Goal: Task Accomplishment & Management: Use online tool/utility

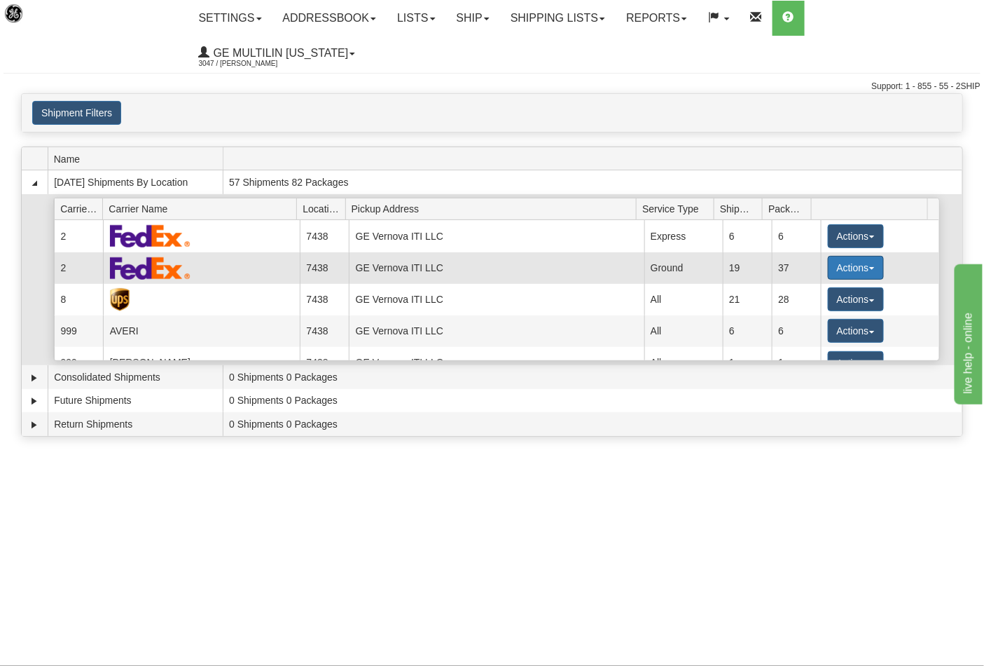
click at [831, 256] on button "Actions" at bounding box center [856, 268] width 56 height 24
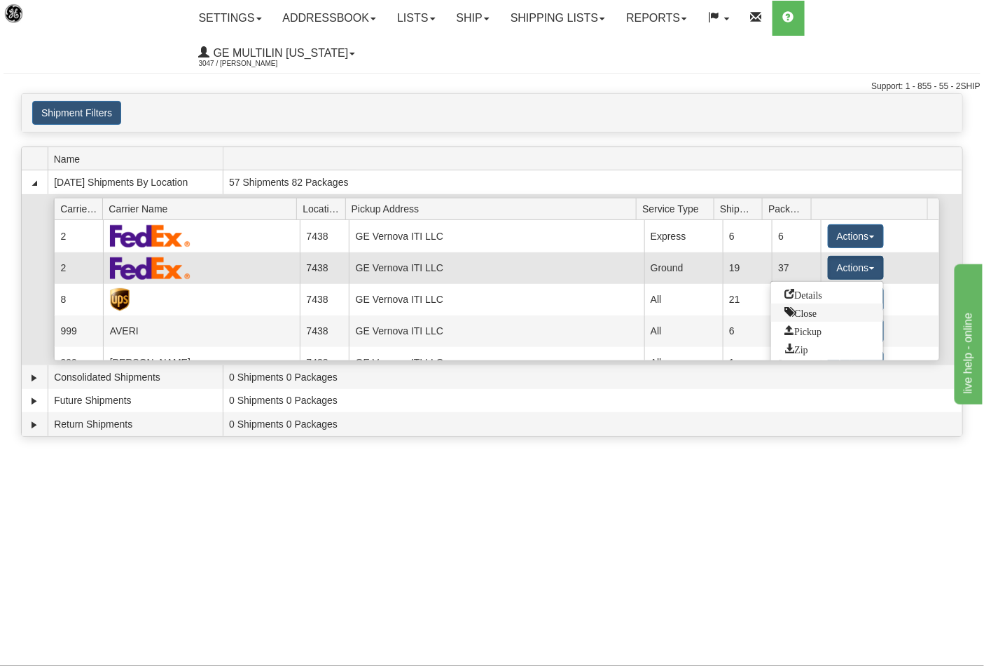
click at [814, 307] on span "Close" at bounding box center [801, 312] width 32 height 10
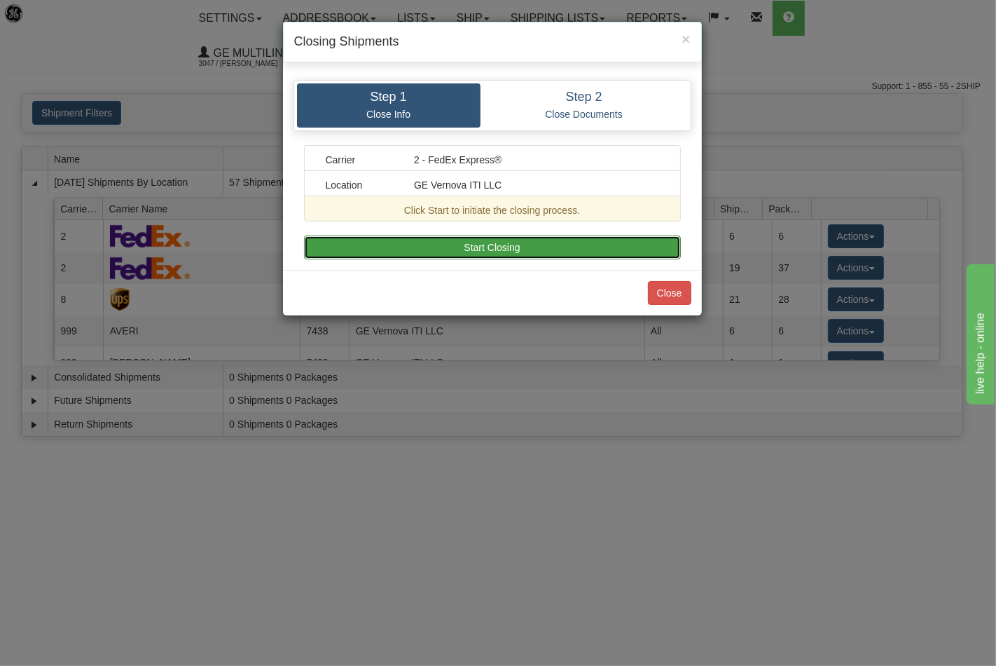
click at [549, 246] on button "Start Closing" at bounding box center [492, 247] width 377 height 24
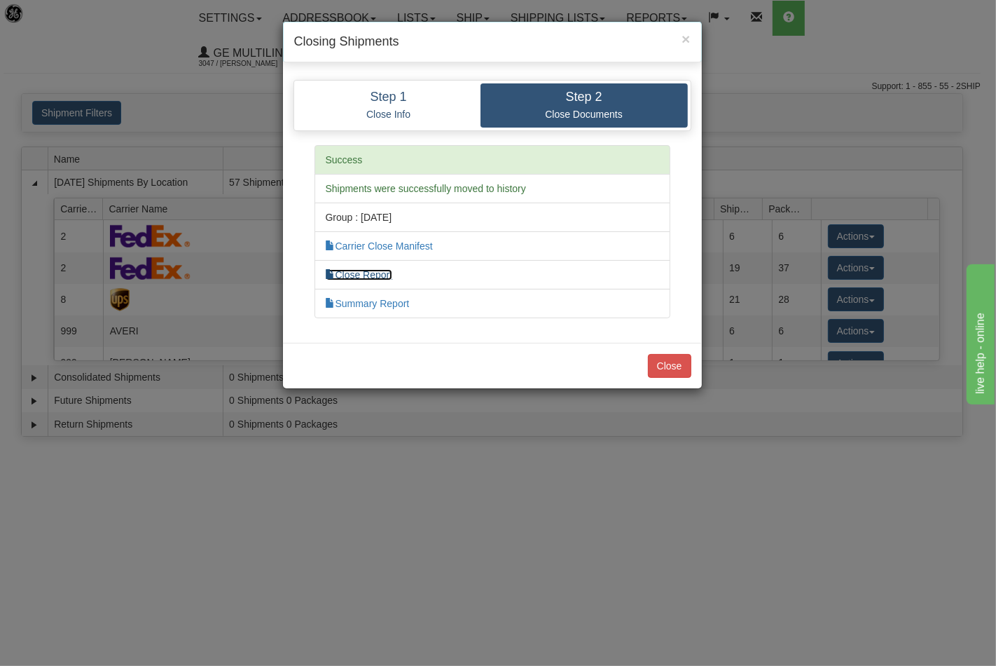
click at [372, 277] on link "Close Report" at bounding box center [359, 274] width 67 height 11
click at [675, 369] on button "Close" at bounding box center [669, 366] width 43 height 24
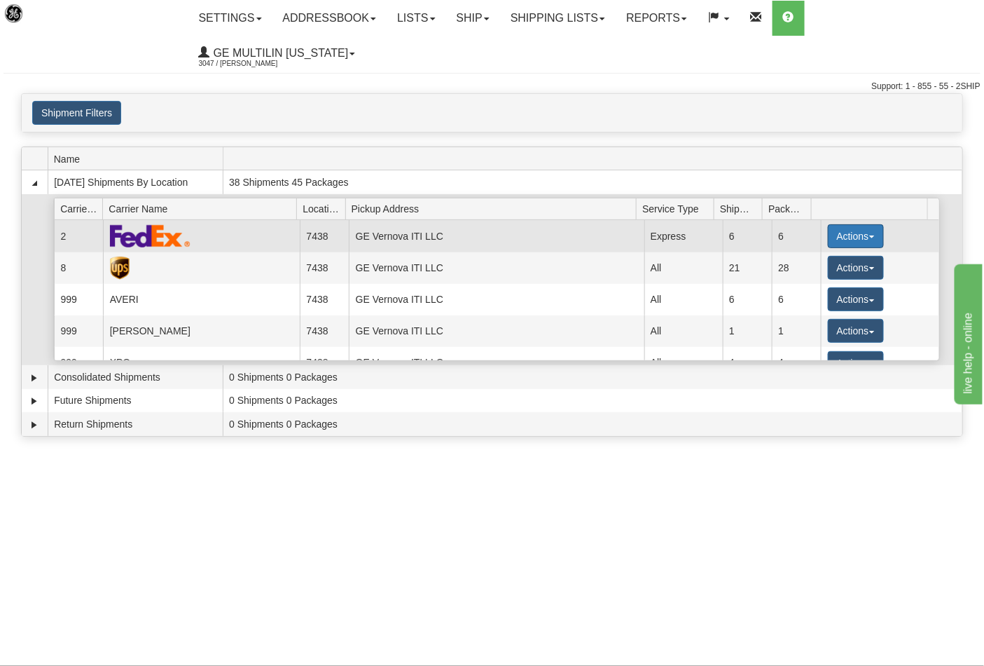
click at [846, 224] on button "Actions" at bounding box center [856, 236] width 56 height 24
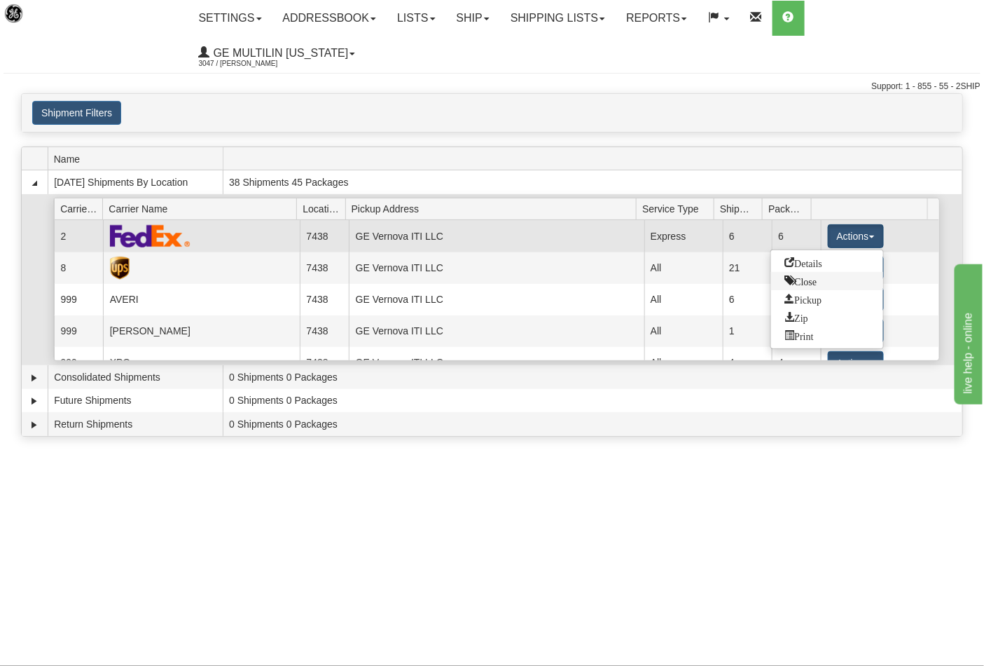
click at [809, 275] on span "Close" at bounding box center [801, 280] width 32 height 10
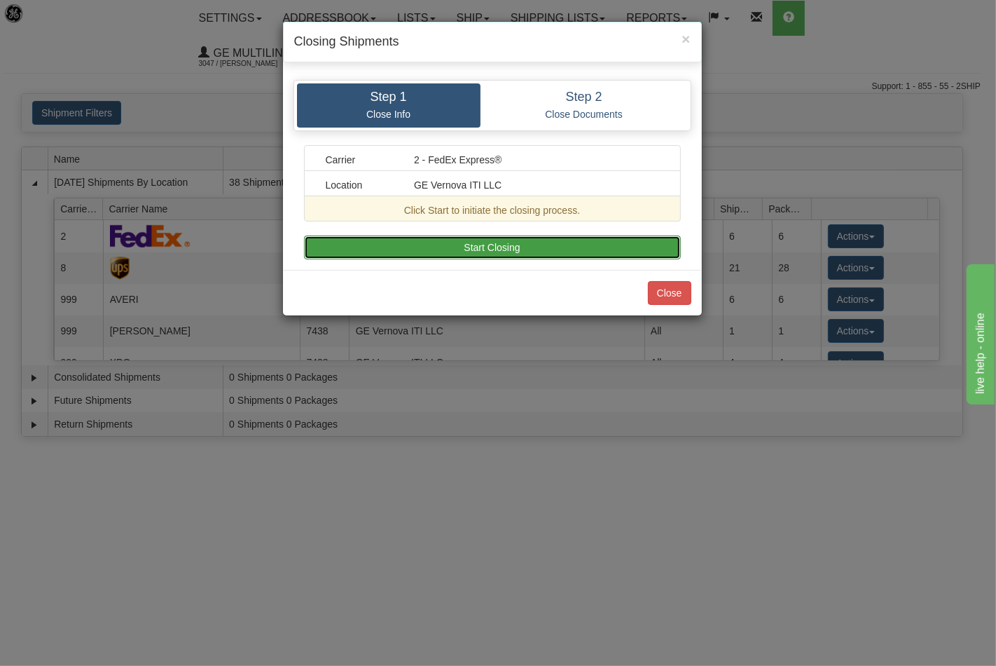
click at [568, 240] on button "Start Closing" at bounding box center [492, 247] width 377 height 24
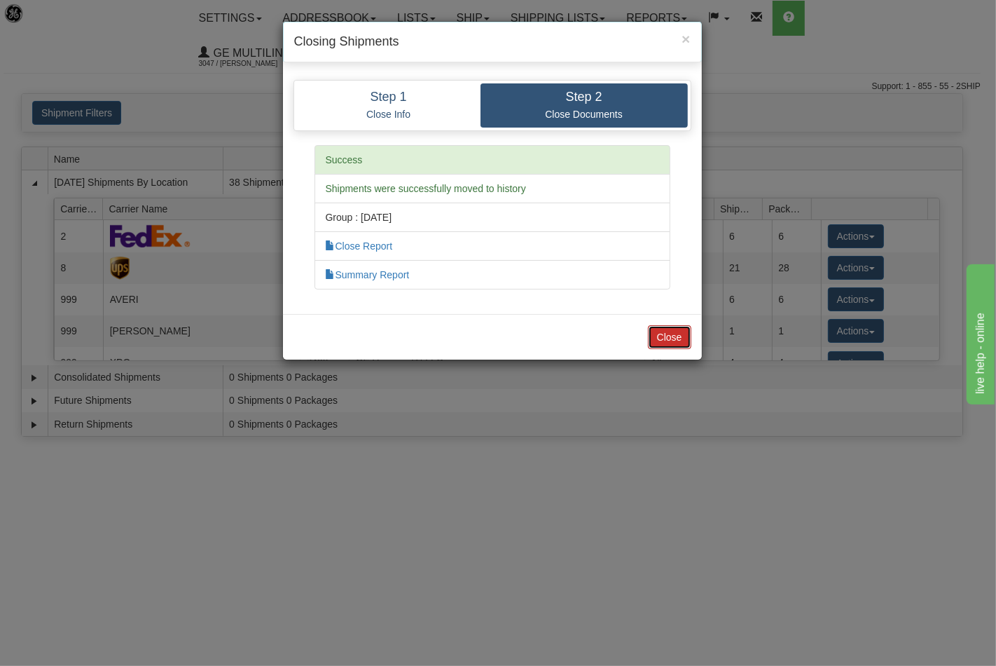
drag, startPoint x: 680, startPoint y: 341, endPoint x: 703, endPoint y: 313, distance: 35.8
click at [678, 341] on button "Close" at bounding box center [669, 337] width 43 height 24
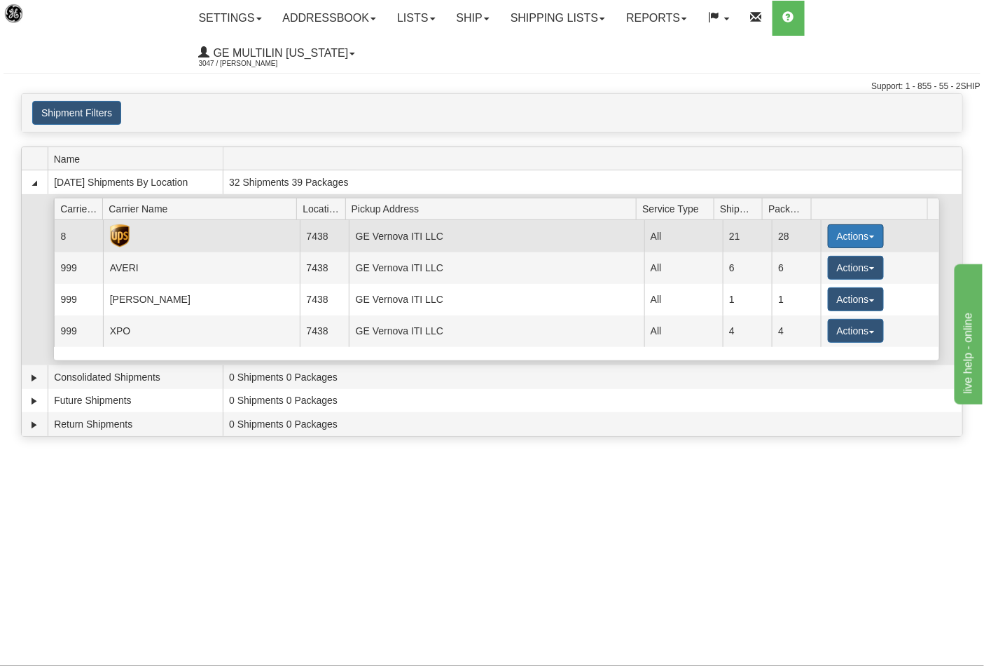
click at [848, 224] on button "Actions" at bounding box center [856, 236] width 56 height 24
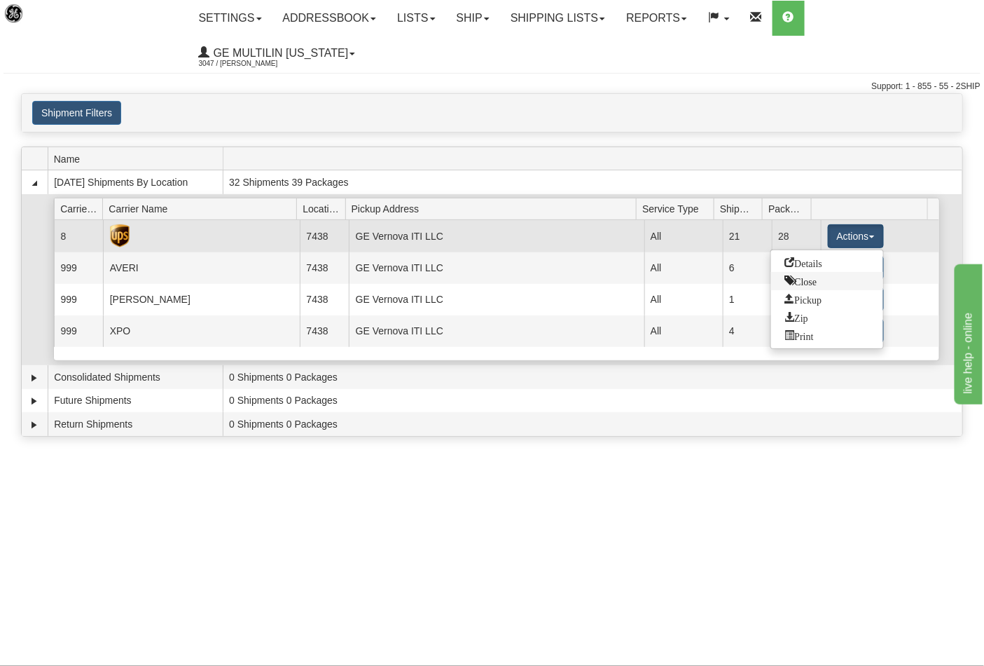
click at [813, 275] on span "Close" at bounding box center [801, 280] width 32 height 10
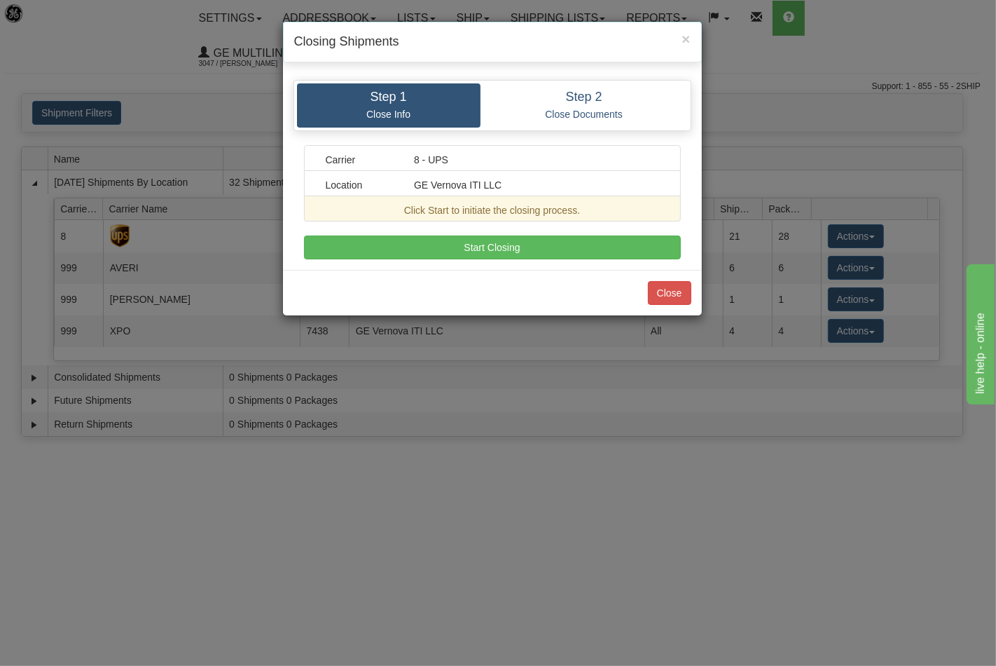
drag, startPoint x: 610, startPoint y: 226, endPoint x: 607, endPoint y: 233, distance: 7.3
click at [608, 228] on div "Carrier 8 - UPS Location GE Vernova ITI LLC Click Start to initiate the closing…" at bounding box center [492, 202] width 377 height 114
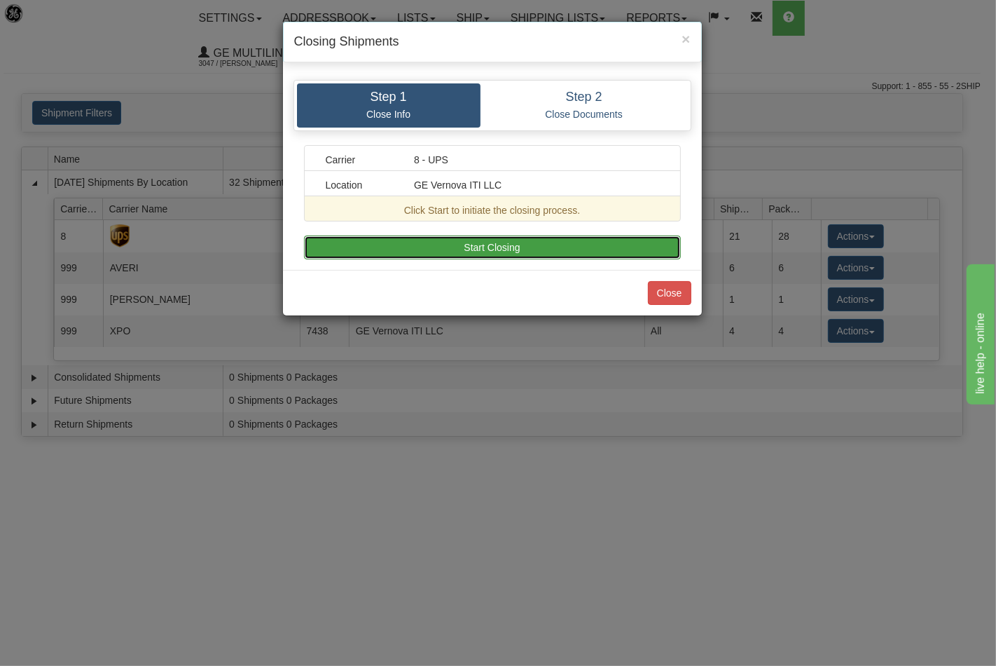
click at [607, 235] on button "Start Closing" at bounding box center [492, 247] width 377 height 24
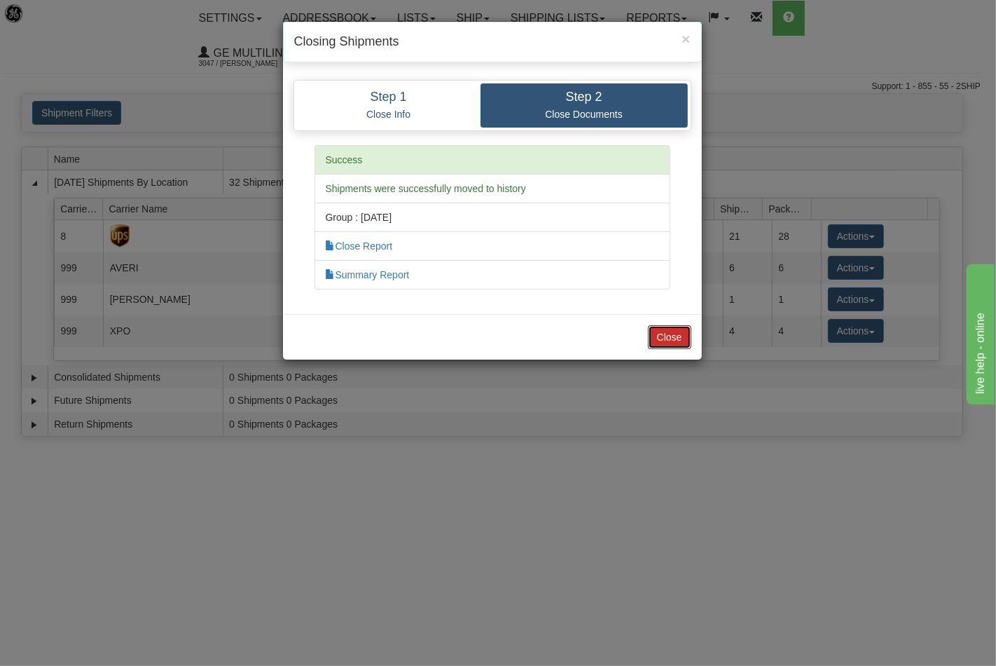
click at [664, 335] on button "Close" at bounding box center [669, 337] width 43 height 24
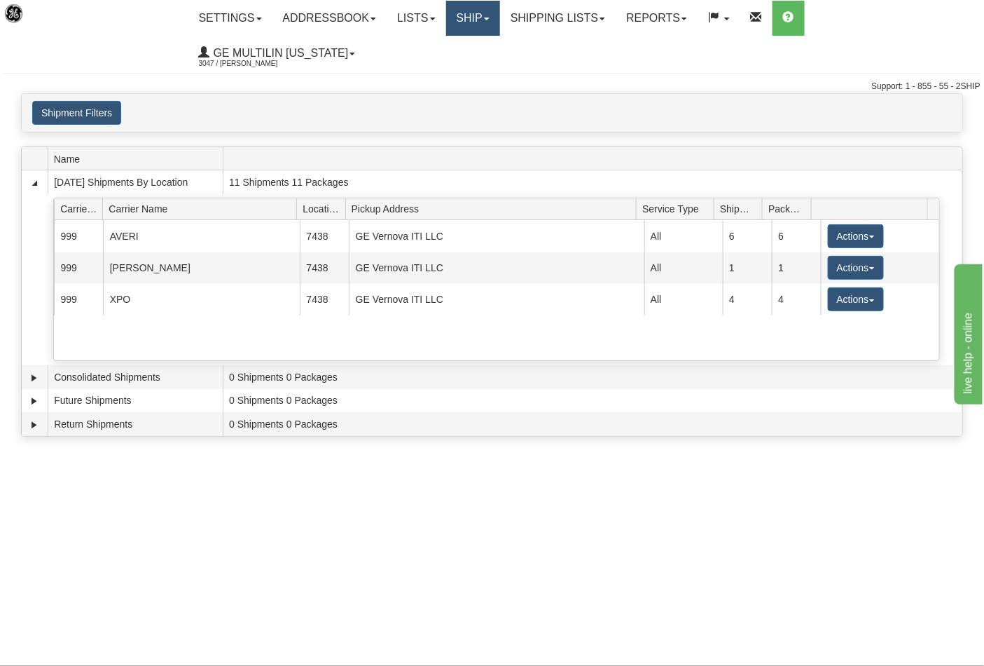
click at [487, 15] on link "Ship" at bounding box center [473, 18] width 54 height 35
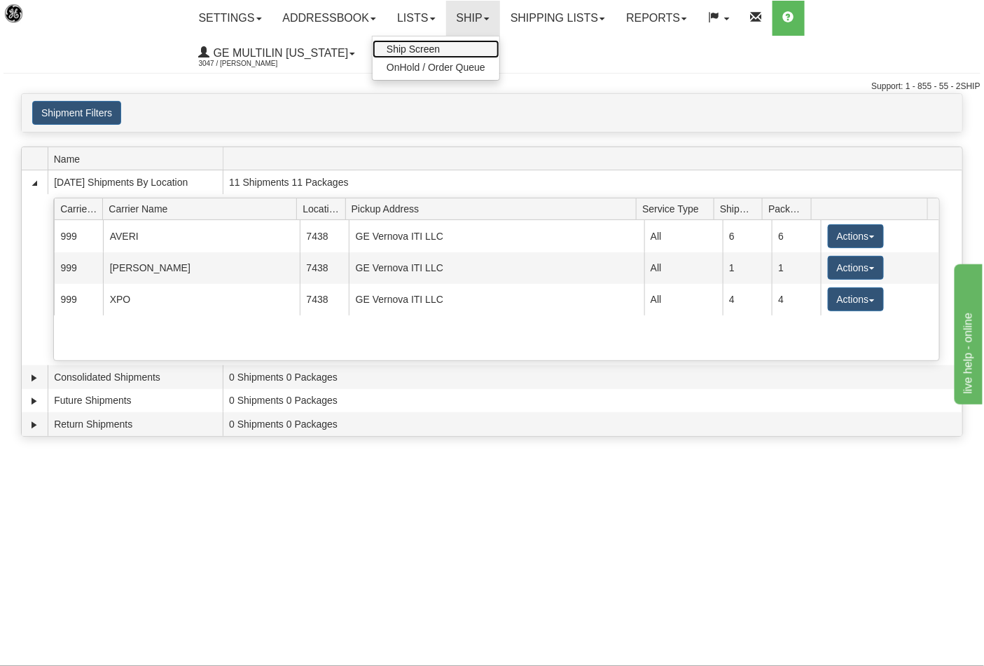
click at [432, 52] on span "Ship Screen" at bounding box center [413, 48] width 53 height 11
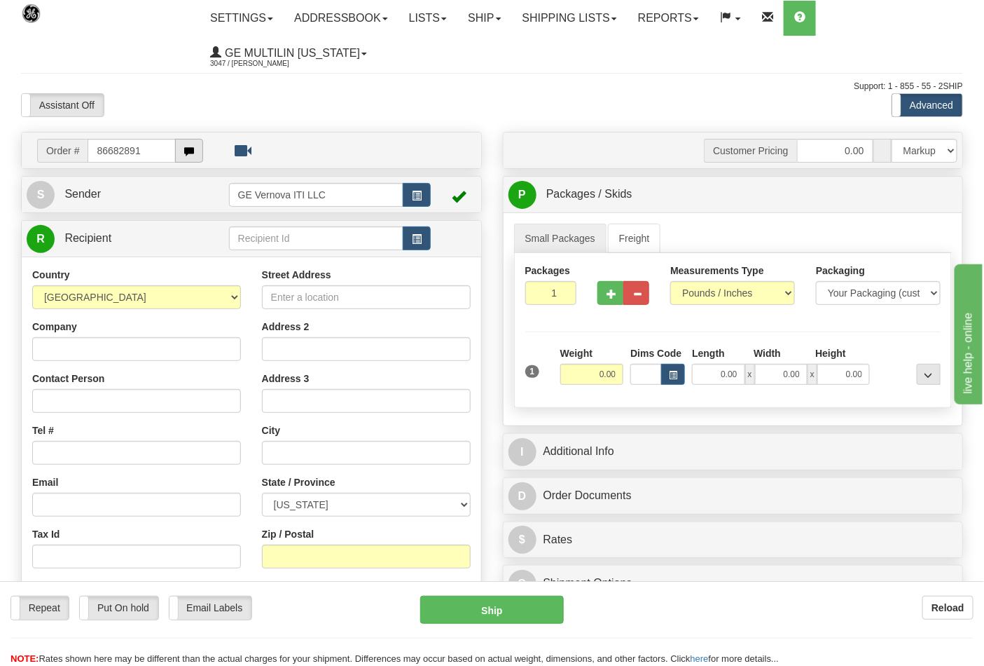
type input "86682891"
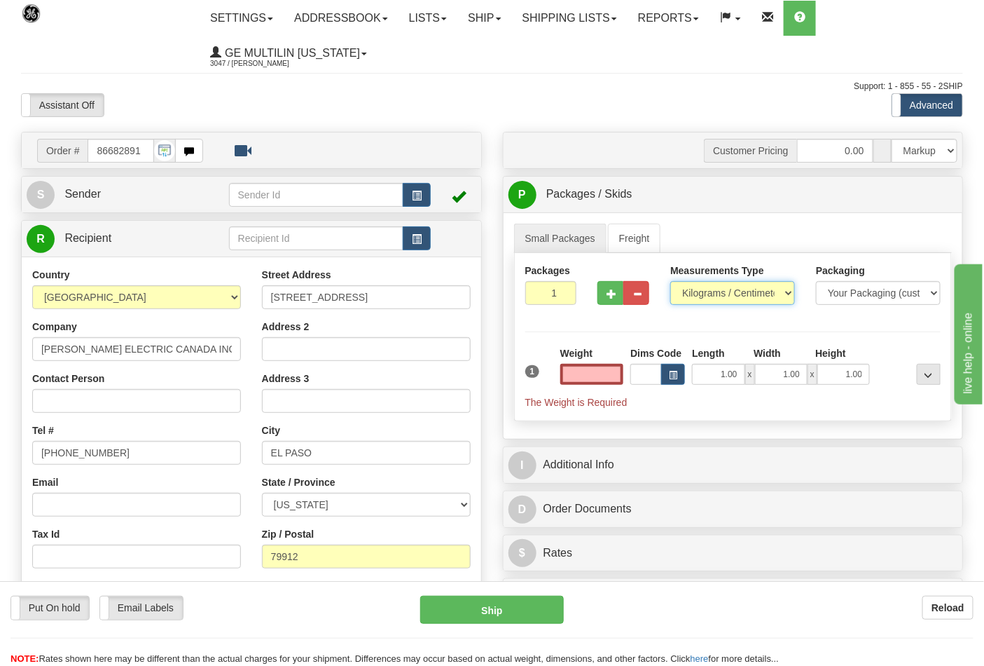
type input "0.00"
click at [703, 294] on select "Pounds / Inches Kilograms / Centimeters" at bounding box center [733, 293] width 125 height 24
select select "0"
click at [671, 282] on select "Pounds / Inches Kilograms / Centimeters" at bounding box center [733, 293] width 125 height 24
click at [610, 303] on button "button" at bounding box center [611, 293] width 26 height 24
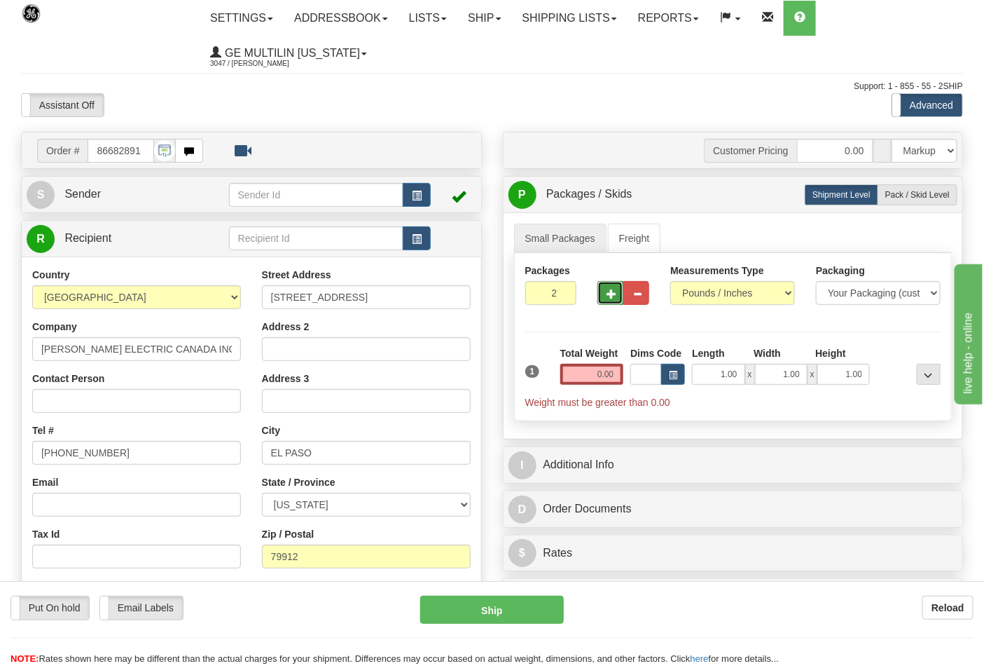
click at [611, 296] on span "button" at bounding box center [612, 293] width 10 height 9
type input "3"
click at [898, 203] on label "Pack / Skid Level Pack.." at bounding box center [918, 194] width 80 height 21
radio input "true"
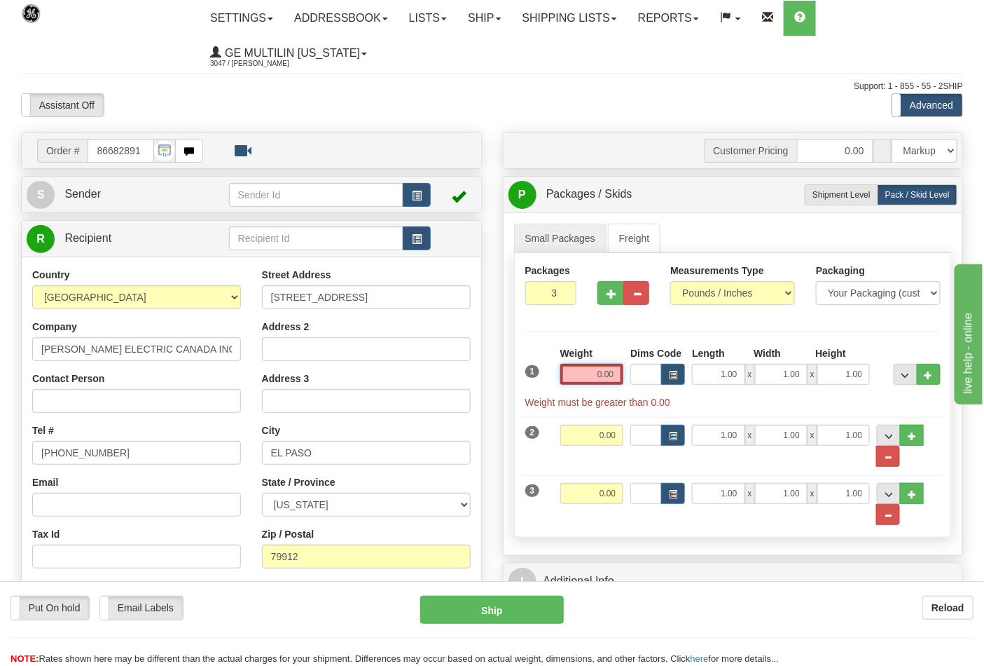
click at [611, 379] on input "0.00" at bounding box center [593, 374] width 64 height 21
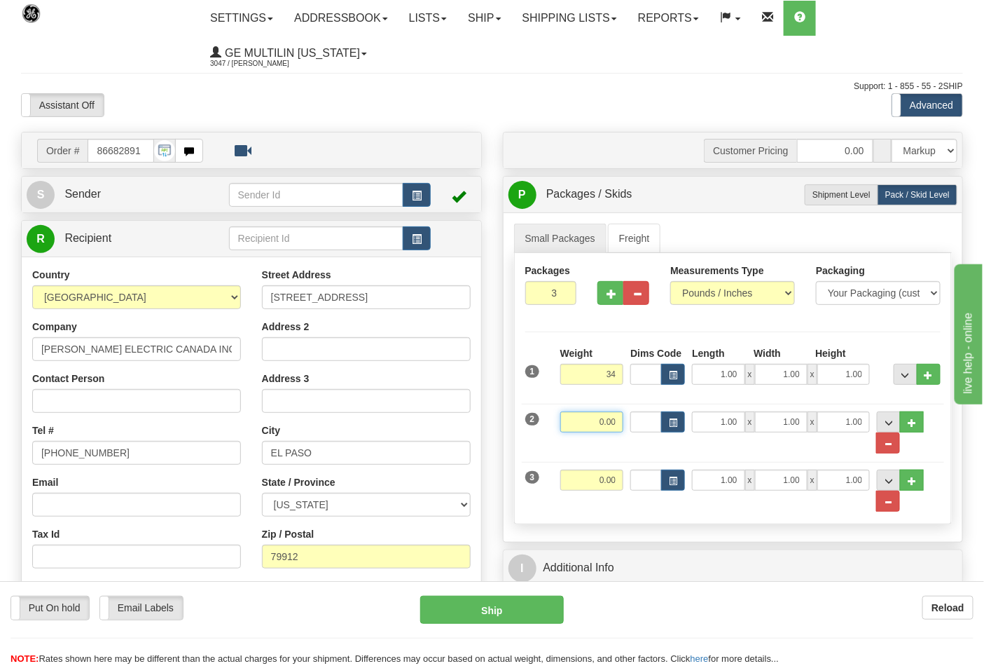
type input "34.00"
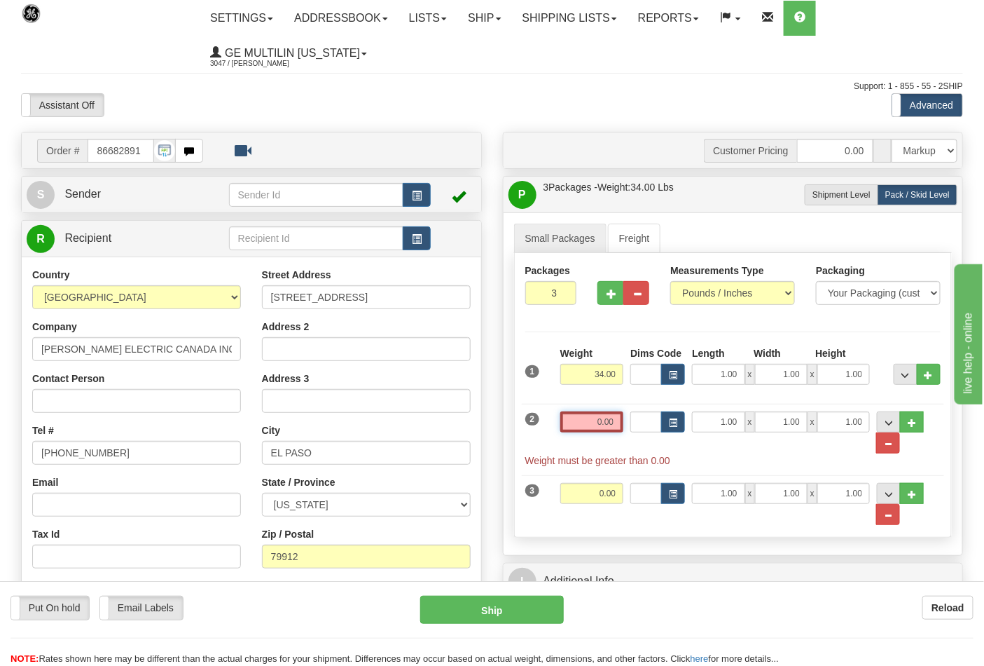
click at [620, 422] on input "0.00" at bounding box center [593, 421] width 64 height 21
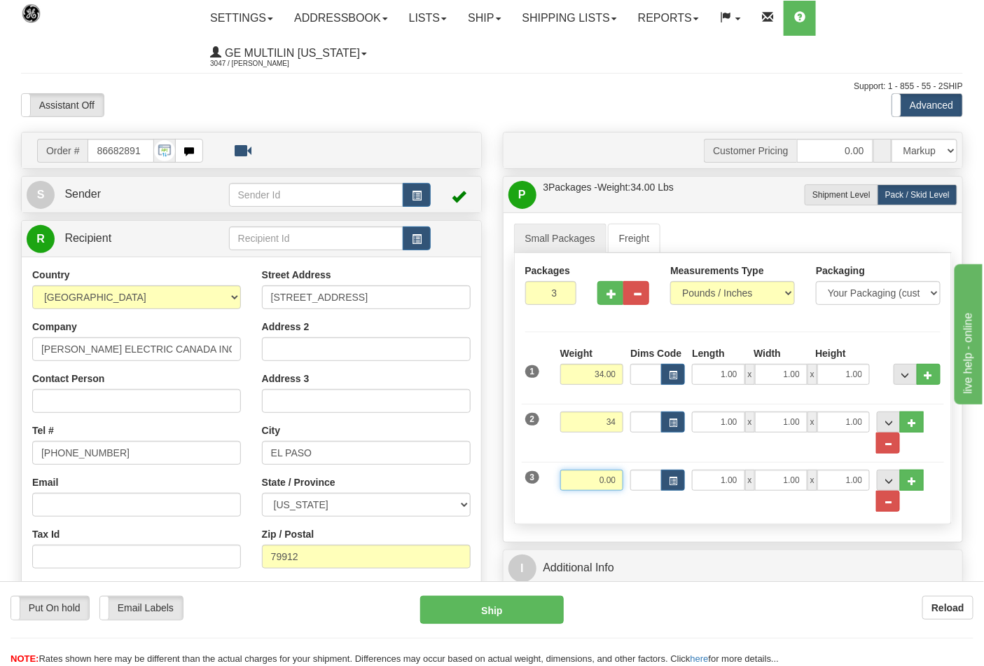
type input "34.00"
click at [614, 481] on input "0.00" at bounding box center [593, 479] width 64 height 21
click button "Delete" at bounding box center [0, 0] width 0 height 0
type input "44.00"
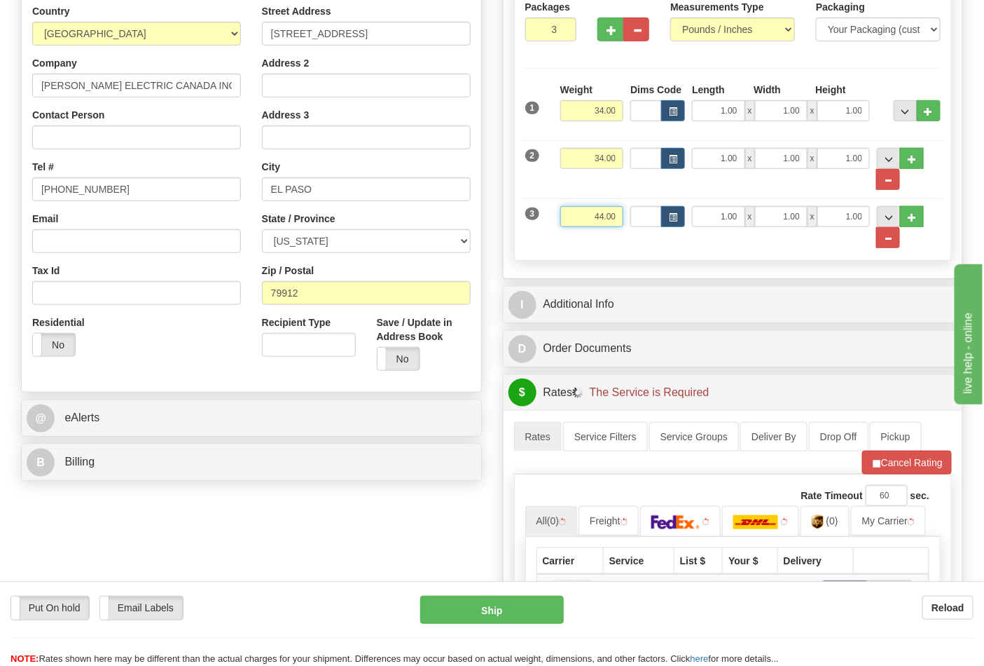
scroll to position [389, 0]
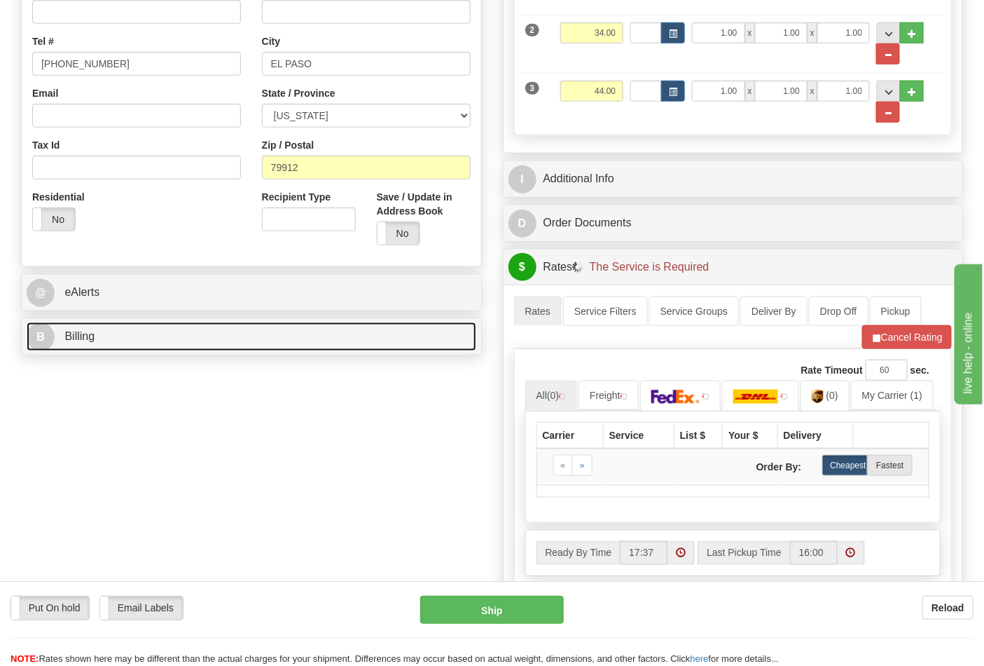
click at [196, 337] on link "B Billing" at bounding box center [252, 336] width 450 height 29
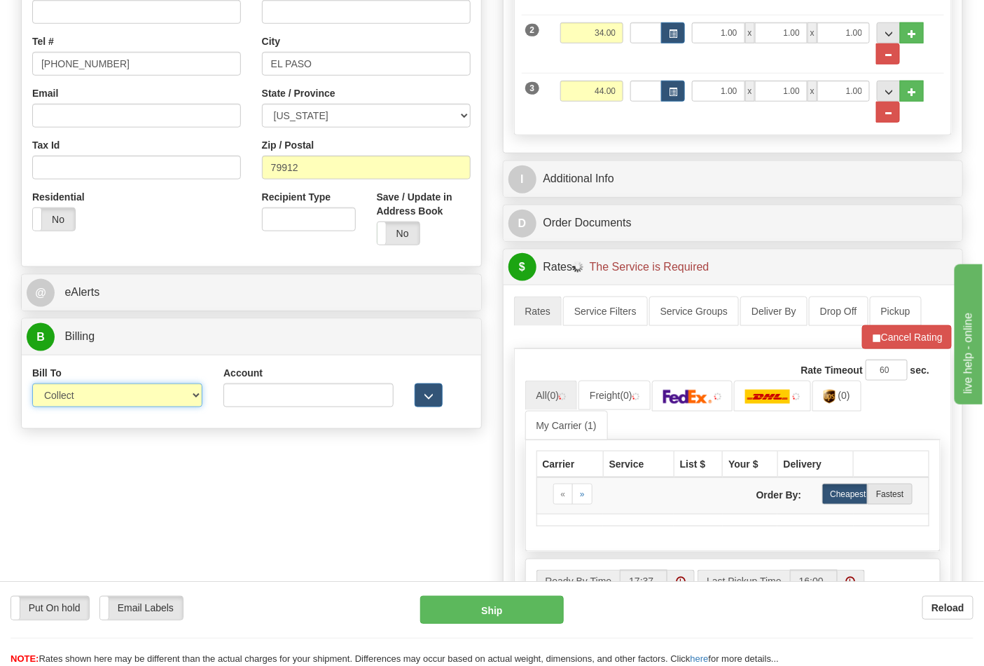
click at [135, 395] on select "Sender Recipient Third Party Collect" at bounding box center [117, 395] width 170 height 24
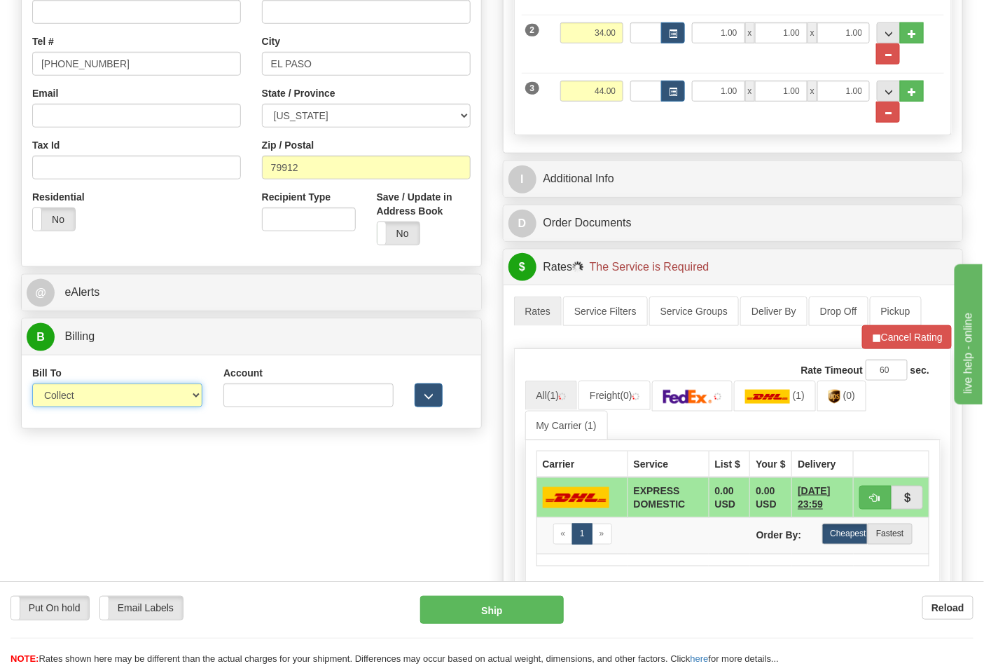
select select "2"
click at [32, 385] on select "Sender Recipient Third Party Collect" at bounding box center [117, 395] width 170 height 24
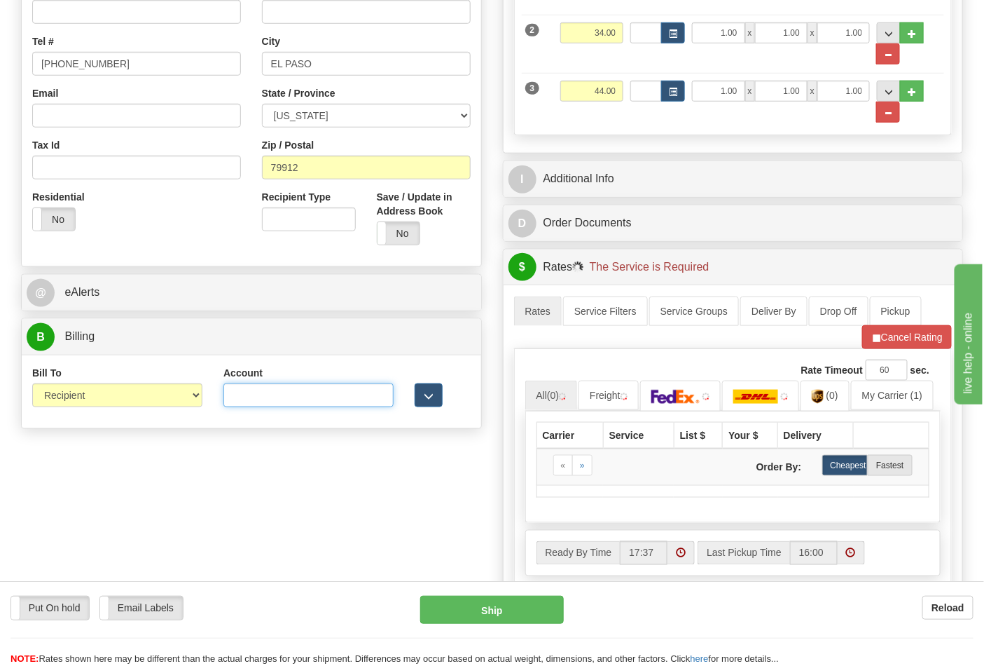
click at [256, 407] on input "Account" at bounding box center [309, 395] width 170 height 24
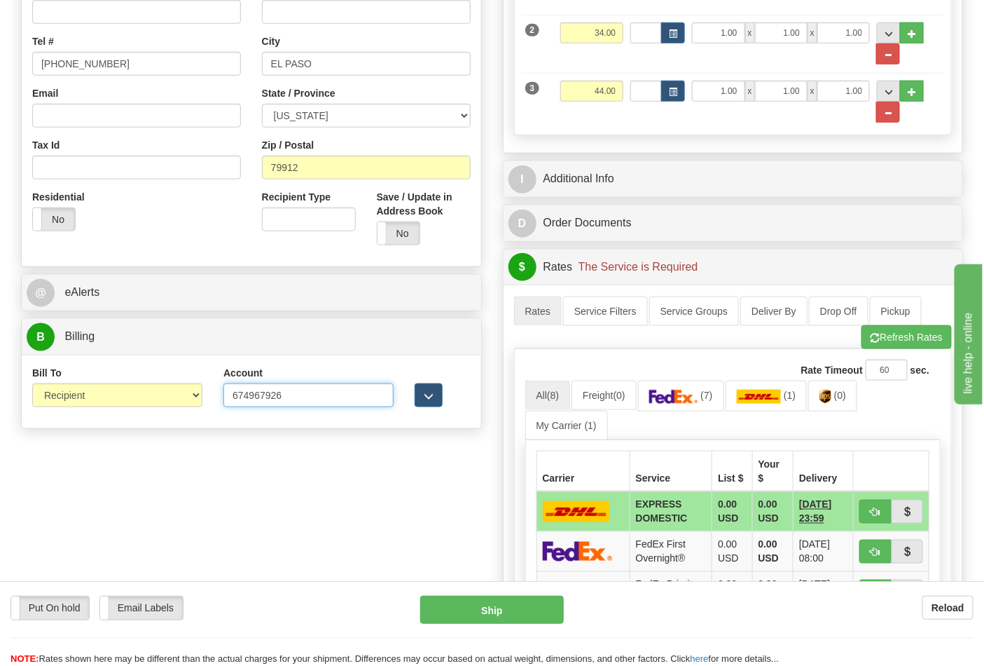
type input "674967926"
click button "Delete" at bounding box center [0, 0] width 0 height 0
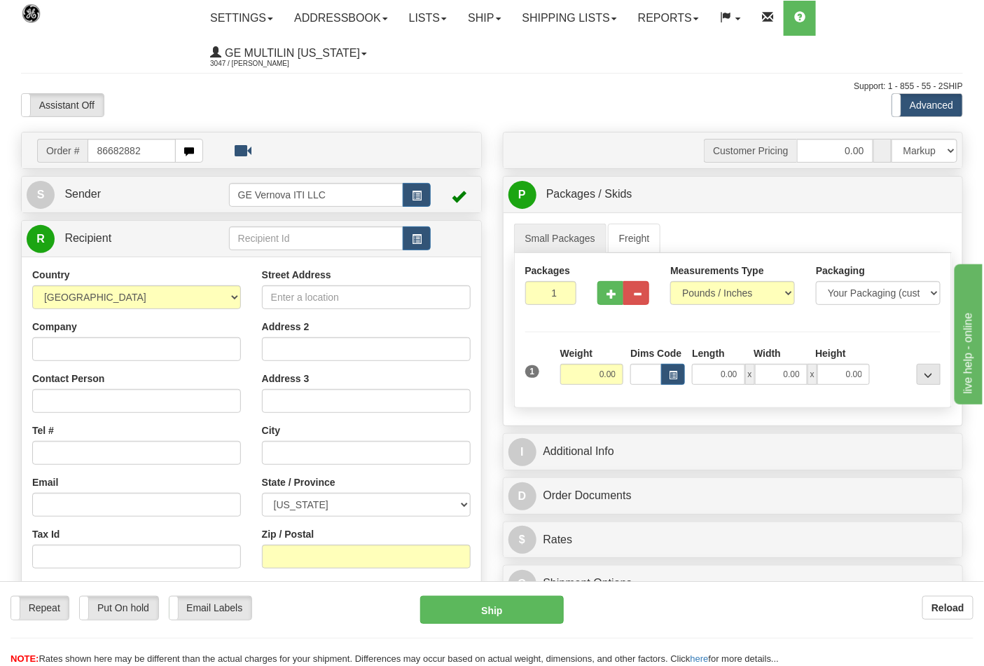
type input "86682882"
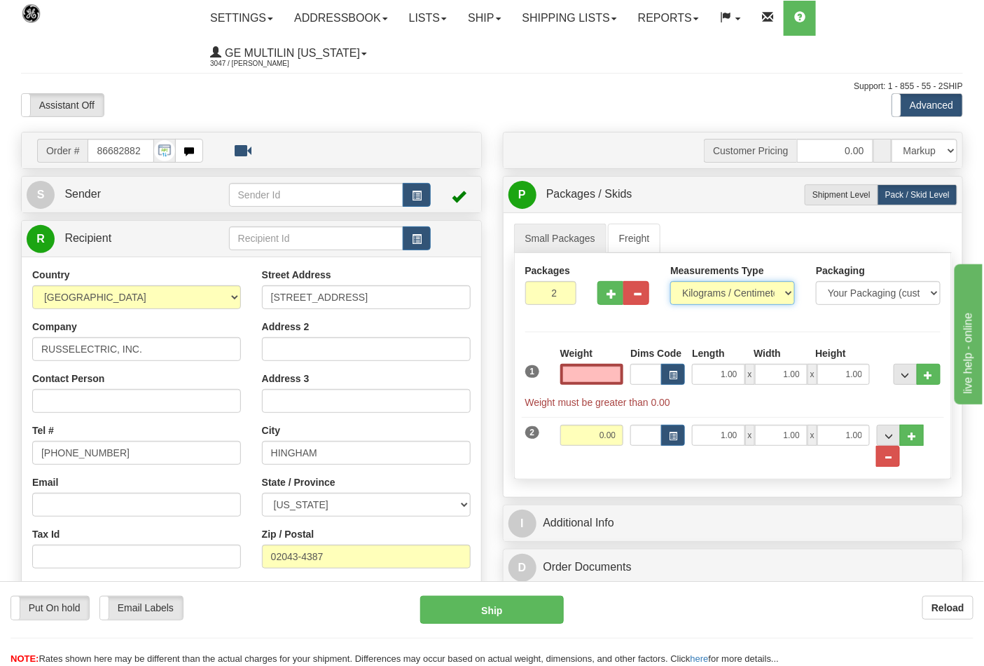
type input "0.00"
click at [701, 292] on select "Pounds / Inches Kilograms / Centimeters" at bounding box center [733, 293] width 125 height 24
select select "0"
click at [671, 282] on select "Pounds / Inches Kilograms / Centimeters" at bounding box center [733, 293] width 125 height 24
click at [617, 376] on input "0.00" at bounding box center [593, 374] width 64 height 21
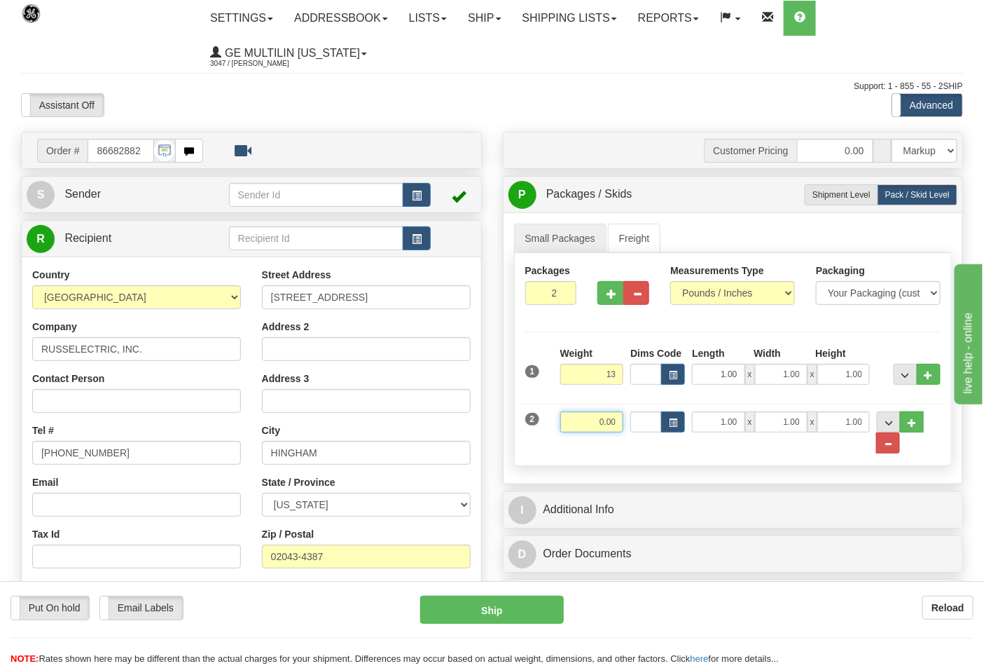
type input "13.00"
click at [620, 429] on input "0.00" at bounding box center [593, 421] width 64 height 21
click button "Delete" at bounding box center [0, 0] width 0 height 0
type input "13.00"
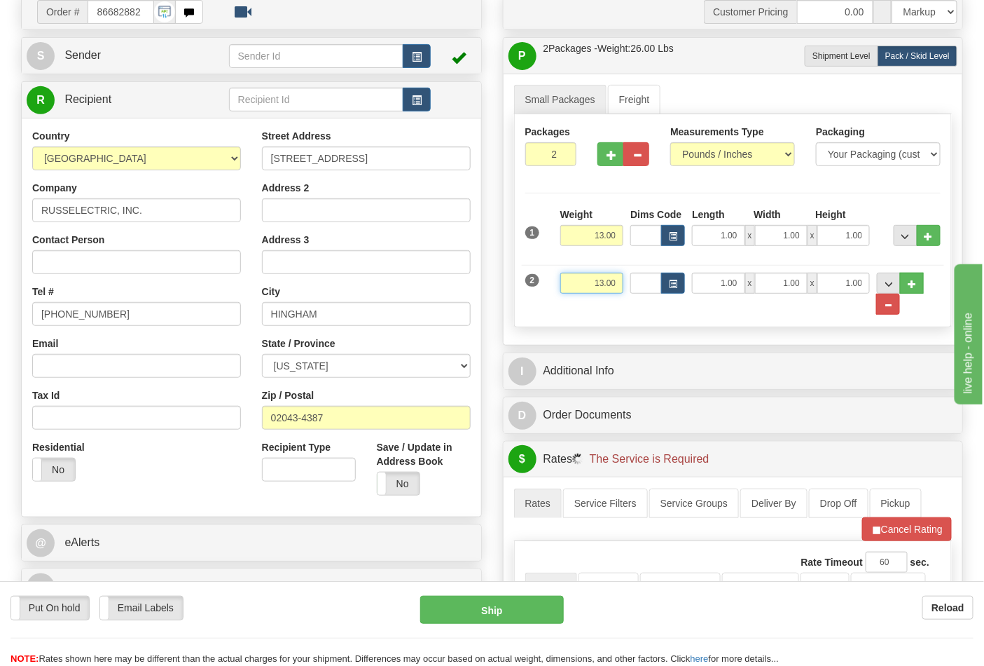
scroll to position [311, 0]
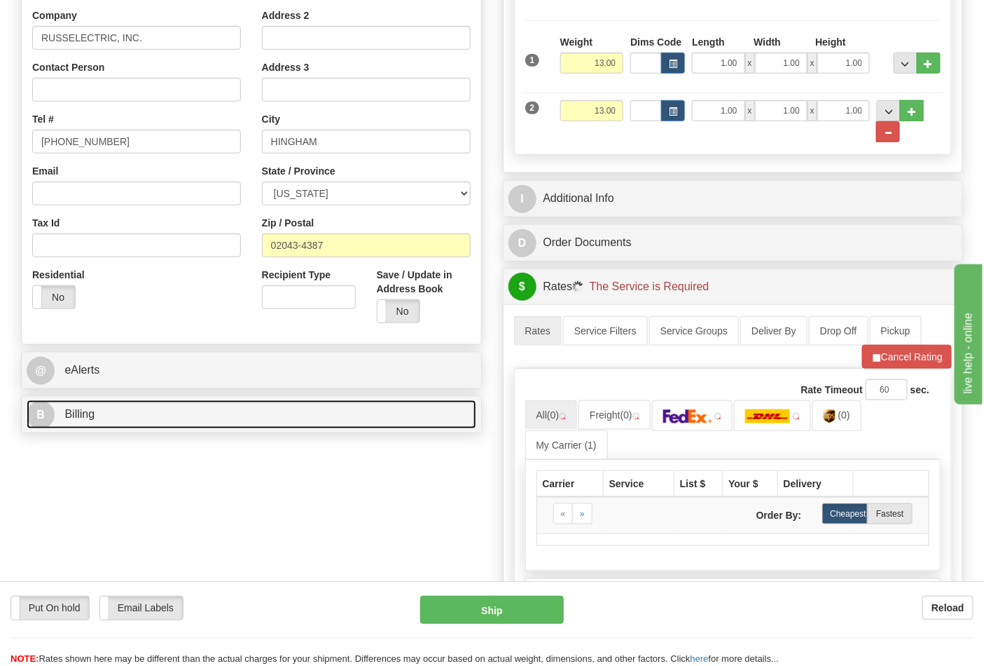
click at [82, 423] on link "B Billing" at bounding box center [252, 414] width 450 height 29
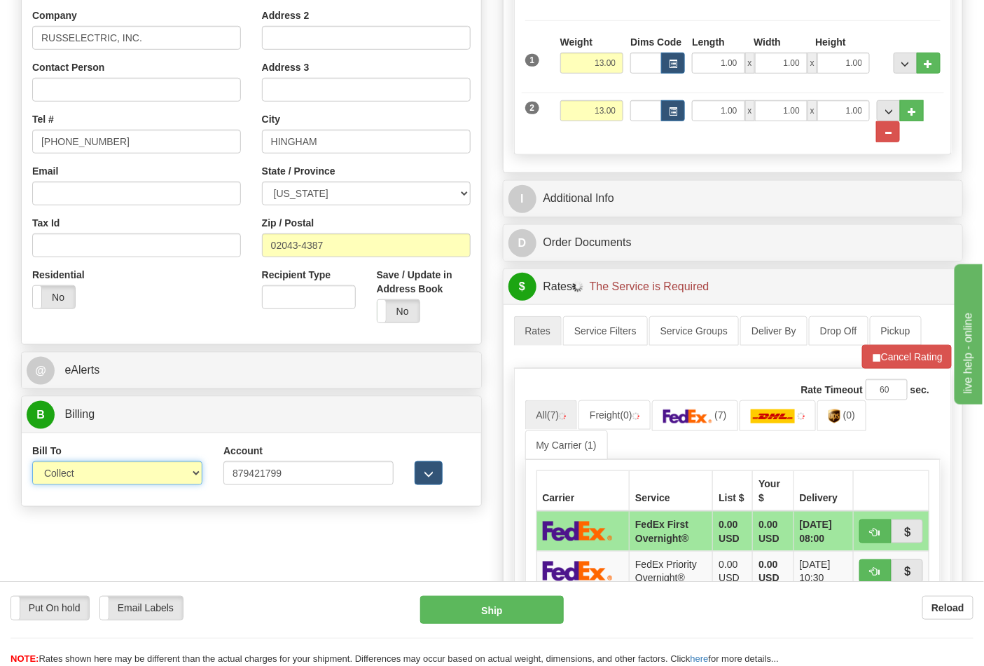
click at [113, 476] on select "Sender Recipient Third Party Collect" at bounding box center [117, 473] width 170 height 24
select select "2"
click at [32, 462] on select "Sender Recipient Third Party Collect" at bounding box center [117, 473] width 170 height 24
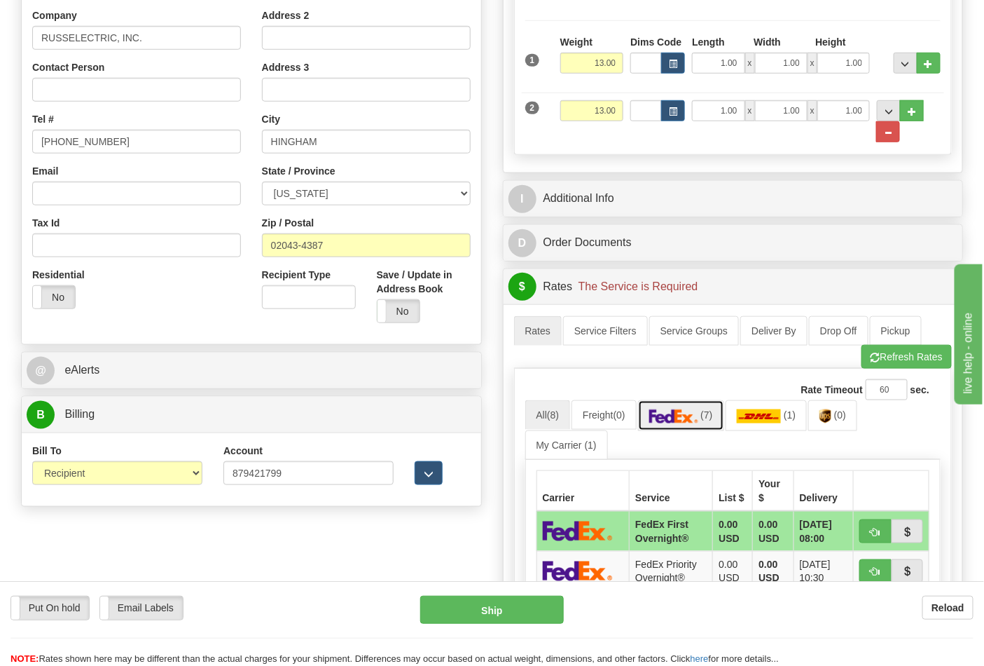
drag, startPoint x: 685, startPoint y: 405, endPoint x: 696, endPoint y: 412, distance: 12.6
click at [687, 405] on link "(7)" at bounding box center [681, 415] width 86 height 30
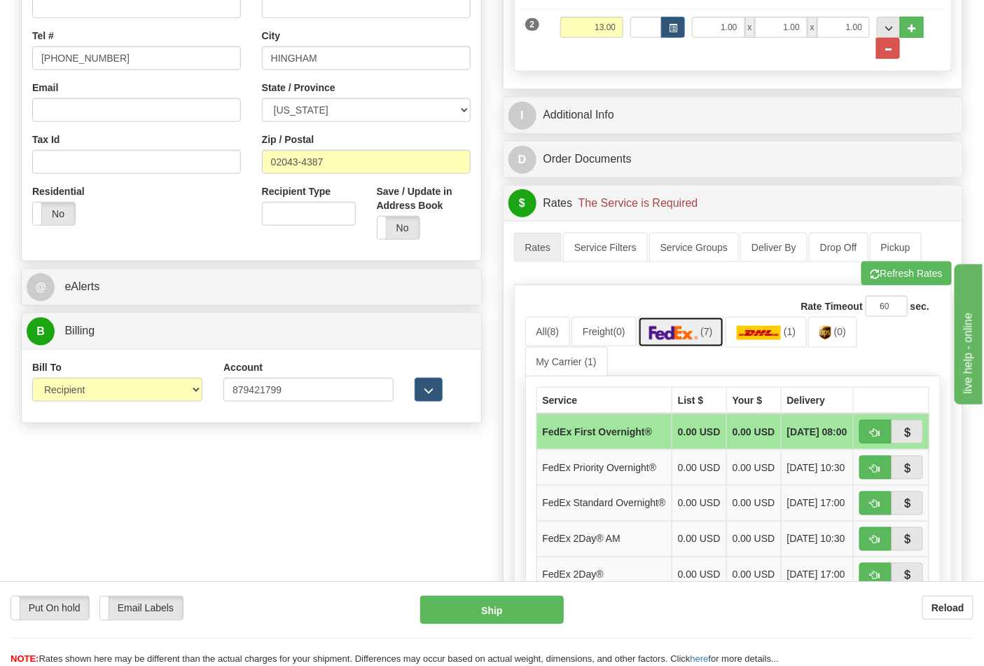
scroll to position [544, 0]
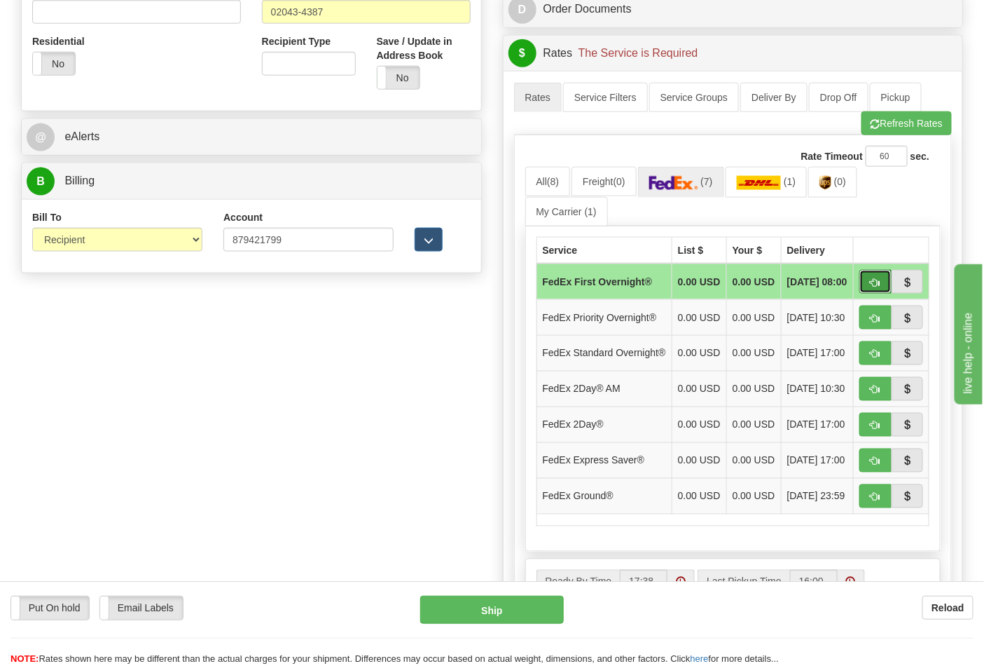
click at [876, 286] on span "button" at bounding box center [876, 282] width 10 height 9
type input "06"
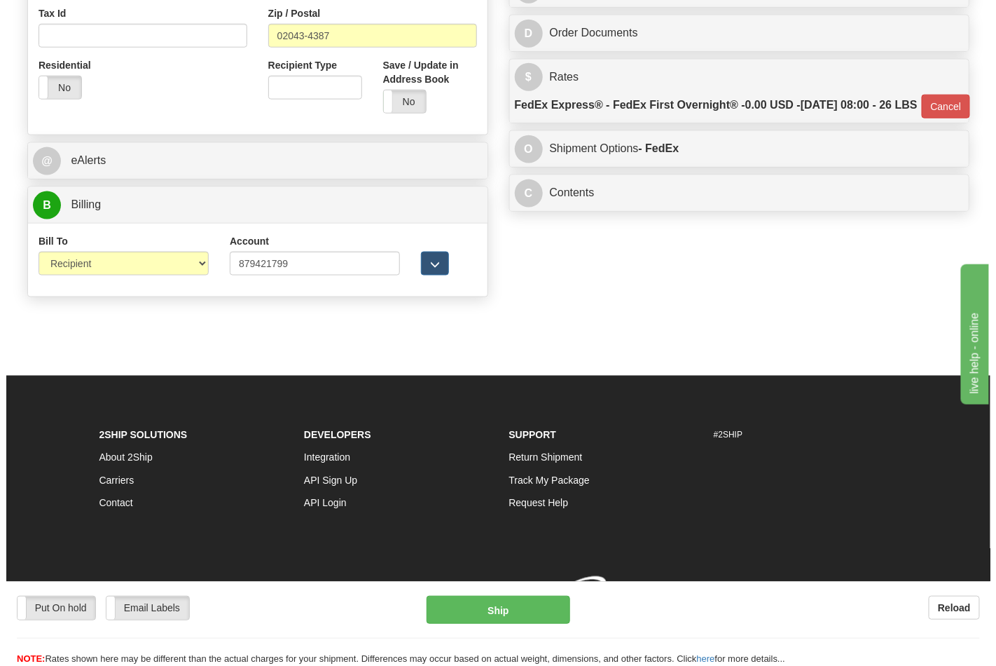
scroll to position [529, 0]
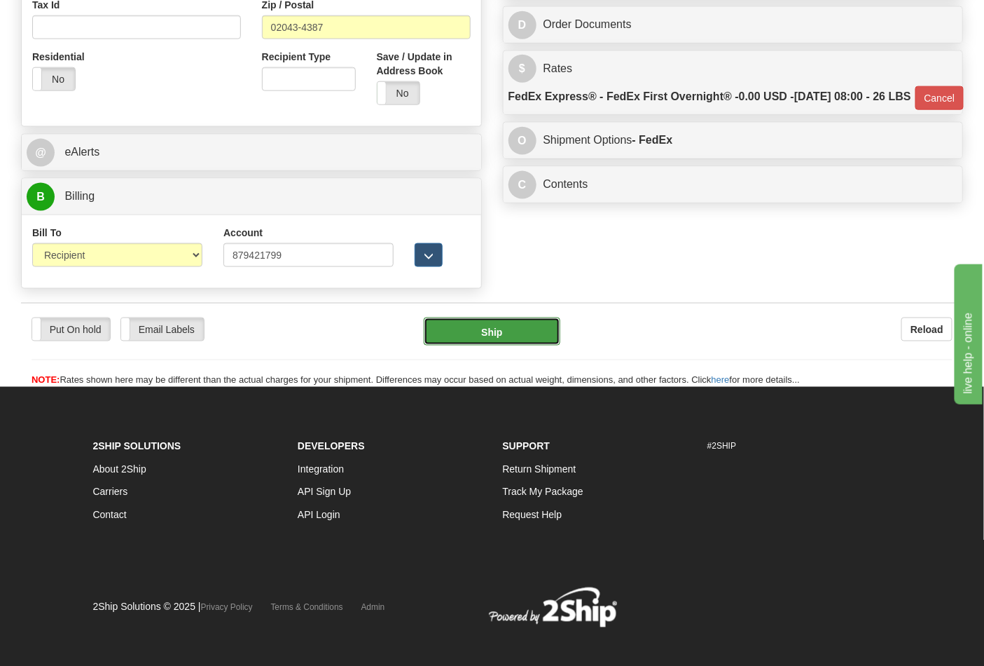
click at [494, 319] on button "Ship" at bounding box center [492, 331] width 136 height 28
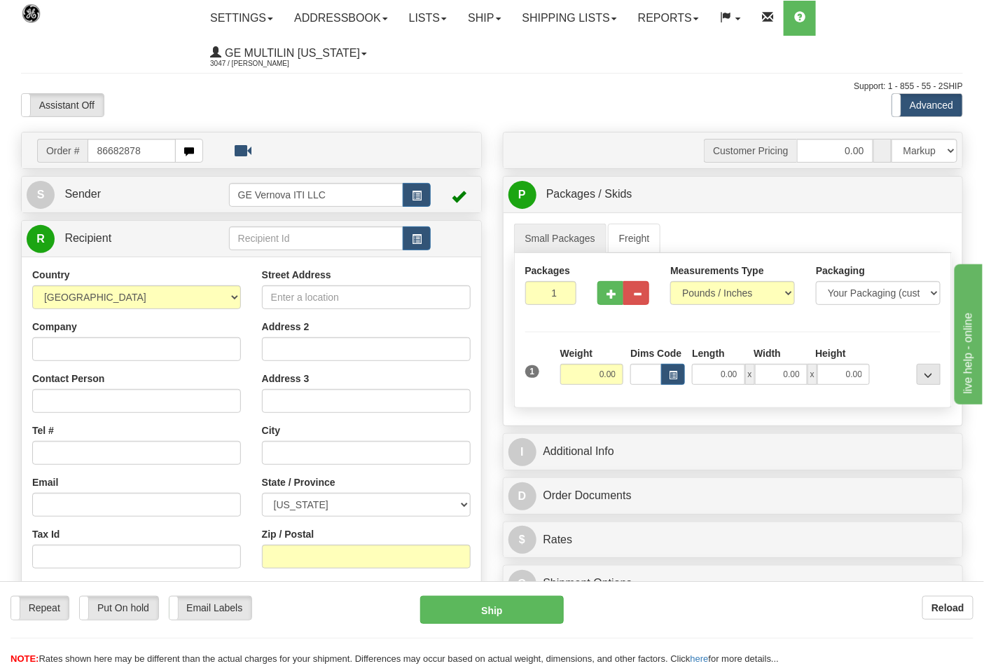
type input "86682878"
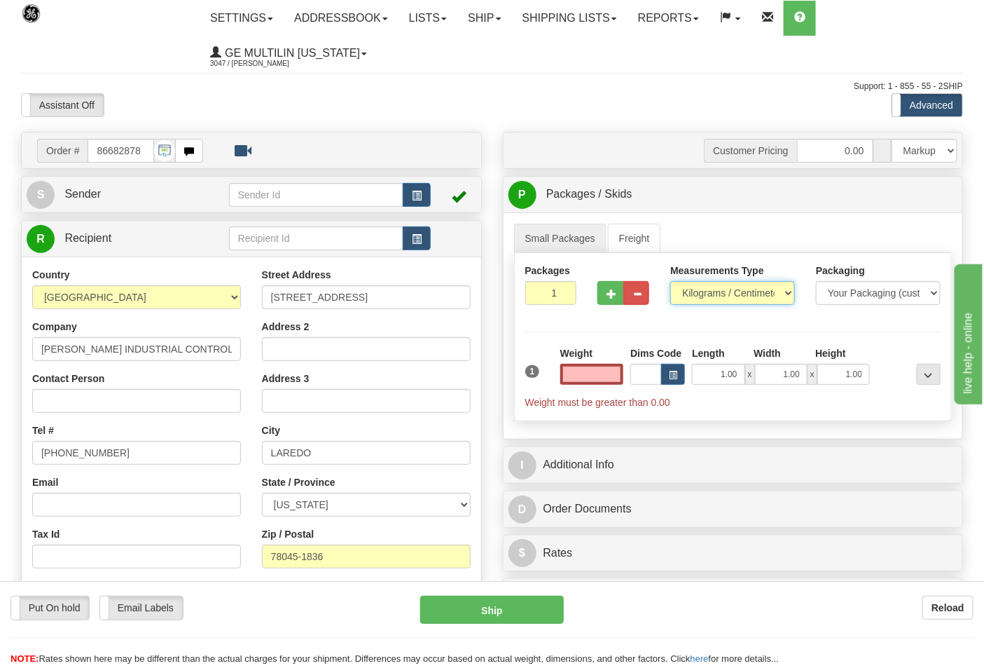
type input "0.00"
click at [688, 291] on select "Pounds / Inches Kilograms / Centimeters" at bounding box center [733, 293] width 125 height 24
select select "0"
click at [671, 282] on select "Pounds / Inches Kilograms / Centimeters" at bounding box center [733, 293] width 125 height 24
click at [605, 378] on input "0.00" at bounding box center [593, 374] width 64 height 21
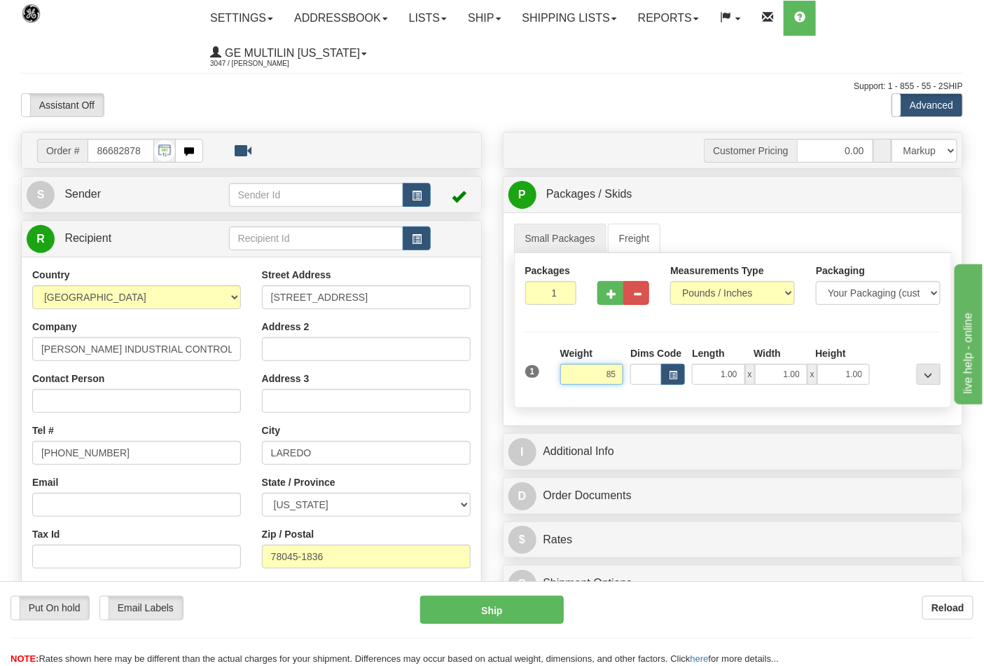
click button "Delete" at bounding box center [0, 0] width 0 height 0
type input "85.00"
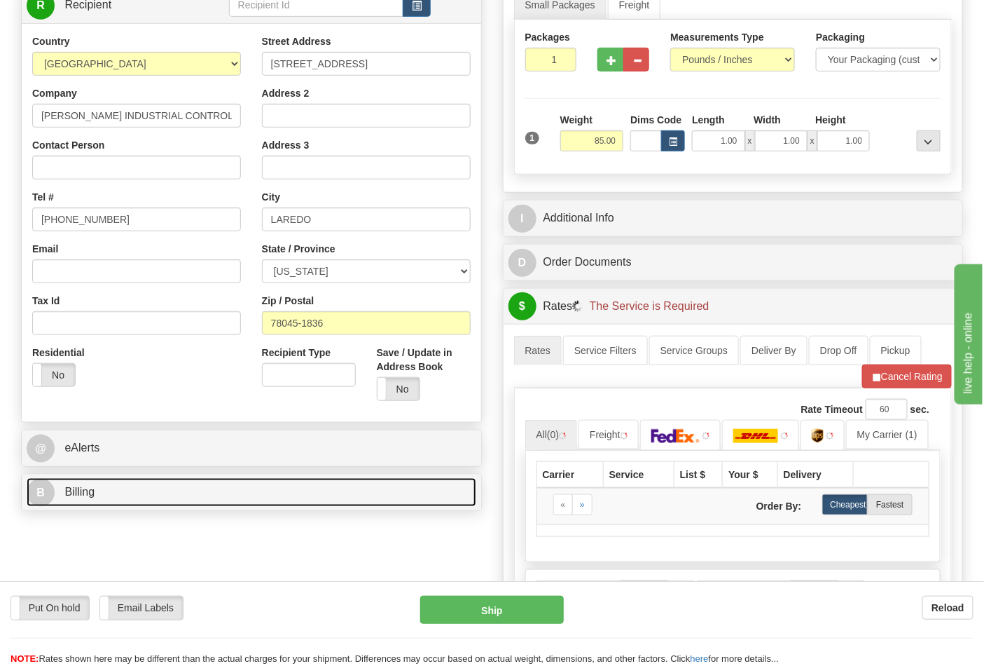
click at [137, 507] on link "B Billing" at bounding box center [252, 492] width 450 height 29
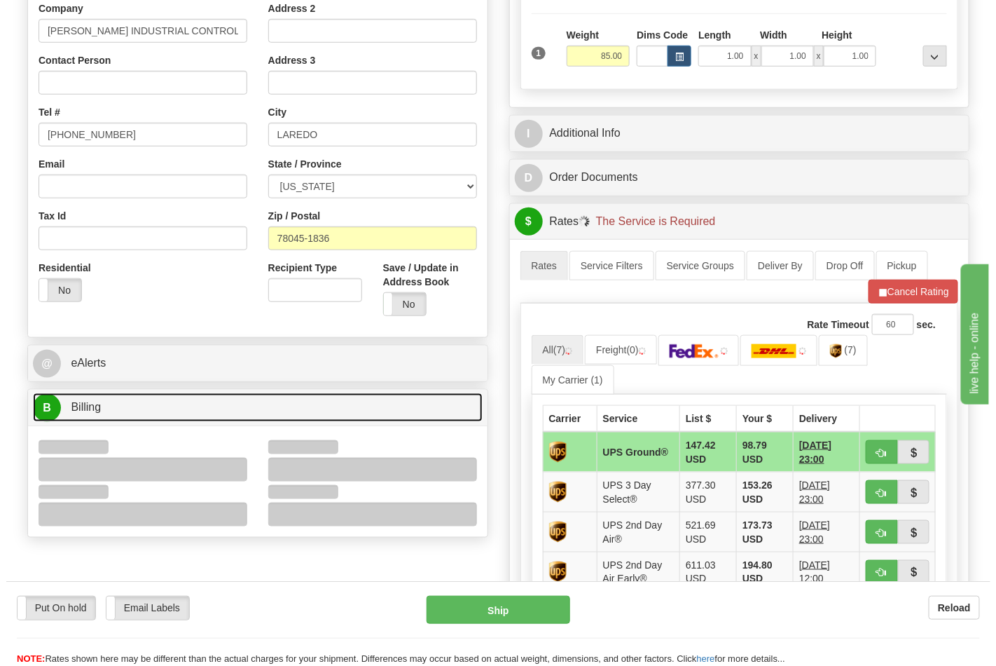
scroll to position [467, 0]
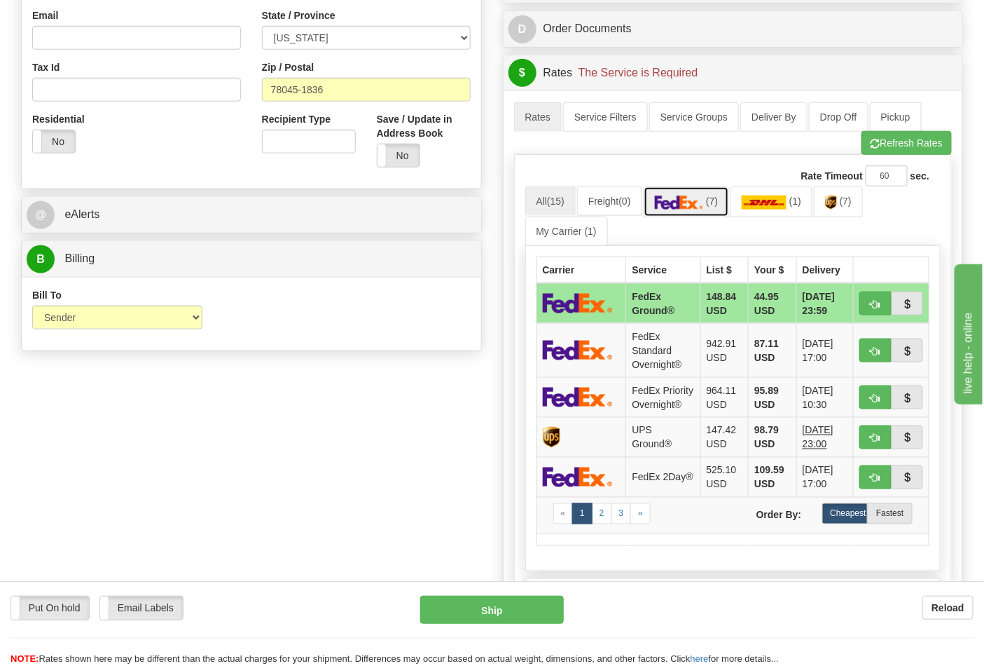
click at [696, 209] on img at bounding box center [679, 202] width 49 height 14
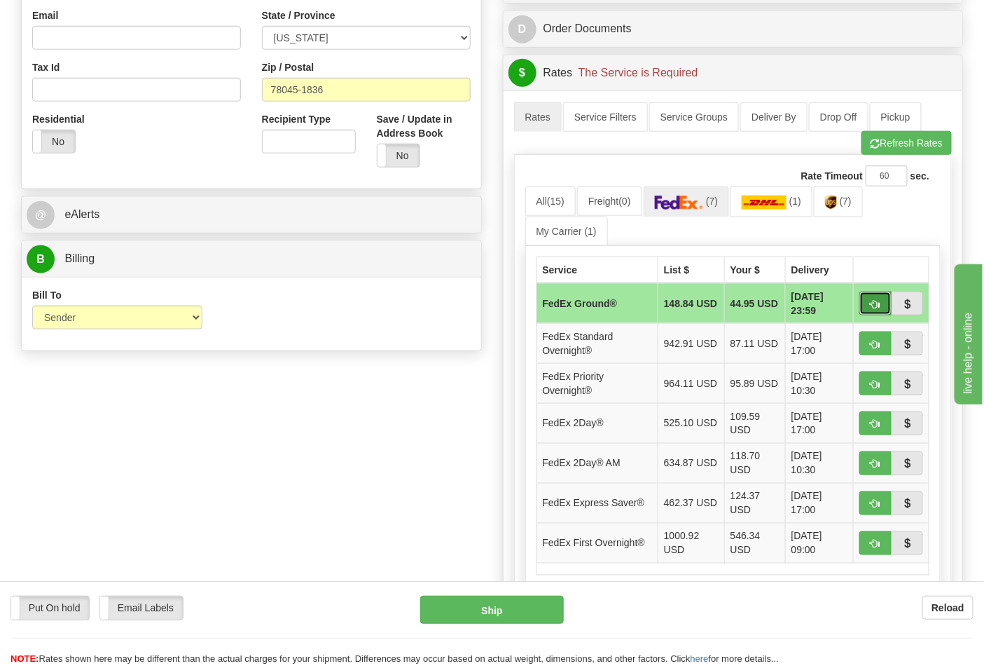
click at [867, 305] on button "button" at bounding box center [876, 303] width 32 height 24
type input "92"
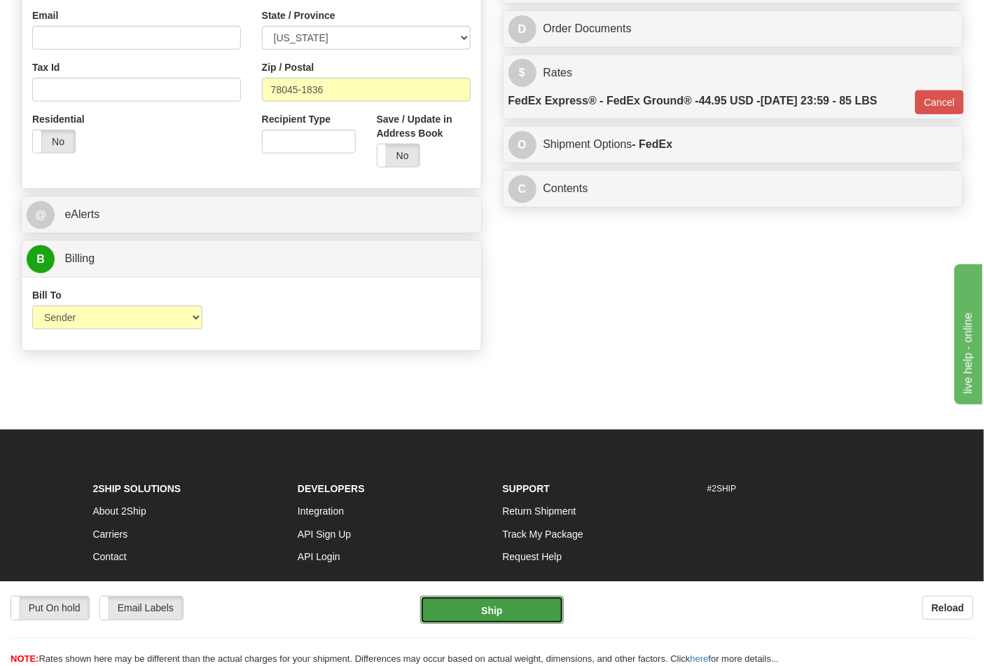
click at [493, 614] on button "Ship" at bounding box center [491, 610] width 143 height 28
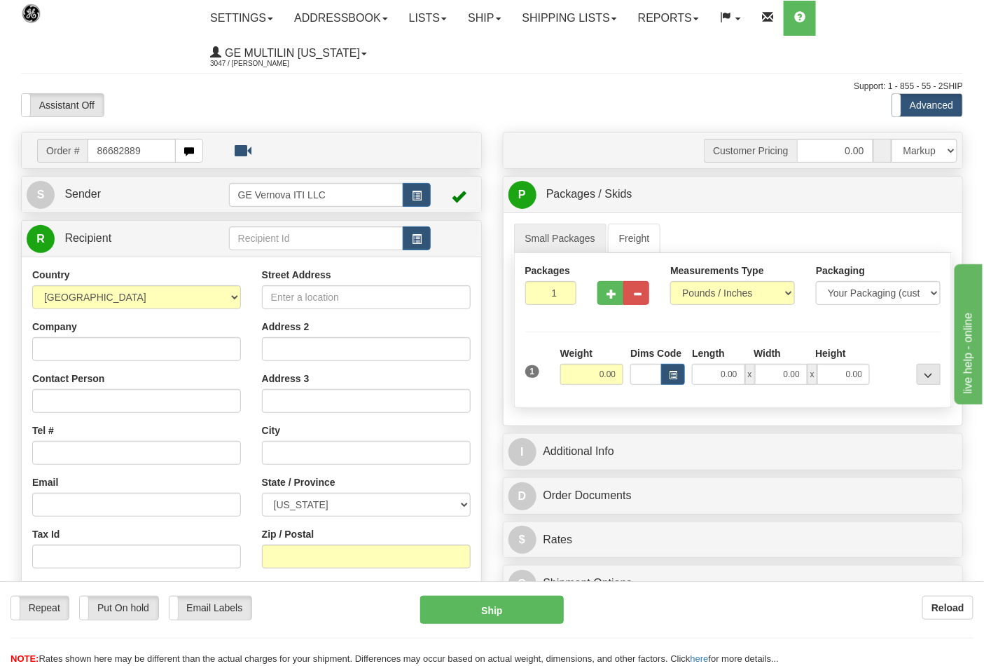
type input "86682889"
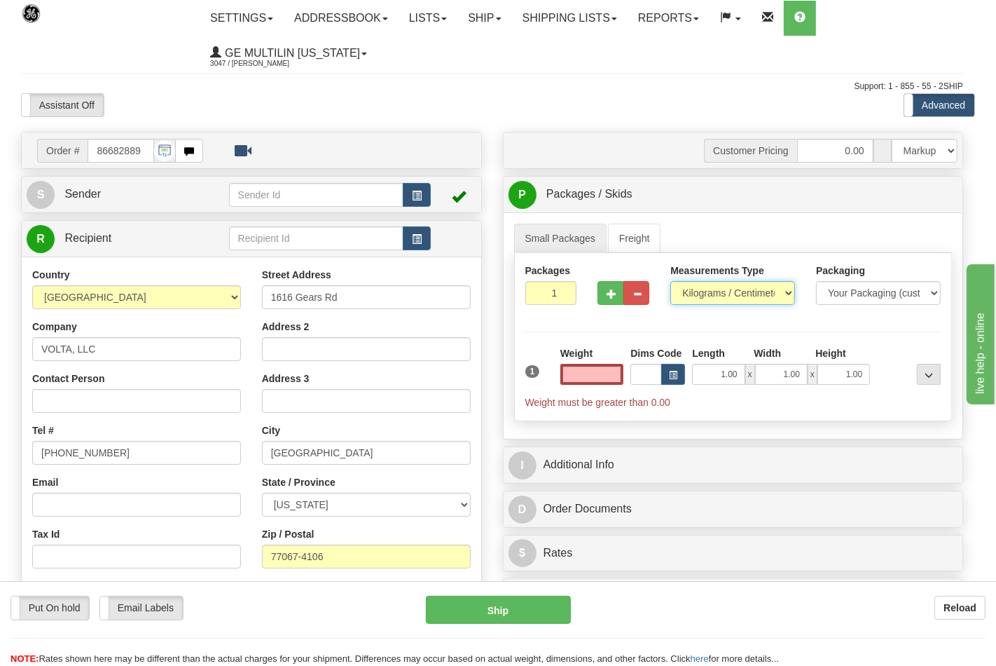
type input "0.00"
click at [713, 294] on select "Pounds / Inches Kilograms / Centimeters" at bounding box center [733, 293] width 125 height 24
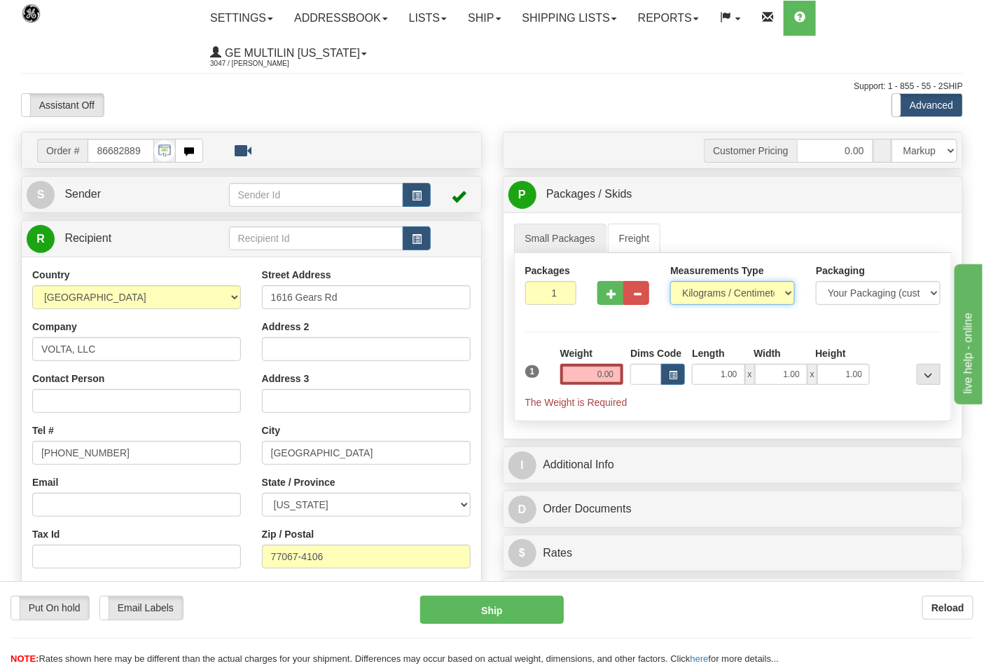
select select "0"
click at [671, 282] on select "Pounds / Inches Kilograms / Centimeters" at bounding box center [733, 293] width 125 height 24
click at [619, 388] on div "Weight 0.00" at bounding box center [592, 370] width 71 height 49
click at [615, 381] on input "0.00" at bounding box center [593, 374] width 64 height 21
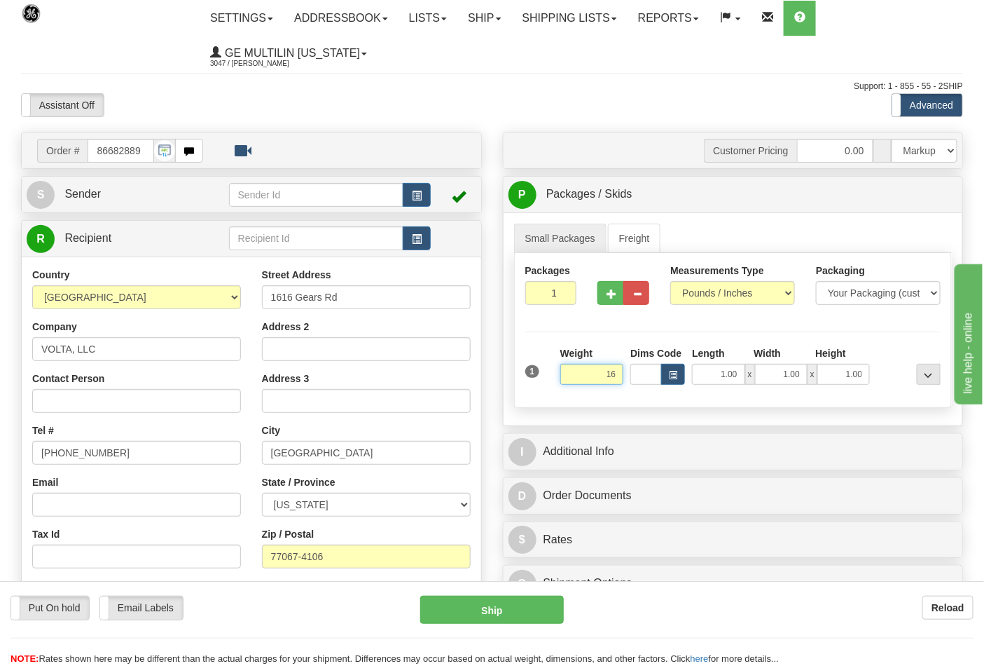
click button "Delete" at bounding box center [0, 0] width 0 height 0
type input "16.00"
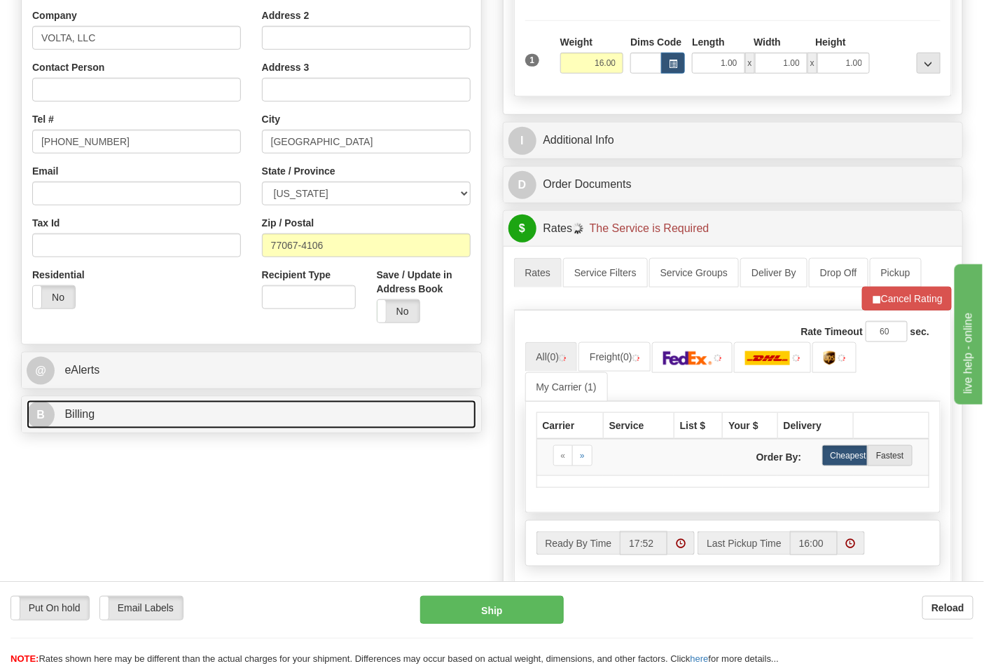
click at [168, 415] on link "B Billing" at bounding box center [252, 414] width 450 height 29
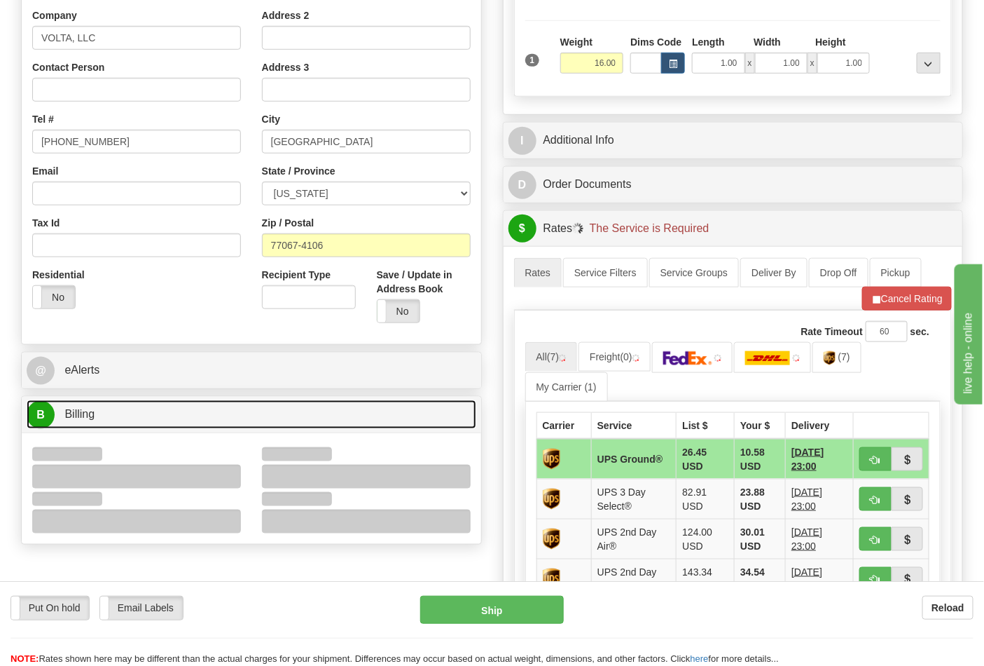
scroll to position [544, 0]
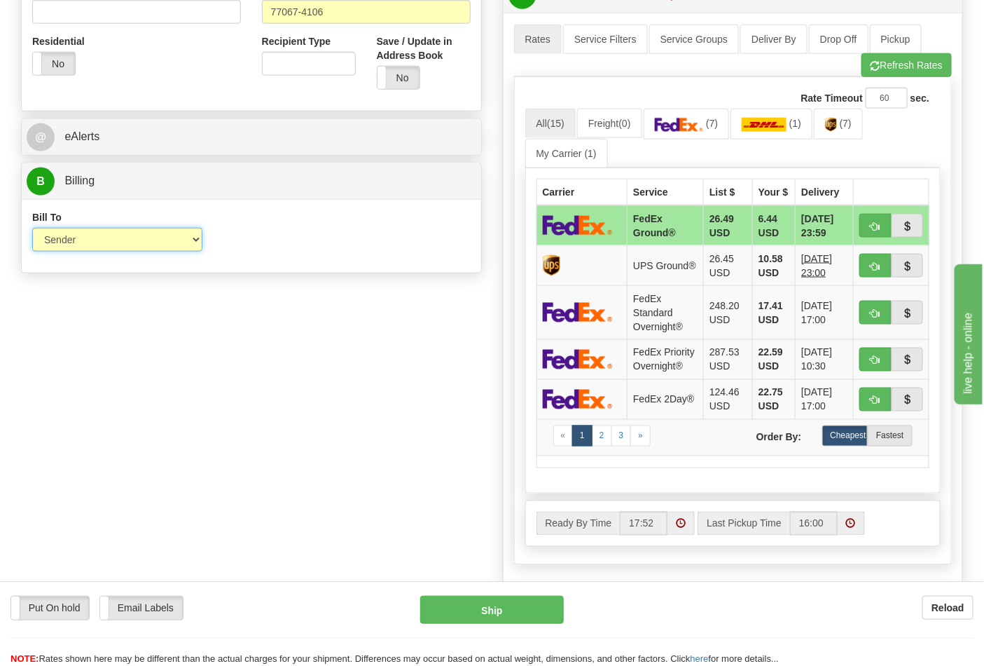
click at [78, 244] on select "Sender Recipient Third Party Collect" at bounding box center [117, 240] width 170 height 24
drag, startPoint x: 459, startPoint y: 267, endPoint x: 444, endPoint y: 261, distance: 16.0
click at [458, 267] on div "Bill To Sender Recipient Third Party Collect Account 3rd Party Account List Ple…" at bounding box center [252, 236] width 460 height 74
click at [691, 135] on link "(7)" at bounding box center [687, 124] width 86 height 30
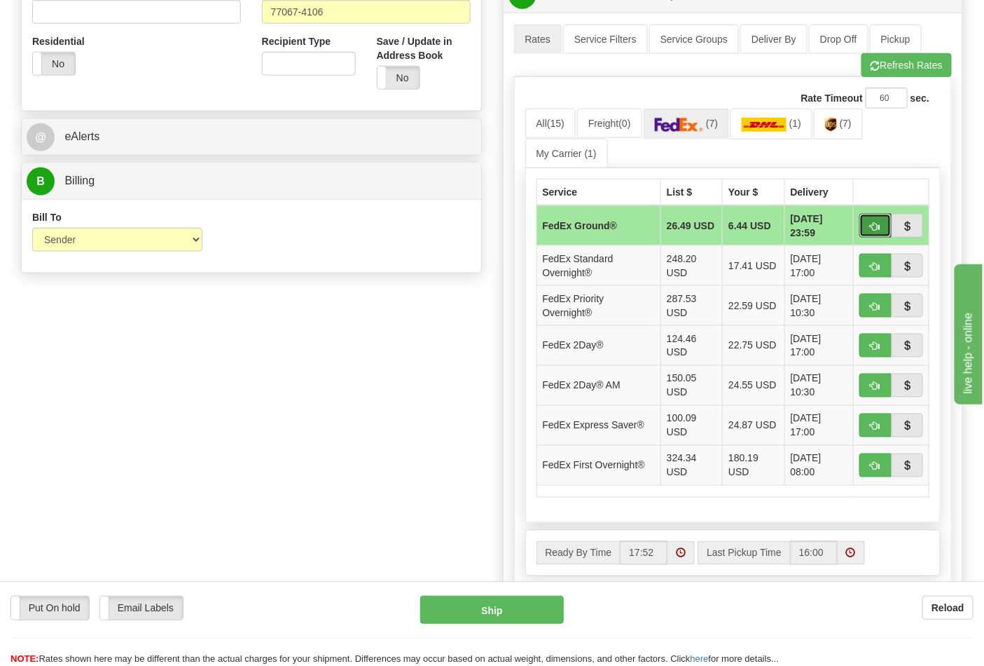
click at [872, 226] on span "button" at bounding box center [876, 226] width 10 height 9
type input "92"
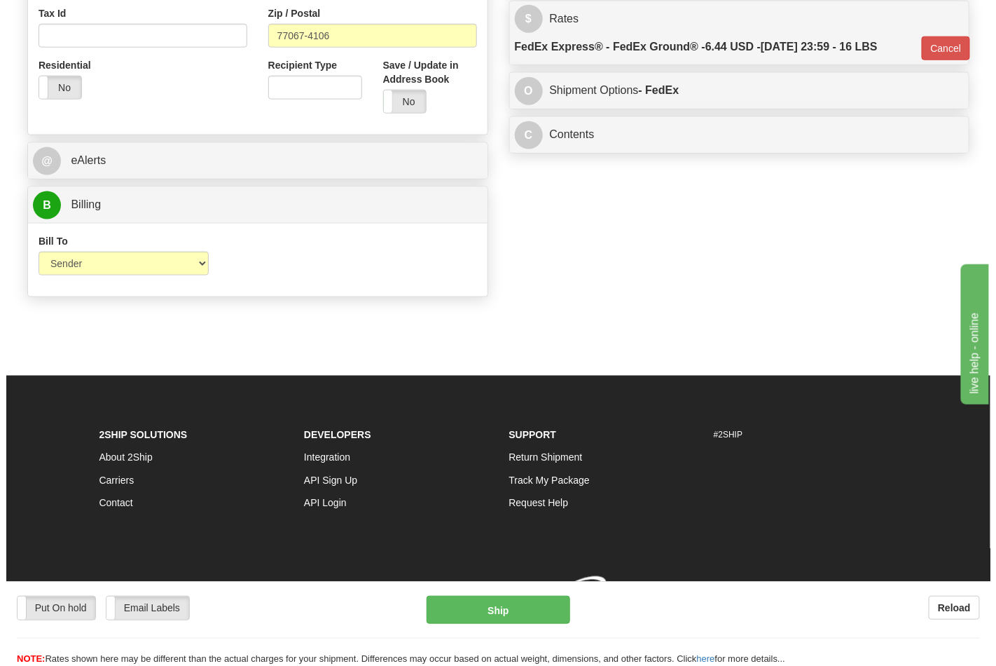
scroll to position [523, 0]
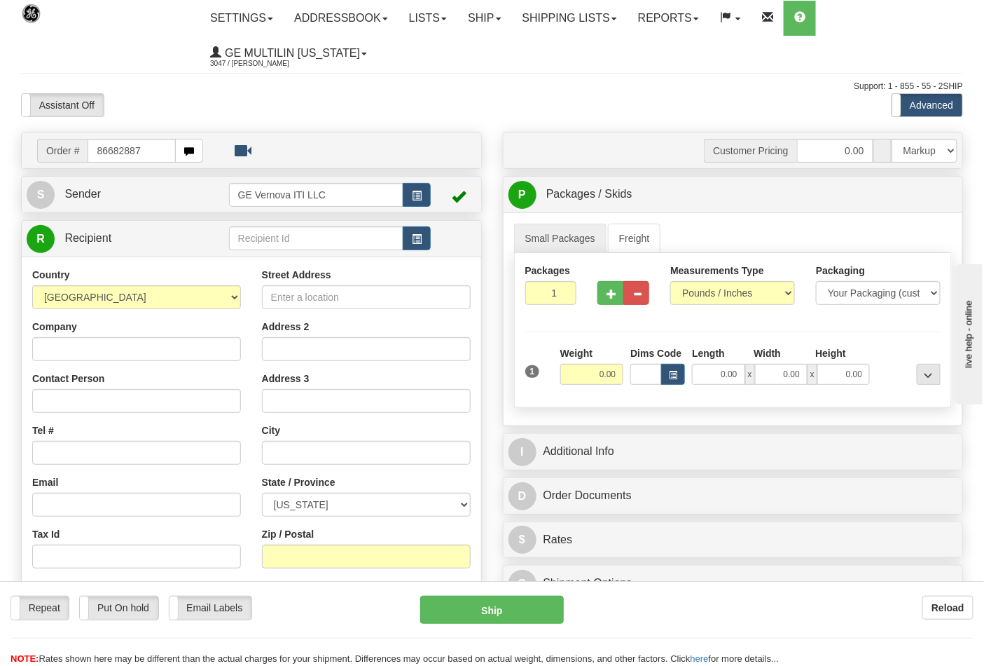
type input "86682887"
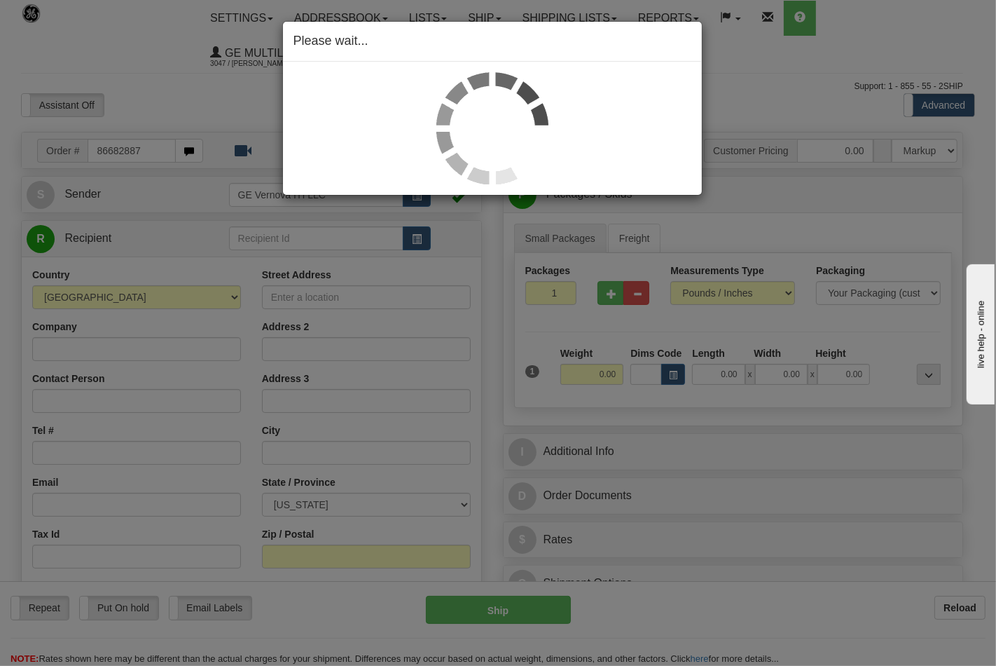
click at [694, 293] on div "Please wait..." at bounding box center [498, 333] width 996 height 666
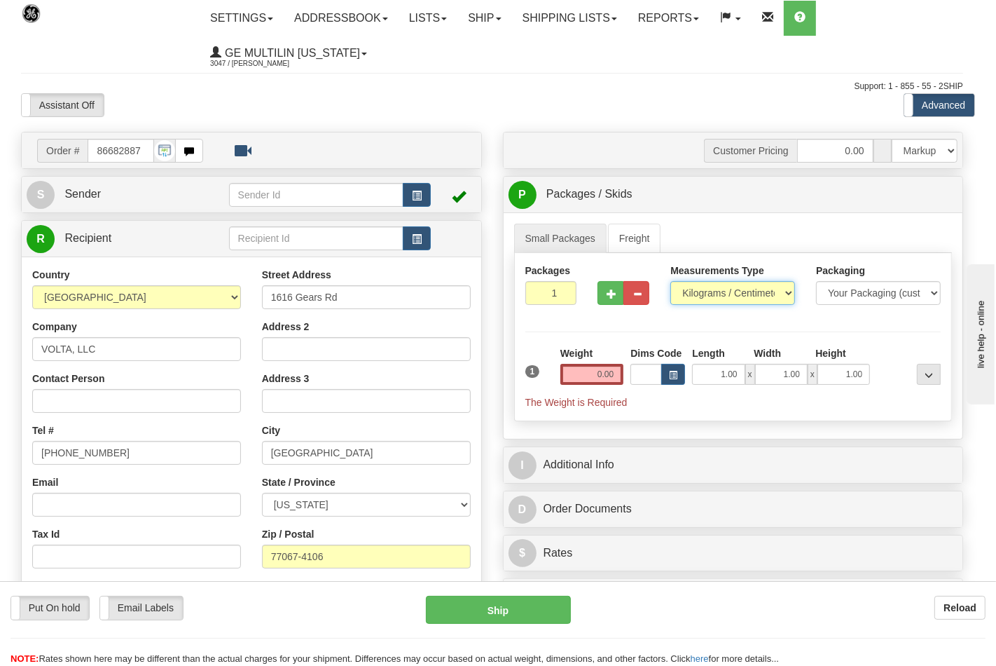
click at [694, 293] on select "Pounds / Inches Kilograms / Centimeters" at bounding box center [733, 293] width 125 height 24
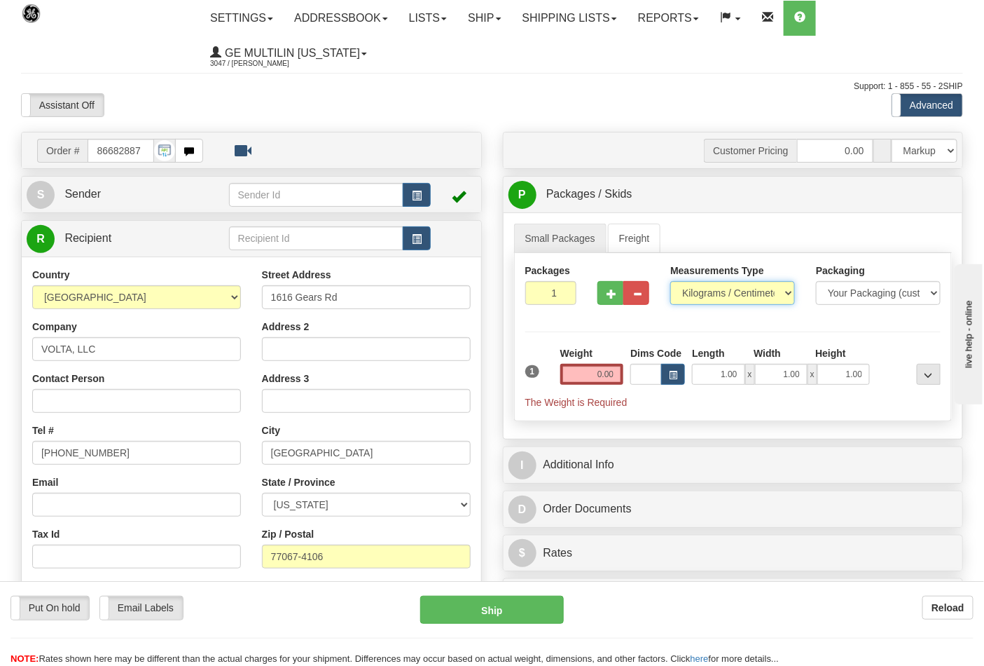
select select "0"
click at [671, 282] on select "Pounds / Inches Kilograms / Centimeters" at bounding box center [733, 293] width 125 height 24
click at [617, 375] on input "0.00" at bounding box center [593, 374] width 64 height 21
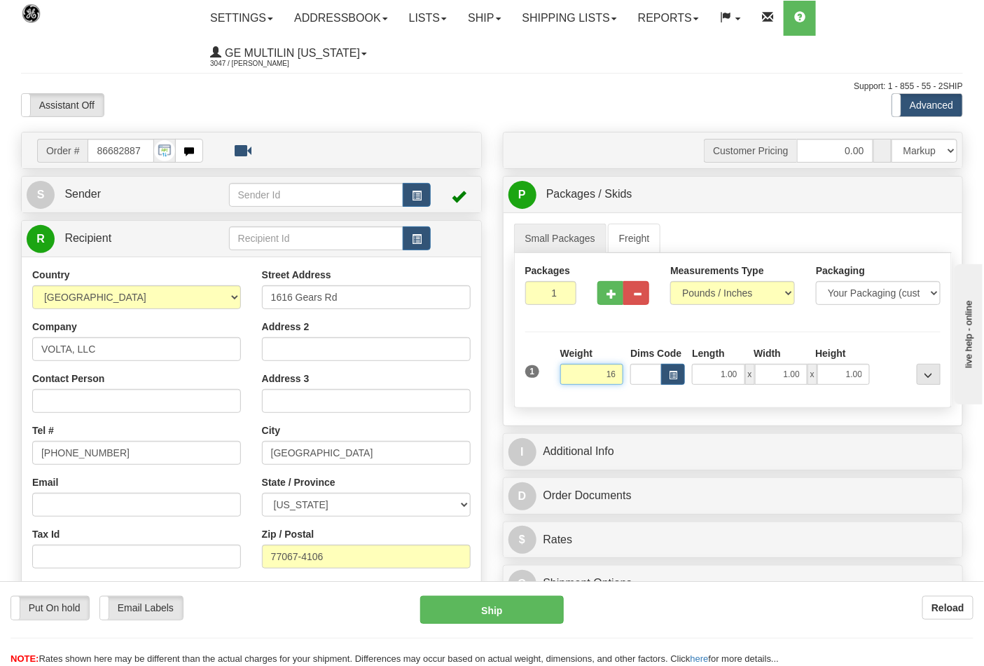
click button "Delete" at bounding box center [0, 0] width 0 height 0
type input "16.00"
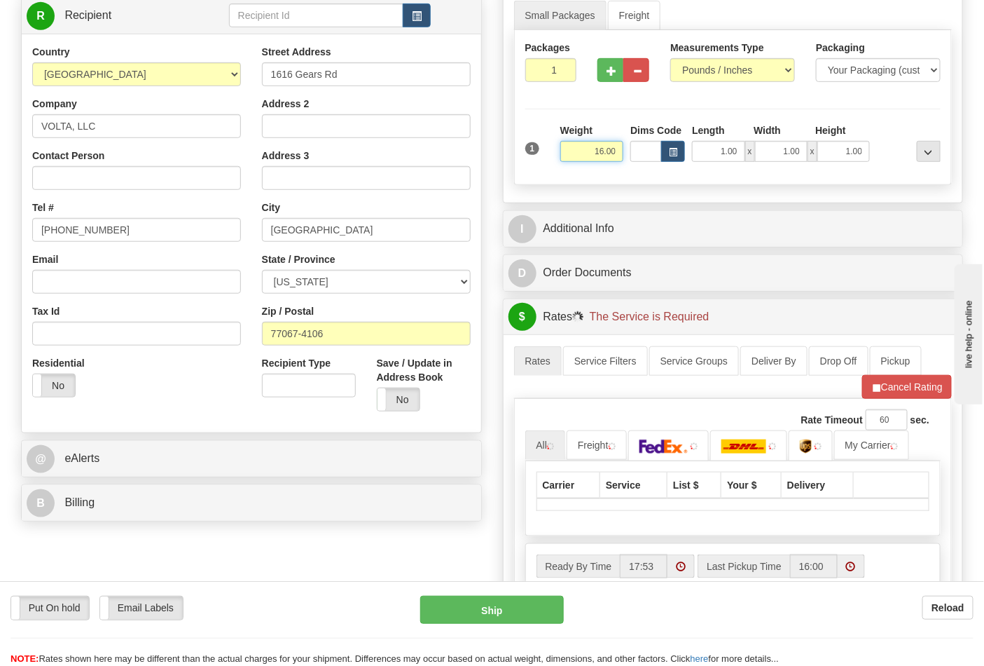
scroll to position [233, 0]
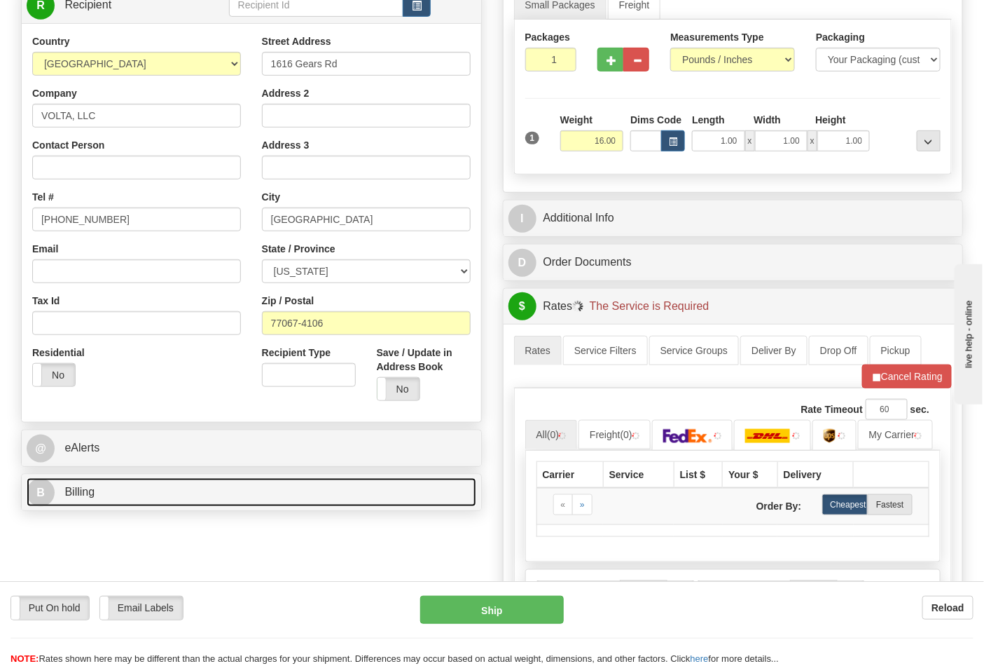
click at [174, 489] on link "B Billing" at bounding box center [252, 492] width 450 height 29
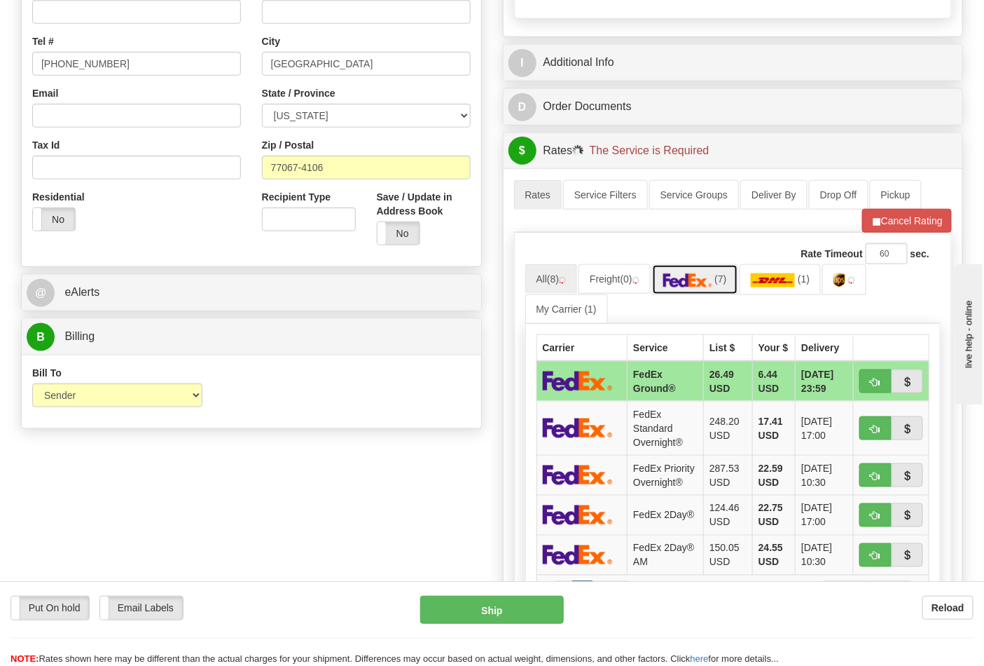
click at [713, 282] on img at bounding box center [688, 280] width 49 height 14
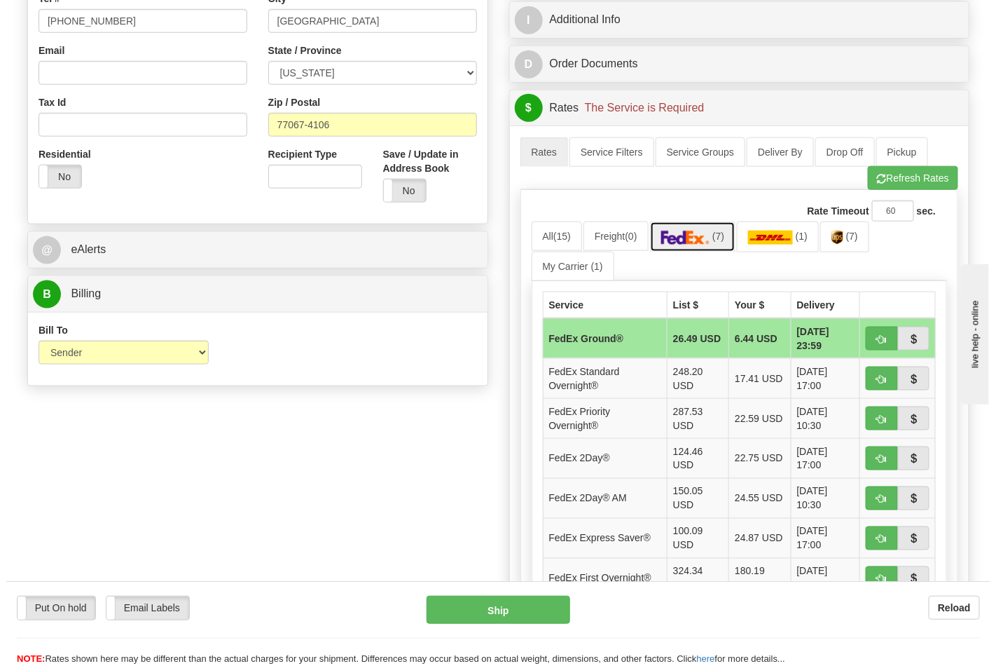
scroll to position [467, 0]
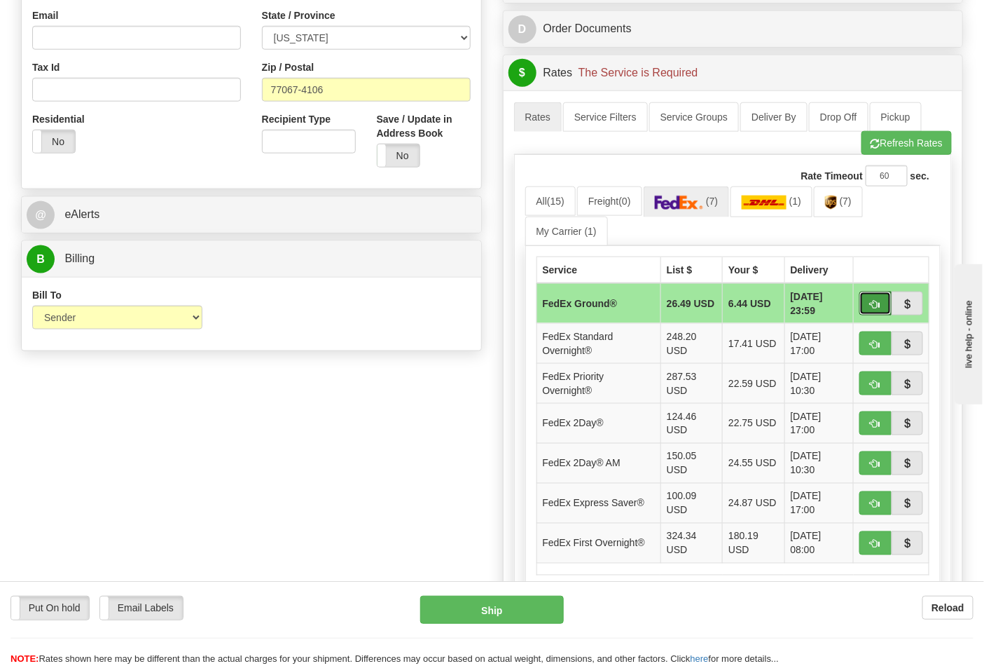
click at [871, 306] on span "button" at bounding box center [876, 304] width 10 height 9
type input "92"
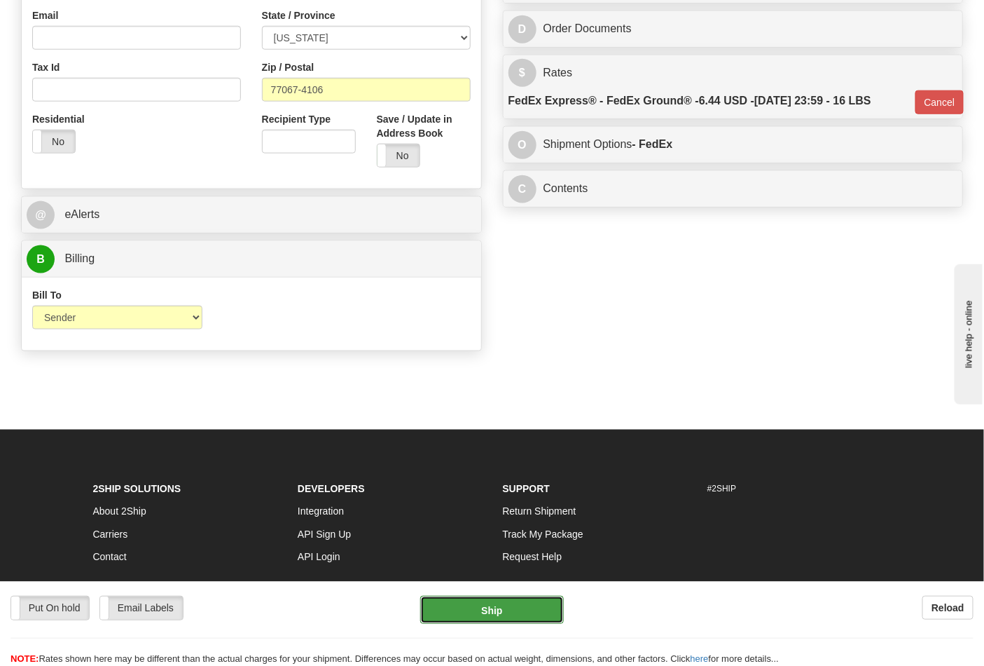
click at [500, 600] on button "Ship" at bounding box center [491, 610] width 143 height 28
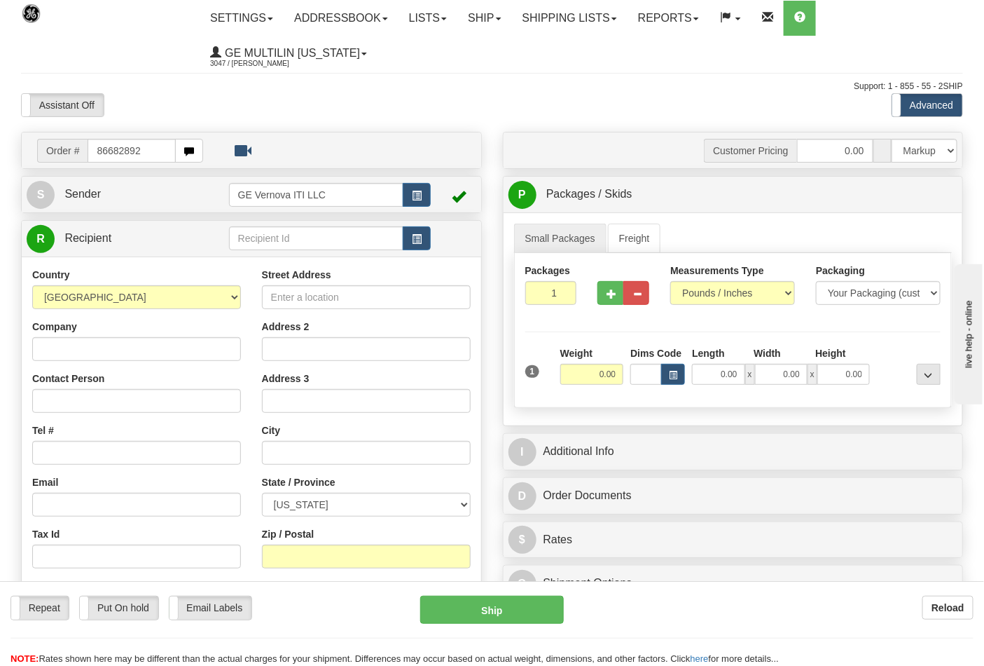
type input "86682892"
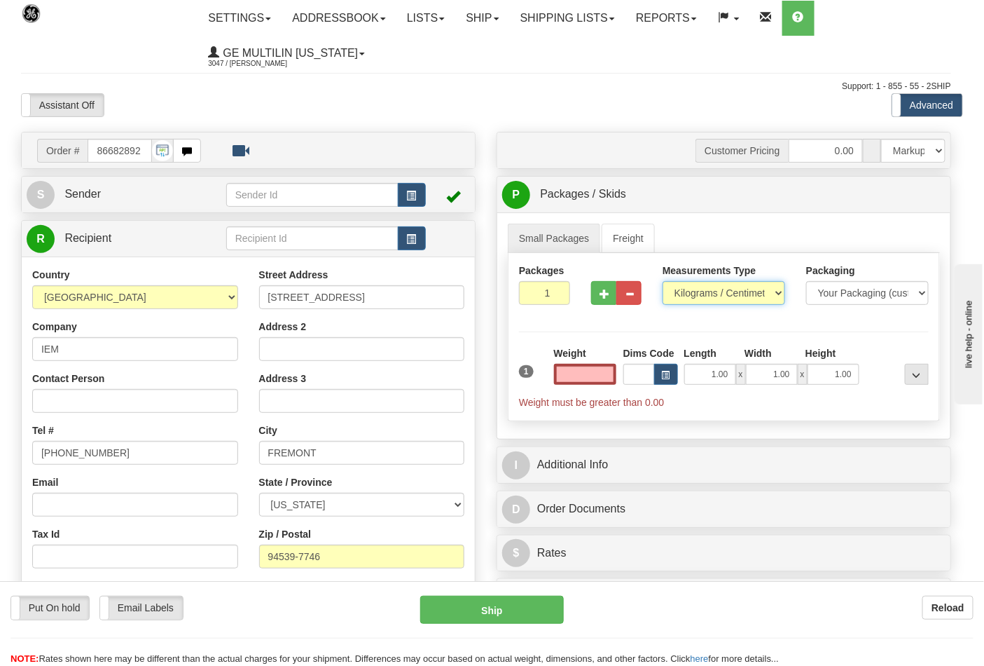
type input "0.00"
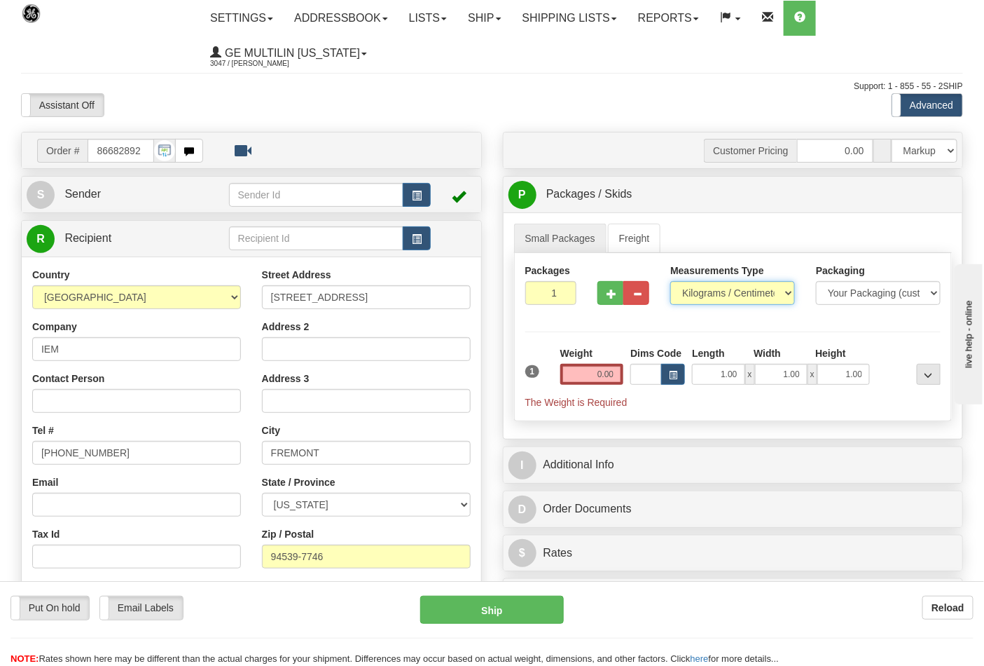
click at [717, 290] on select "Pounds / Inches Kilograms / Centimeters" at bounding box center [733, 293] width 125 height 24
select select "0"
click at [671, 282] on select "Pounds / Inches Kilograms / Centimeters" at bounding box center [733, 293] width 125 height 24
click at [620, 374] on input "0.00" at bounding box center [593, 374] width 64 height 21
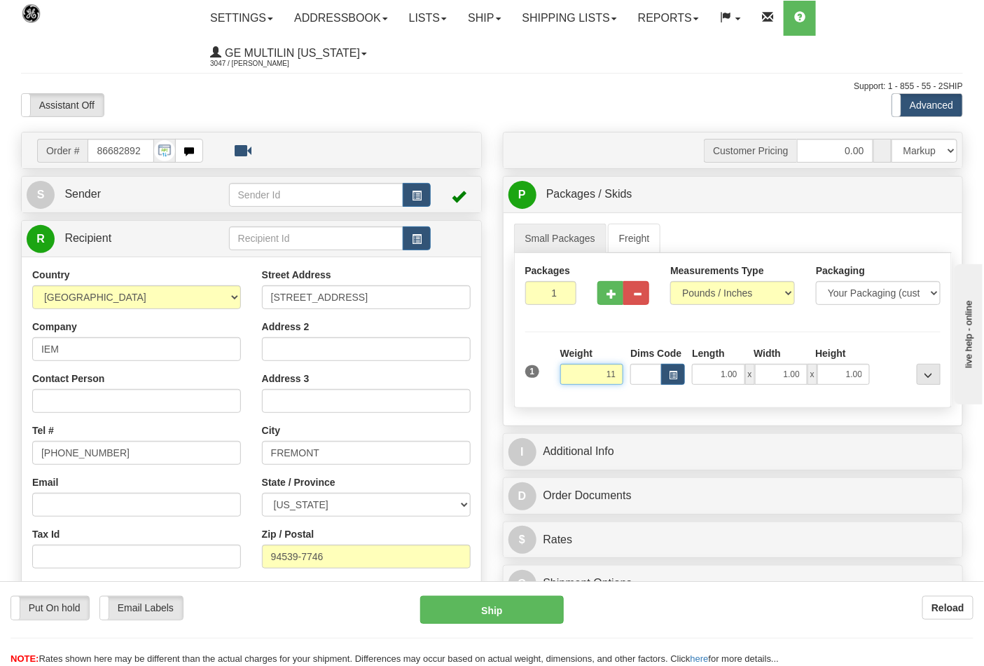
click button "Delete" at bounding box center [0, 0] width 0 height 0
type input "11.00"
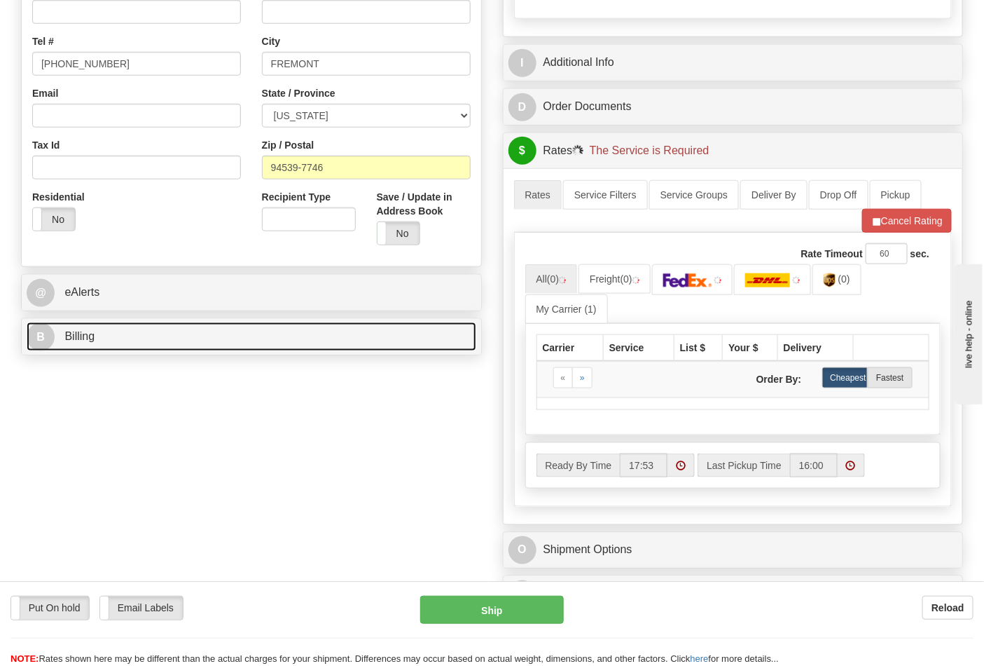
click at [207, 340] on link "B Billing" at bounding box center [252, 336] width 450 height 29
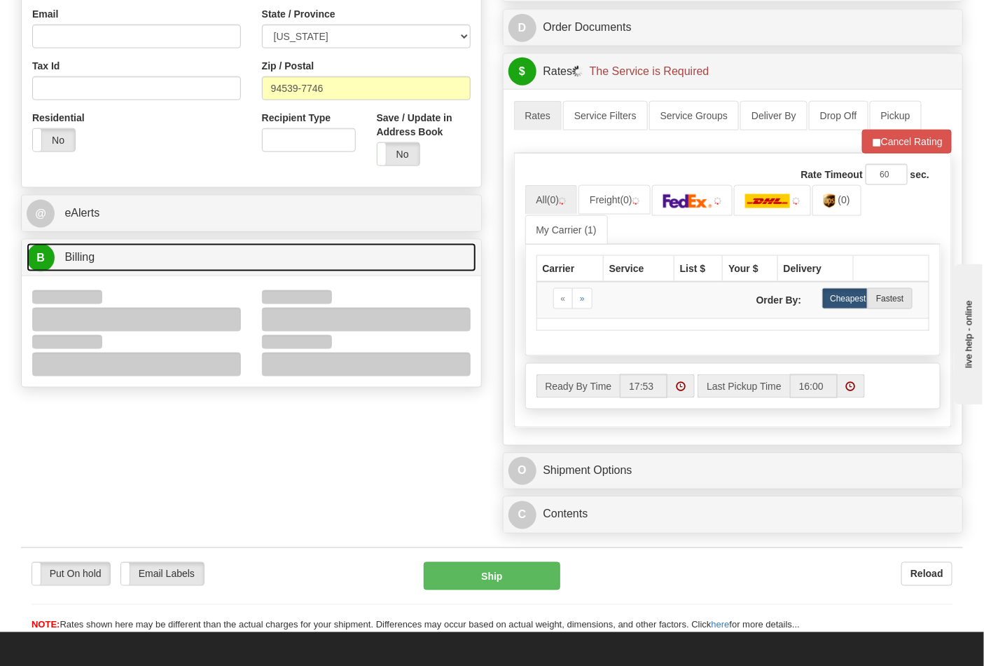
scroll to position [544, 0]
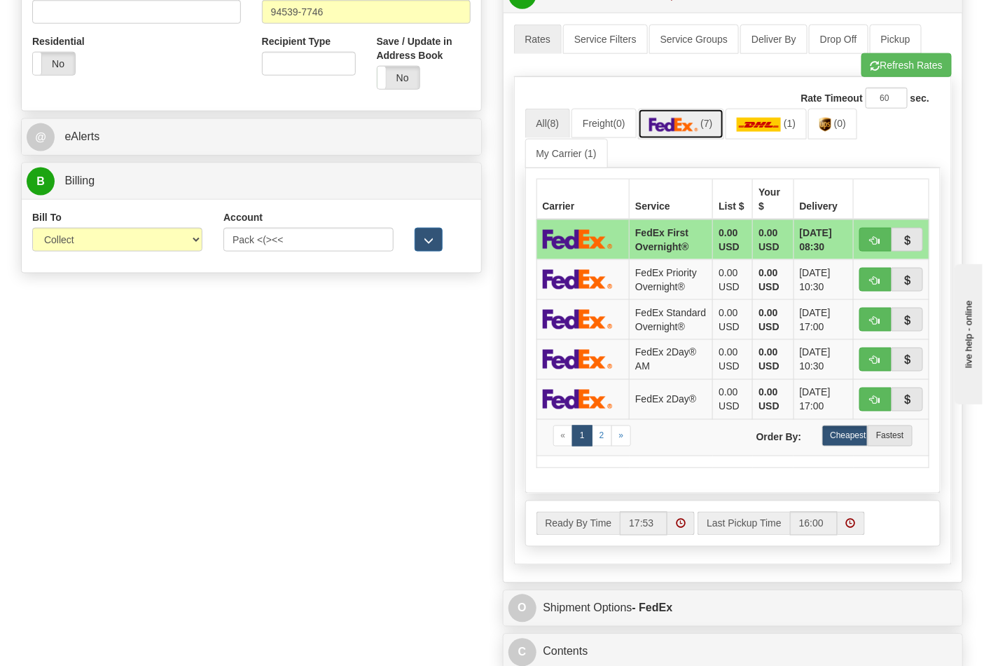
click at [713, 128] on span "(7)" at bounding box center [707, 123] width 12 height 11
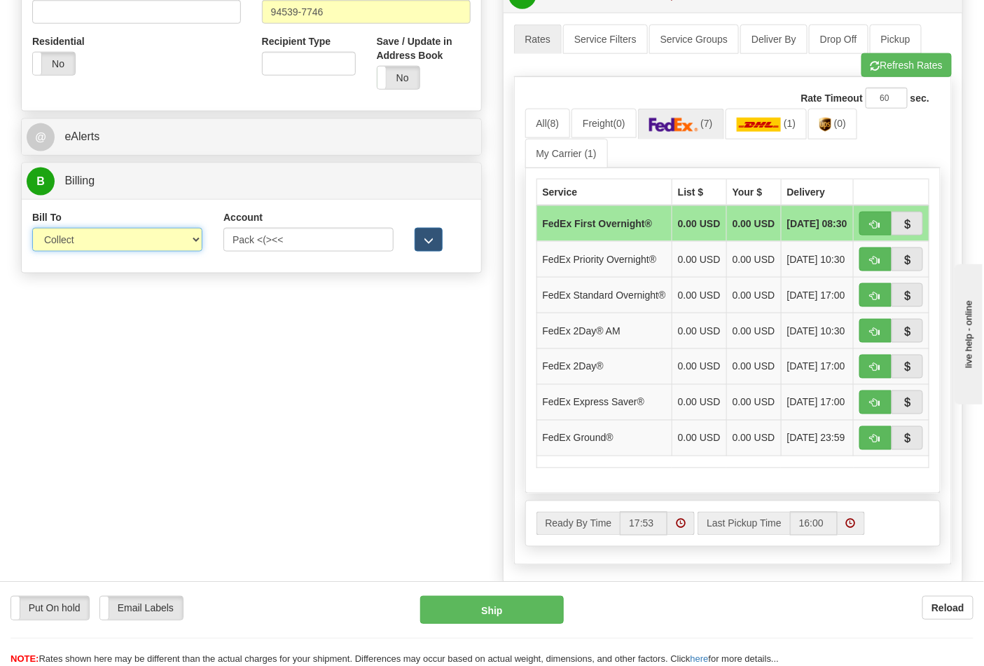
drag, startPoint x: 153, startPoint y: 231, endPoint x: 145, endPoint y: 247, distance: 17.9
click at [153, 231] on select "Sender Recipient Third Party Collect" at bounding box center [117, 240] width 170 height 24
select select "2"
click at [32, 229] on select "Sender Recipient Third Party Collect" at bounding box center [117, 240] width 170 height 24
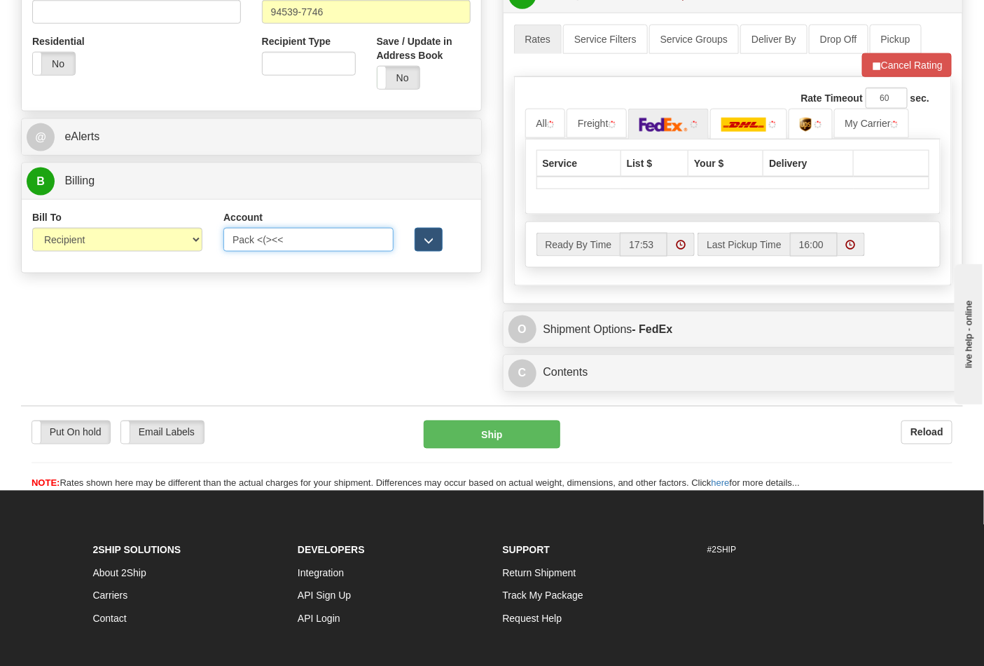
drag, startPoint x: 273, startPoint y: 244, endPoint x: 198, endPoint y: 246, distance: 75.7
click at [198, 246] on div "Bill To Sender Recipient Third Party Collect Account Pack <(><< 3rd Party Accou…" at bounding box center [252, 236] width 460 height 52
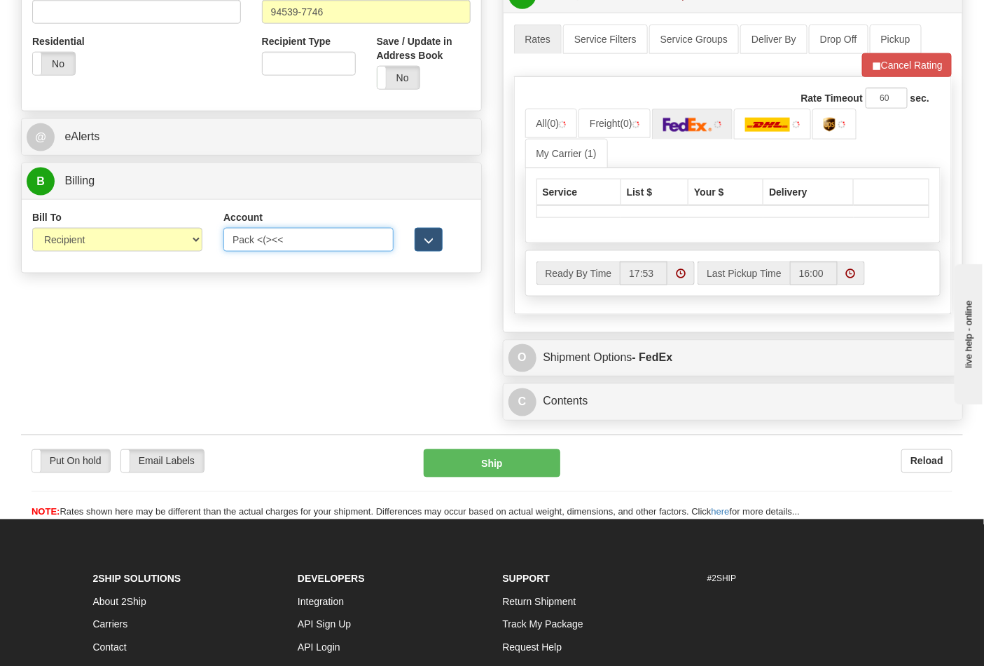
click at [303, 244] on input "Pack <(><<" at bounding box center [309, 240] width 170 height 24
drag, startPoint x: 269, startPoint y: 244, endPoint x: 181, endPoint y: 247, distance: 88.3
click at [181, 247] on div "Bill To Sender Recipient Third Party Collect Account Pack <(><< 3rd Party Accou…" at bounding box center [252, 236] width 460 height 52
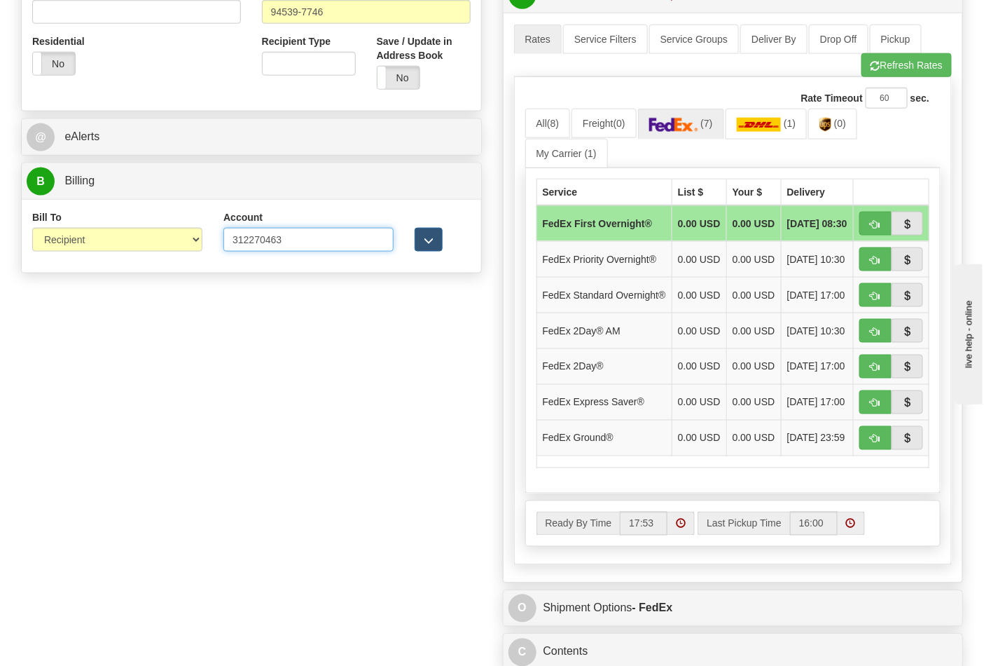
type input "312270463"
click button "Delete" at bounding box center [0, 0] width 0 height 0
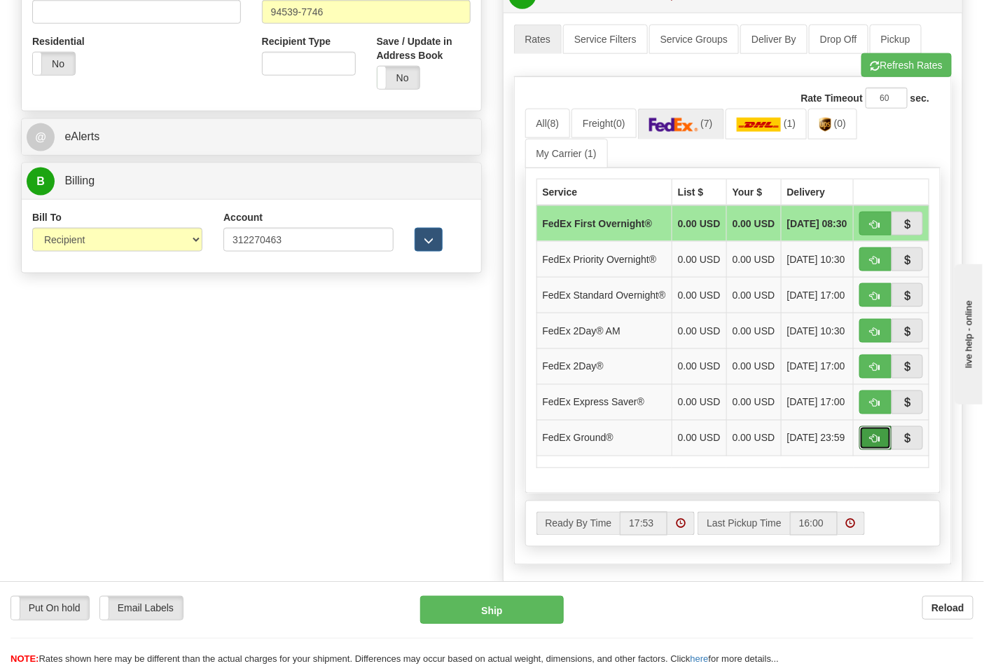
drag, startPoint x: 881, startPoint y: 472, endPoint x: 870, endPoint y: 472, distance: 10.5
click at [879, 450] on button "button" at bounding box center [876, 438] width 32 height 24
type input "92"
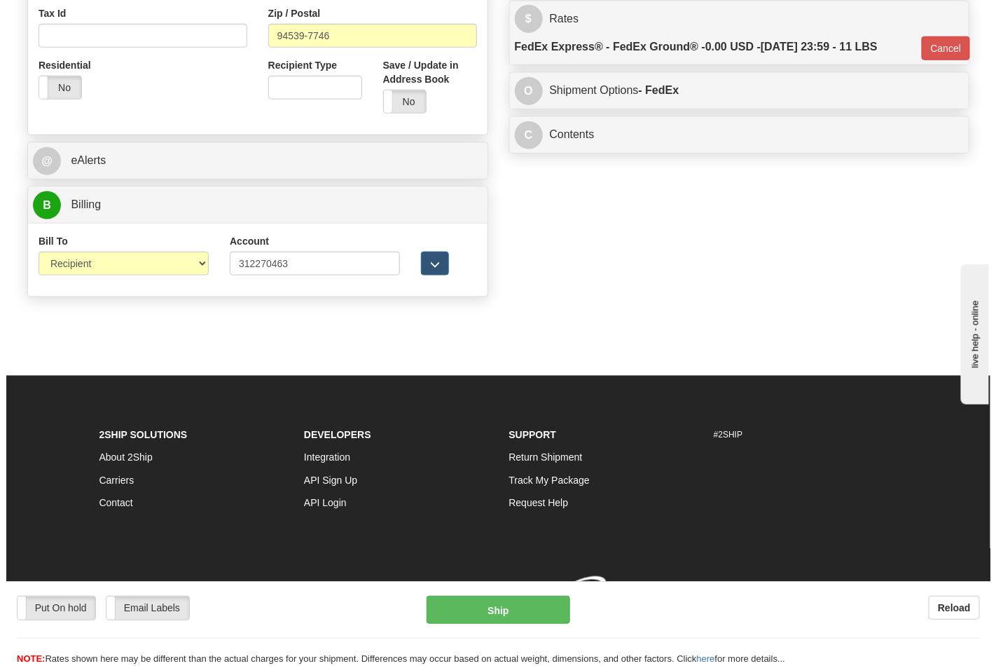
scroll to position [523, 0]
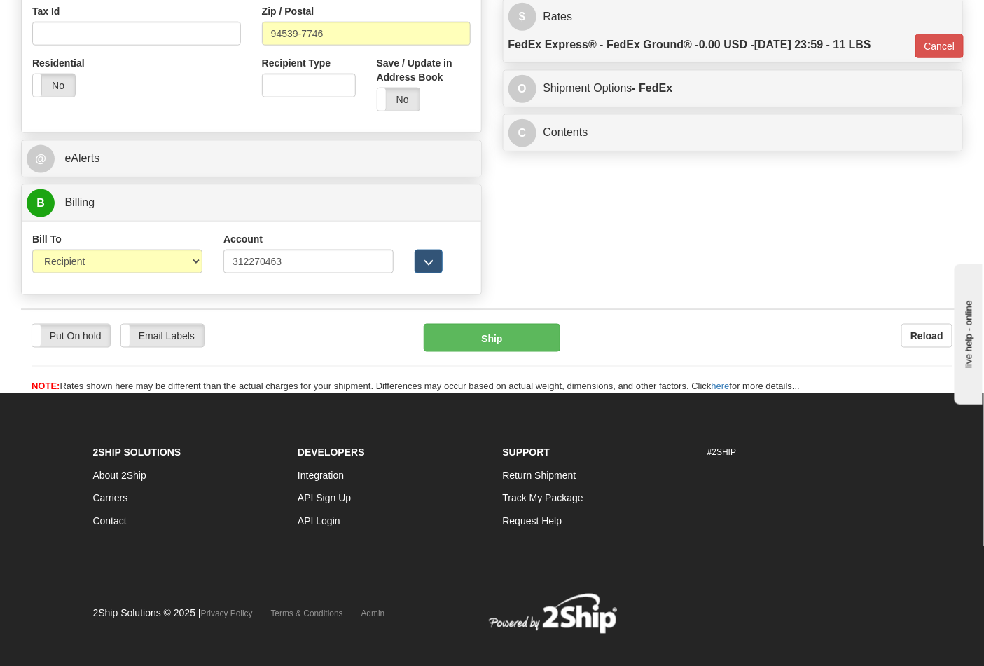
click at [487, 324] on div "Put On hold Put On hold Email Labels Email Labels Edit Reload Ship Reload" at bounding box center [492, 351] width 942 height 85
click at [503, 341] on button "Ship" at bounding box center [492, 338] width 136 height 28
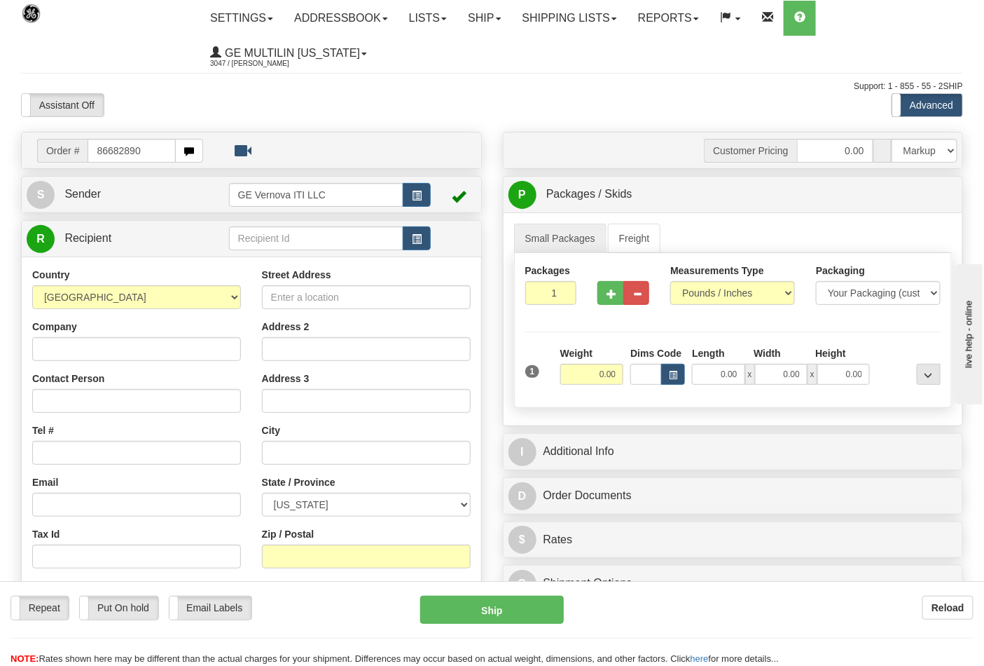
type input "86682890"
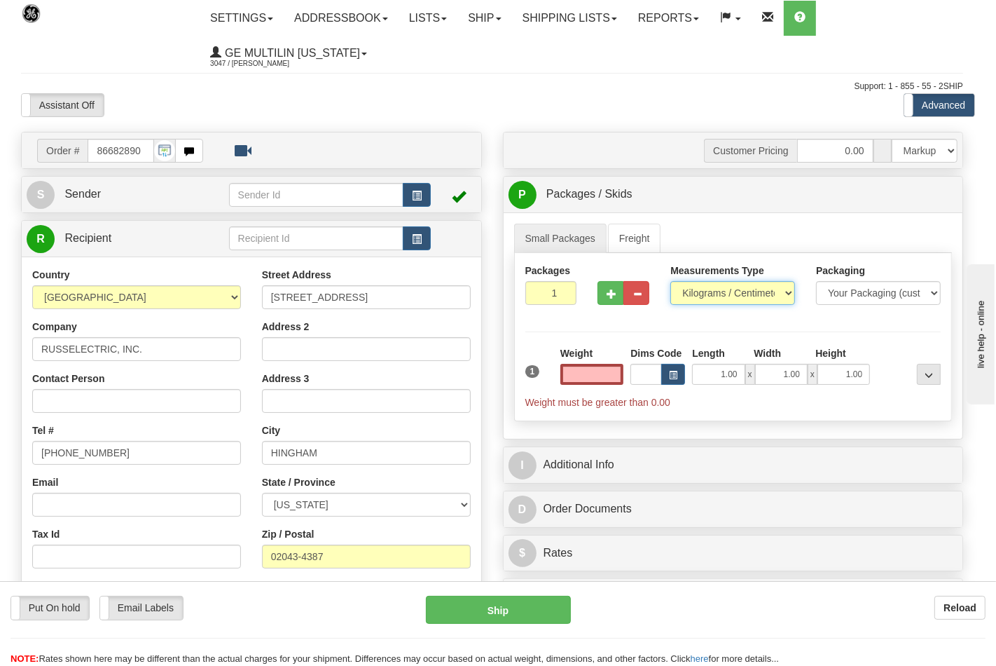
type input "0.00"
click at [701, 295] on select "Pounds / Inches Kilograms / Centimeters" at bounding box center [733, 293] width 125 height 24
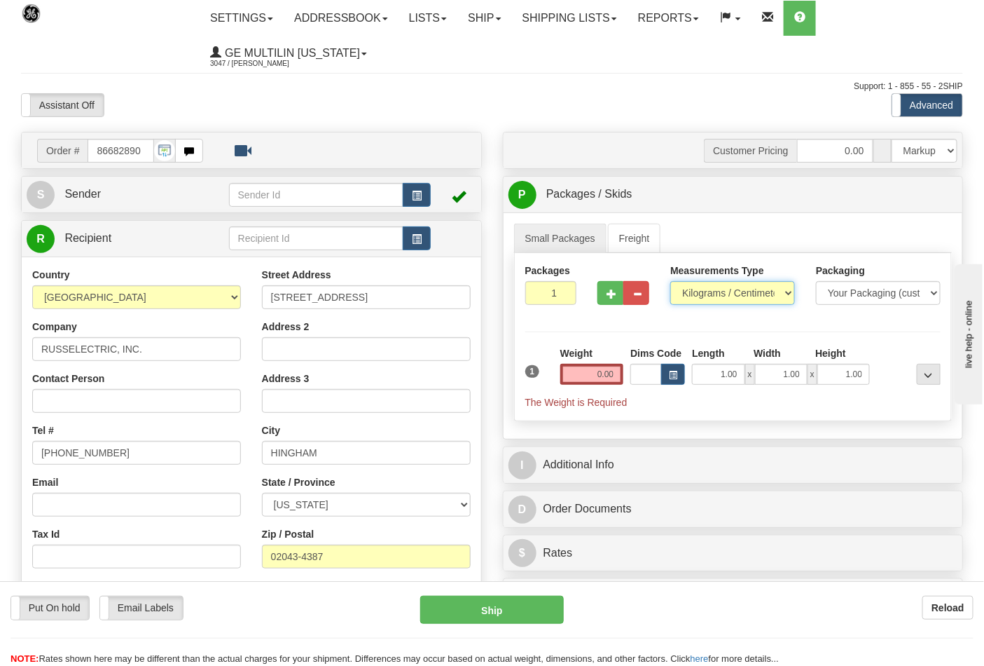
click at [704, 303] on select "Pounds / Inches Kilograms / Centimeters" at bounding box center [733, 293] width 125 height 24
click at [696, 277] on label "Measurements Type" at bounding box center [718, 270] width 94 height 14
click at [696, 281] on select "Pounds / Inches Kilograms / Centimeters" at bounding box center [733, 293] width 125 height 24
click at [697, 299] on select "Pounds / Inches Kilograms / Centimeters" at bounding box center [733, 293] width 125 height 24
select select "0"
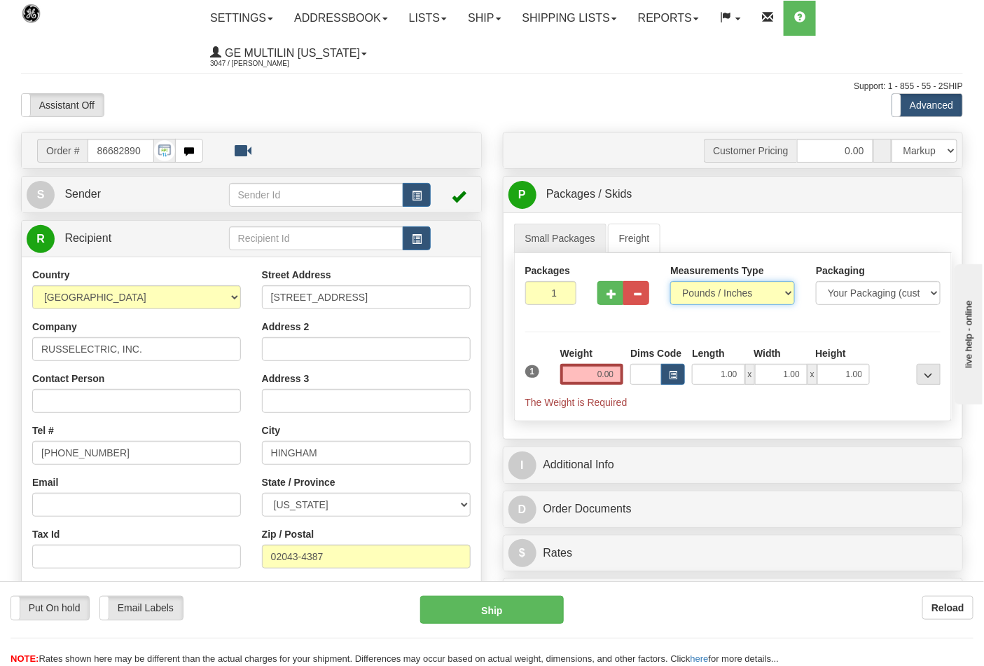
click at [671, 282] on select "Pounds / Inches Kilograms / Centimeters" at bounding box center [733, 293] width 125 height 24
click at [605, 373] on input "0.00" at bounding box center [593, 374] width 64 height 21
click button "Delete" at bounding box center [0, 0] width 0 height 0
type input "5.00"
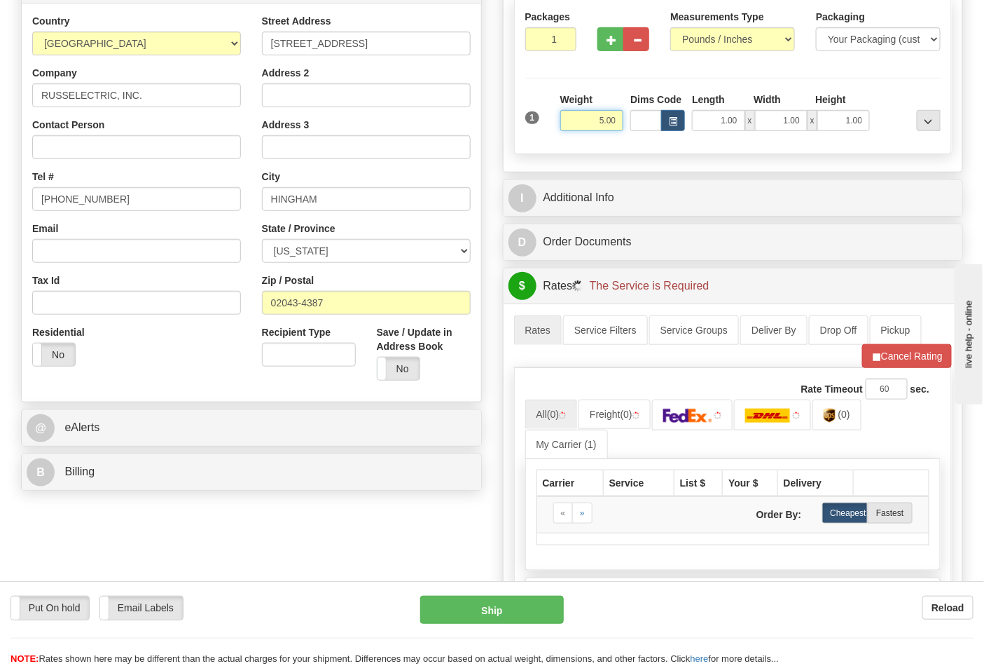
scroll to position [389, 0]
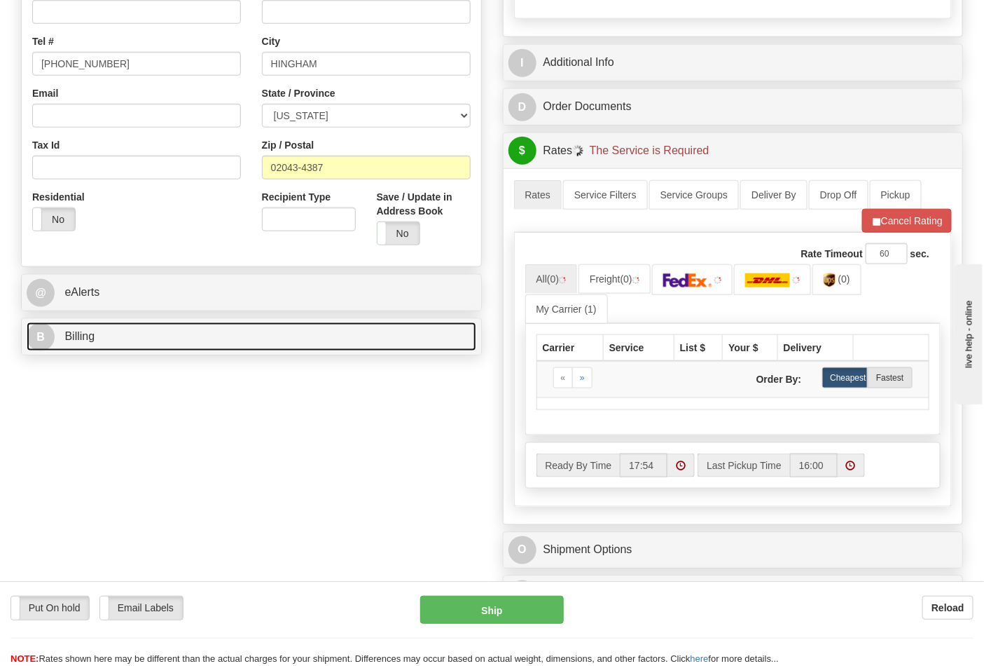
click at [120, 334] on link "B Billing" at bounding box center [252, 336] width 450 height 29
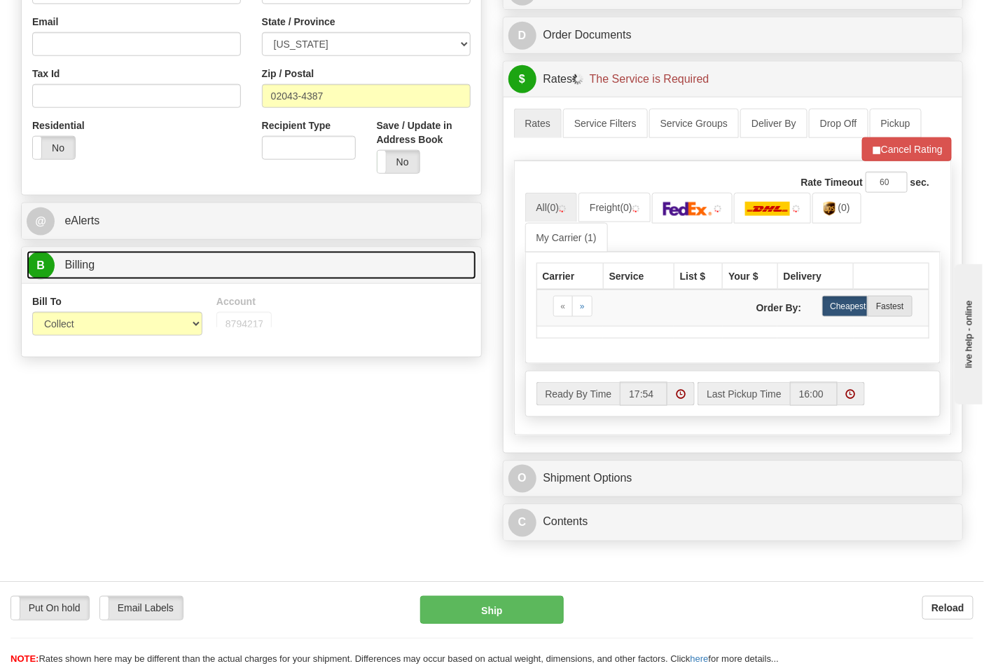
scroll to position [544, 0]
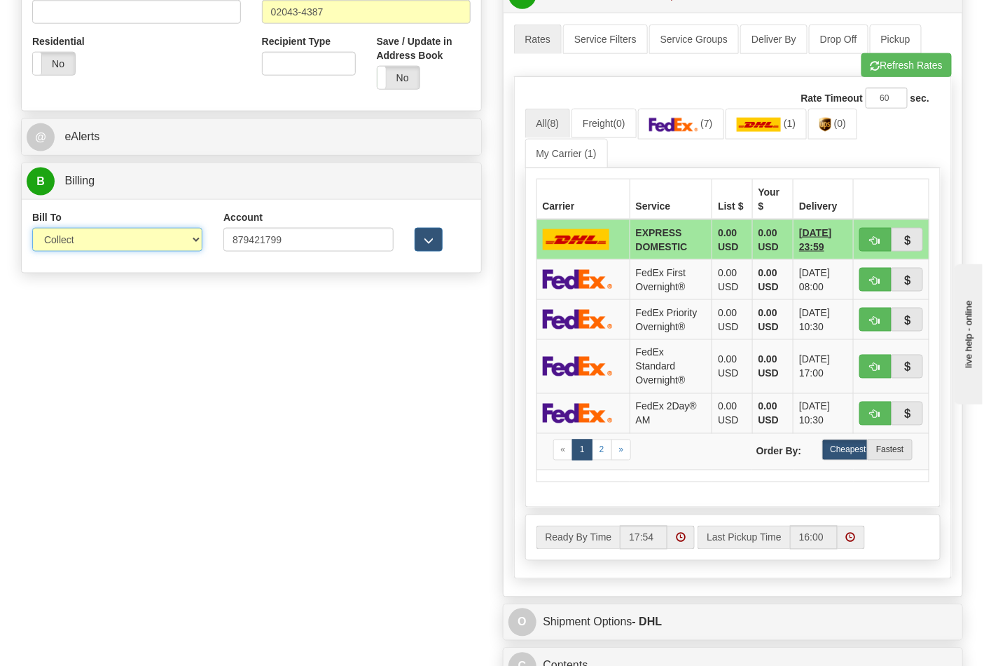
drag, startPoint x: 82, startPoint y: 243, endPoint x: 82, endPoint y: 251, distance: 7.7
click at [82, 243] on select "Sender Recipient Third Party Collect" at bounding box center [117, 240] width 170 height 24
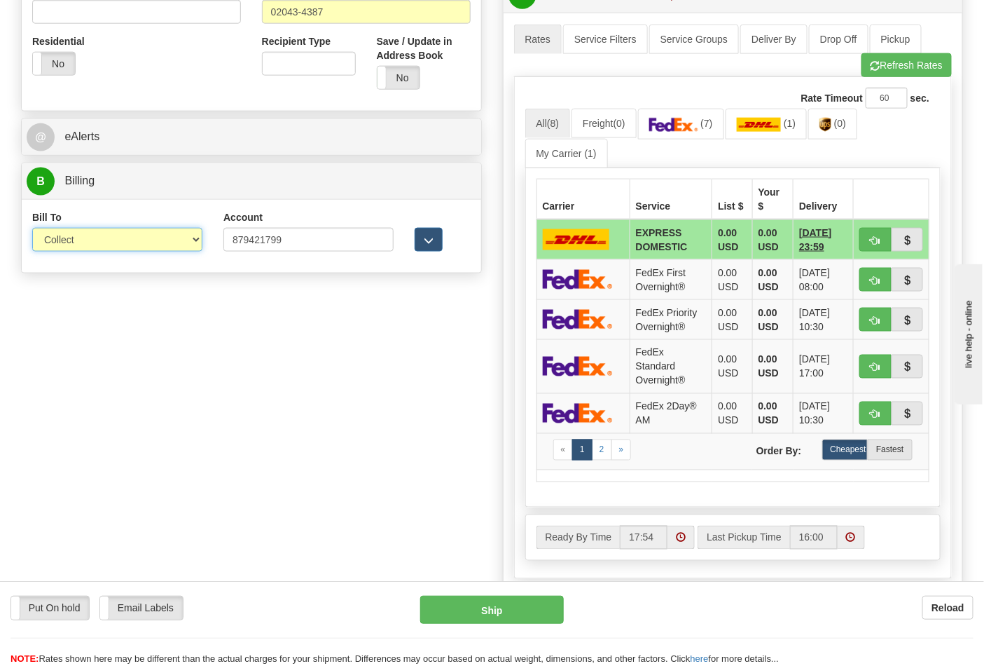
select select "2"
click at [32, 229] on select "Sender Recipient Third Party Collect" at bounding box center [117, 240] width 170 height 24
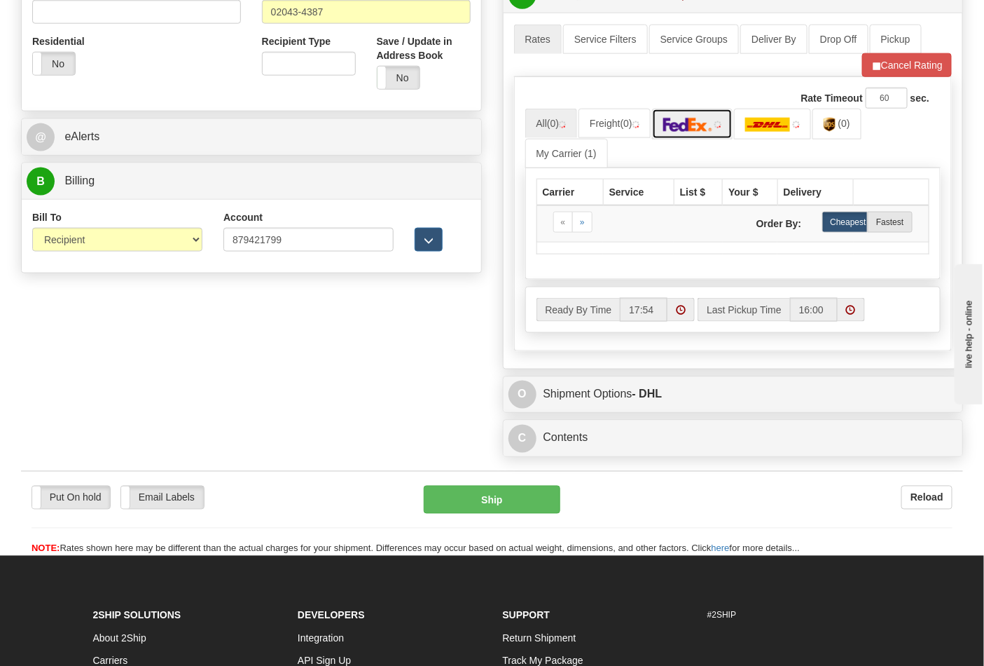
click at [676, 135] on link at bounding box center [692, 124] width 81 height 30
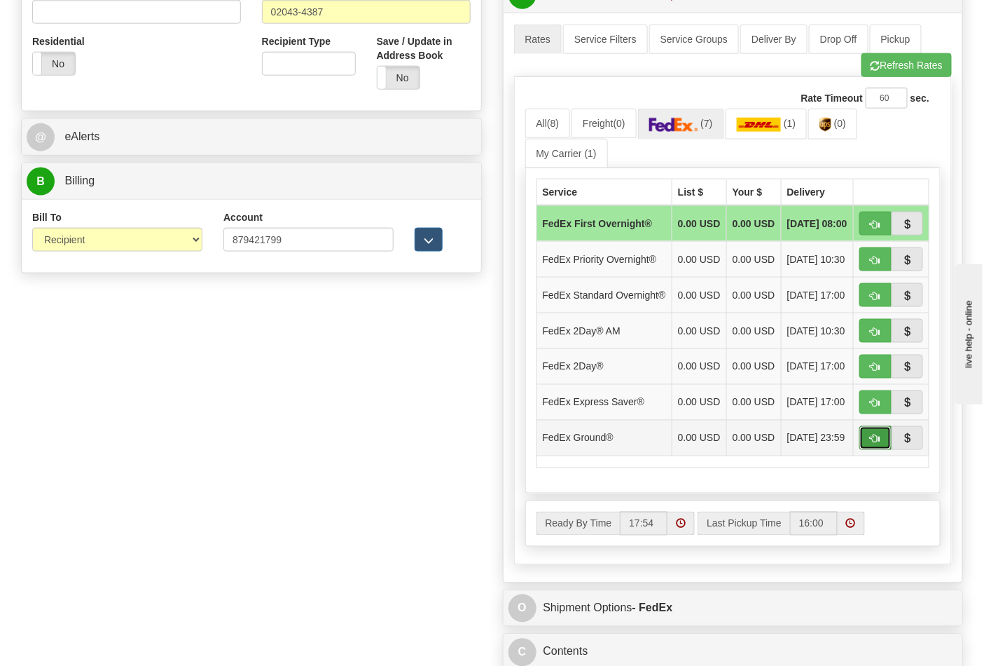
click at [869, 450] on button "button" at bounding box center [876, 438] width 32 height 24
type input "92"
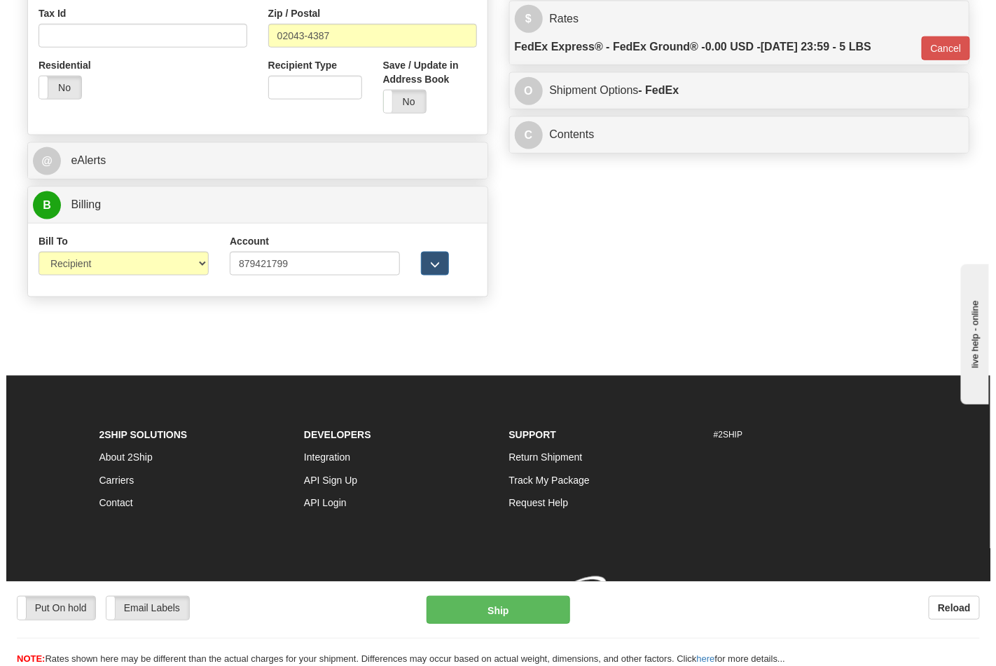
scroll to position [523, 0]
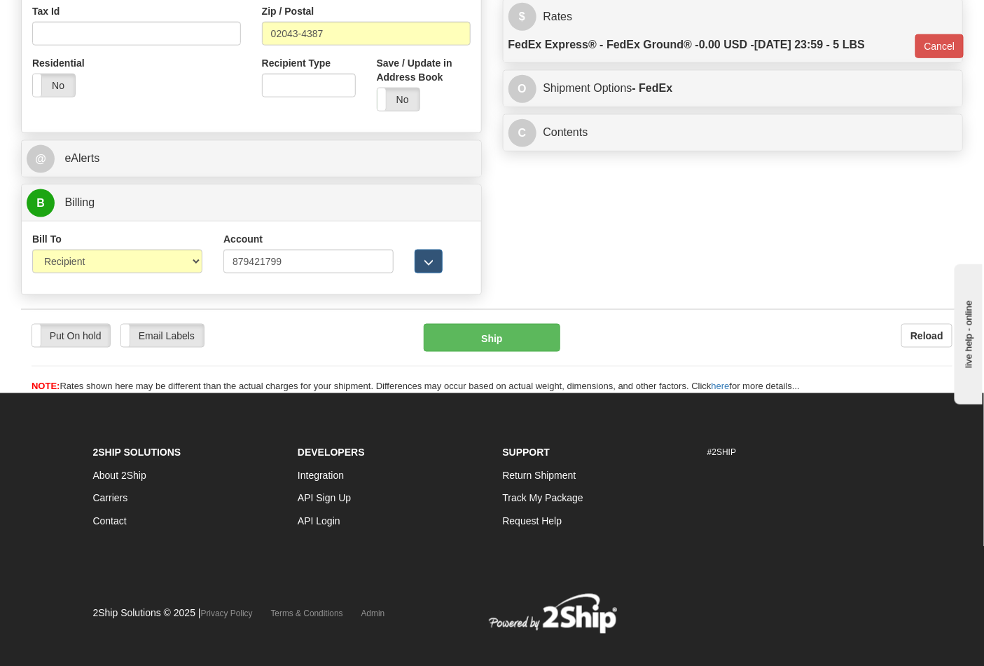
click at [521, 354] on div "Put On hold Put On hold Email Labels Email Labels Edit Reload Ship" at bounding box center [492, 359] width 942 height 70
click at [495, 328] on button "Ship" at bounding box center [492, 338] width 136 height 28
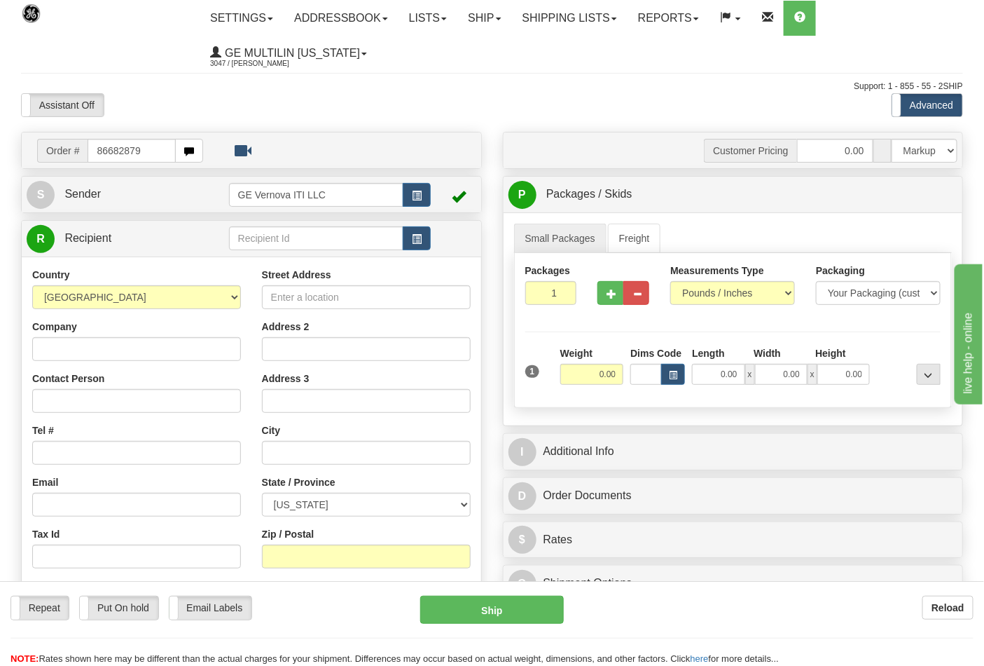
type input "86682879"
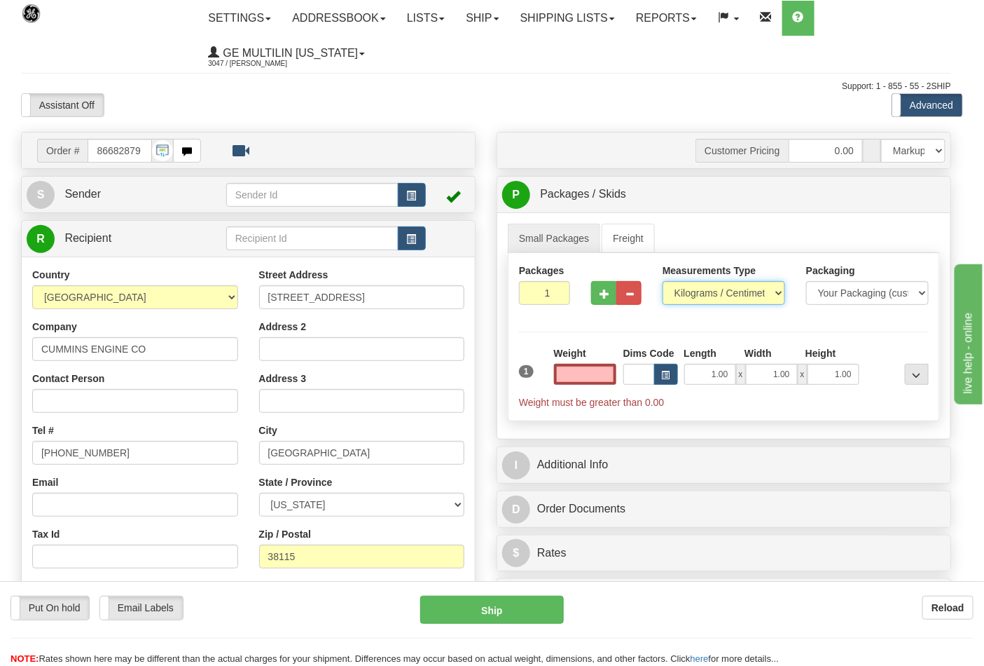
type input "0.00"
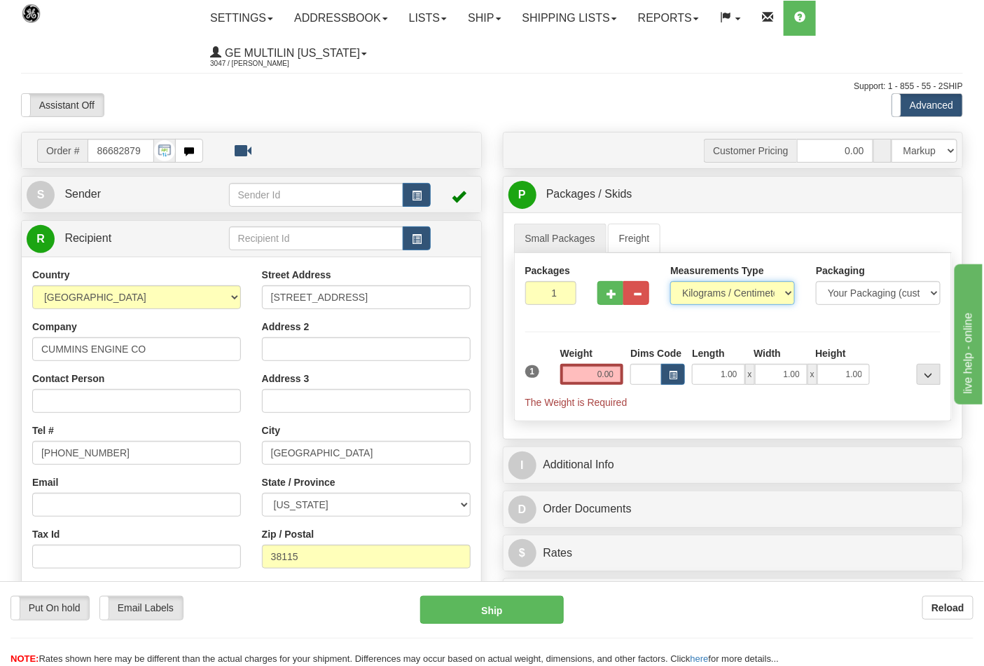
drag, startPoint x: 694, startPoint y: 294, endPoint x: 696, endPoint y: 302, distance: 8.0
click at [694, 294] on select "Pounds / Inches Kilograms / Centimeters" at bounding box center [733, 293] width 125 height 24
select select "0"
click at [671, 282] on select "Pounds / Inches Kilograms / Centimeters" at bounding box center [733, 293] width 125 height 24
click at [610, 376] on input "0.00" at bounding box center [593, 374] width 64 height 21
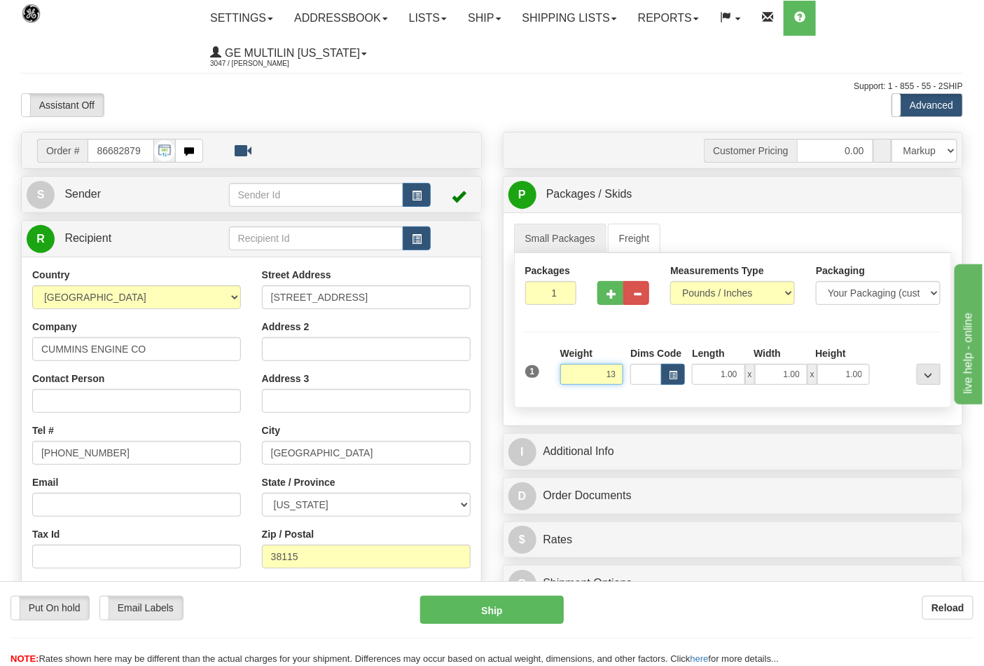
click button "Delete" at bounding box center [0, 0] width 0 height 0
type input "13.00"
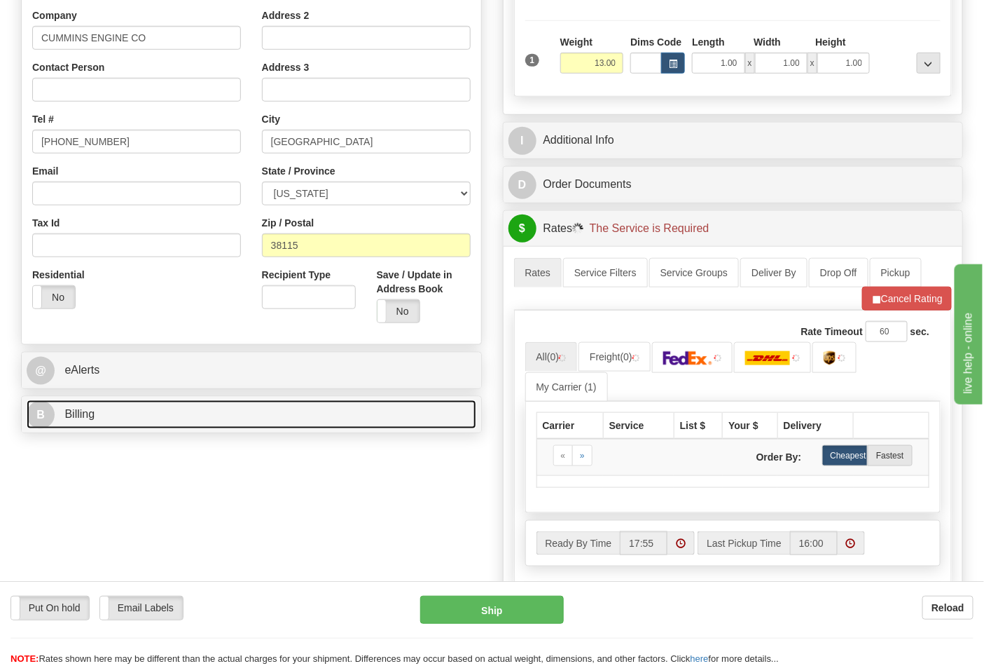
click at [114, 415] on link "B Billing" at bounding box center [252, 414] width 450 height 29
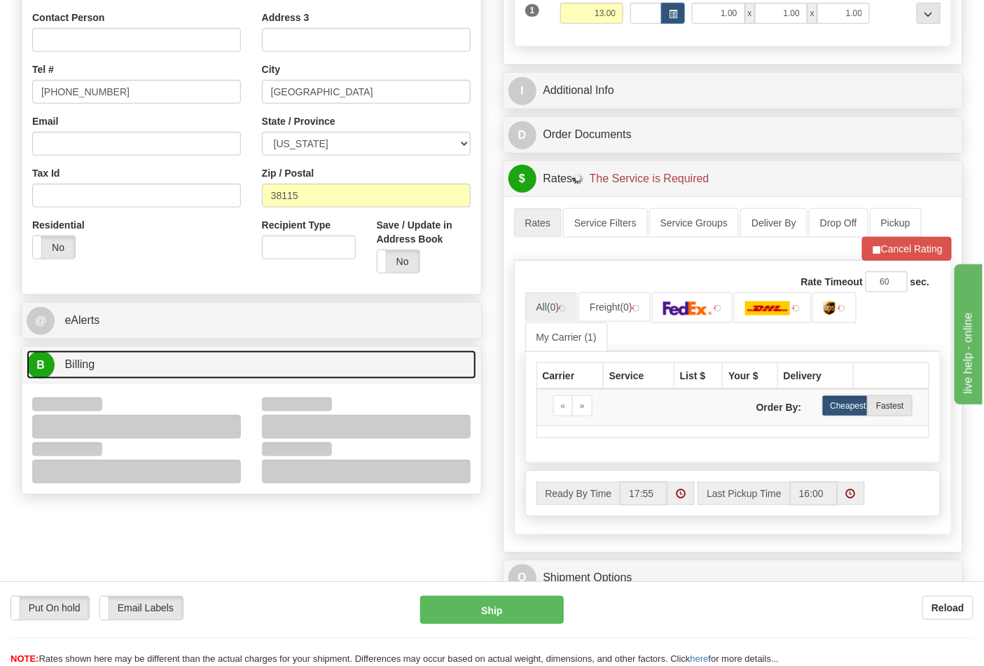
scroll to position [389, 0]
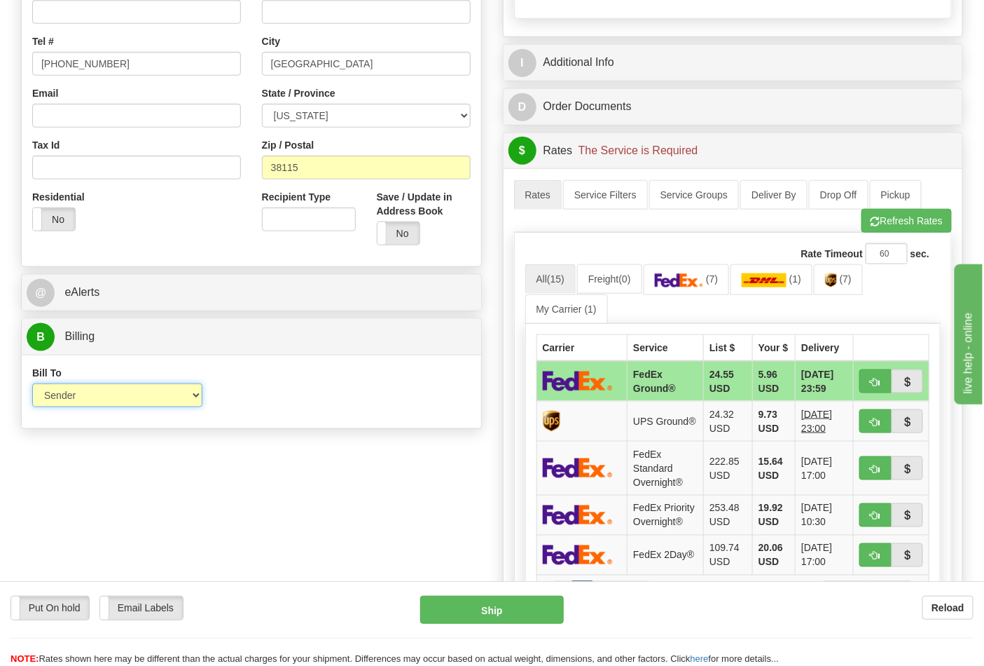
click at [86, 404] on select "Sender Recipient Third Party Collect" at bounding box center [117, 395] width 170 height 24
click at [720, 287] on link "(7)" at bounding box center [687, 279] width 86 height 30
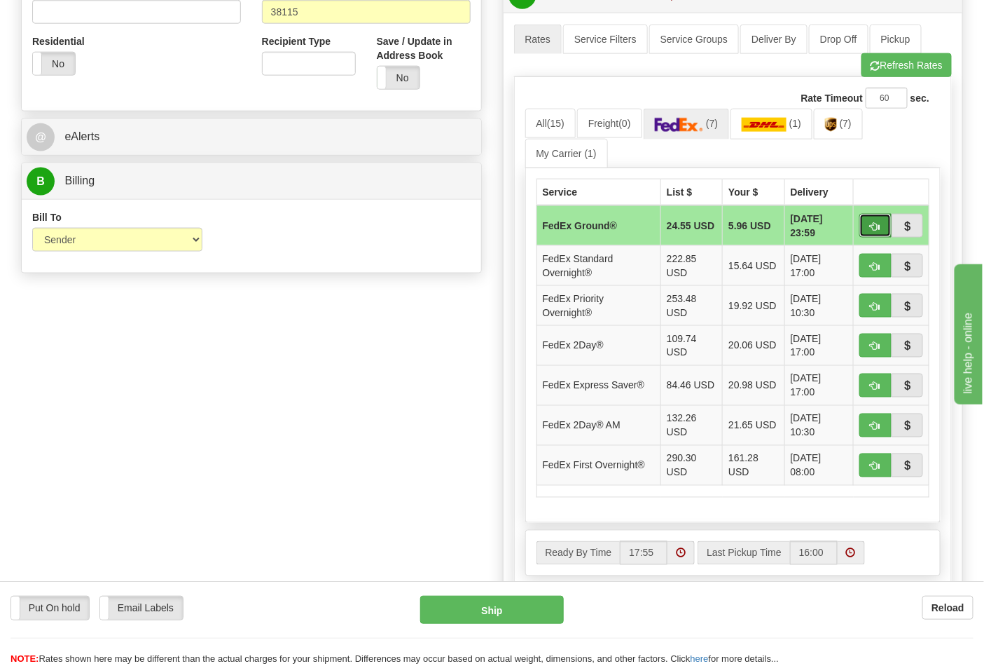
click at [865, 232] on button "button" at bounding box center [876, 226] width 32 height 24
type input "92"
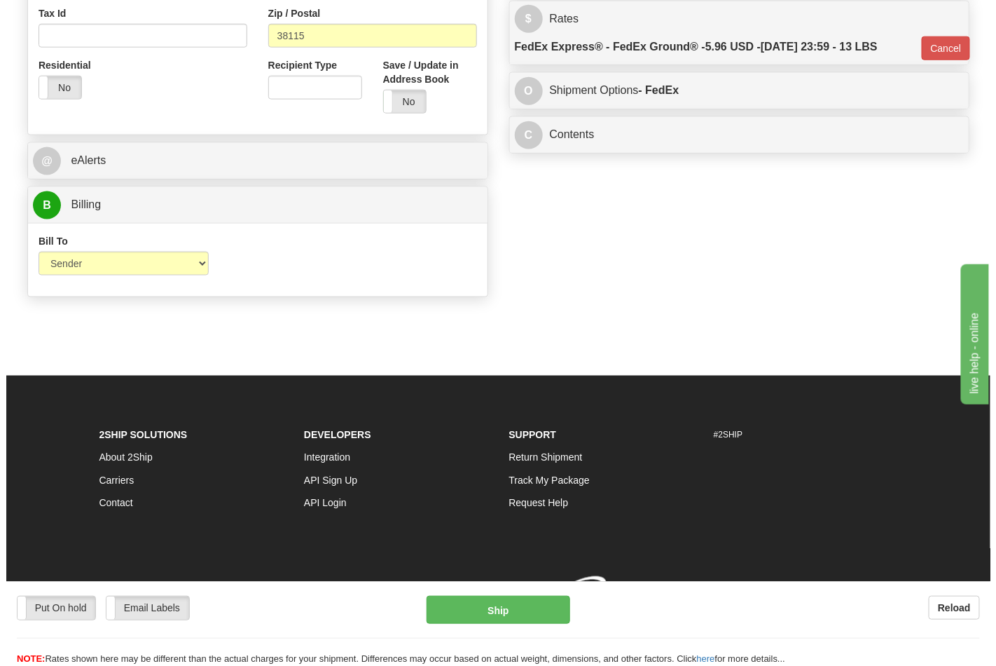
scroll to position [523, 0]
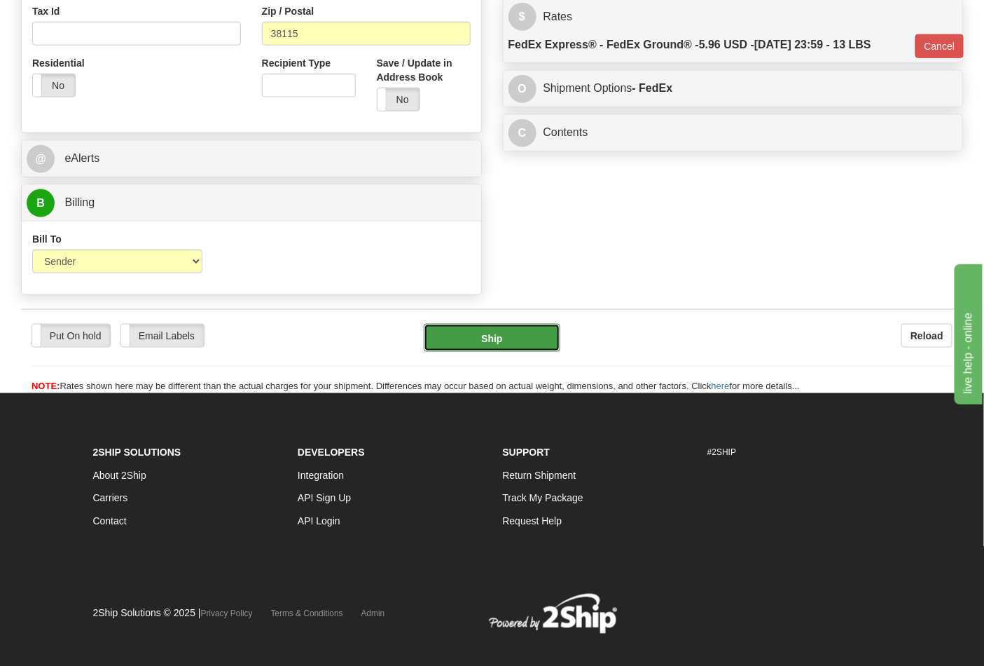
click at [475, 343] on button "Ship" at bounding box center [492, 338] width 136 height 28
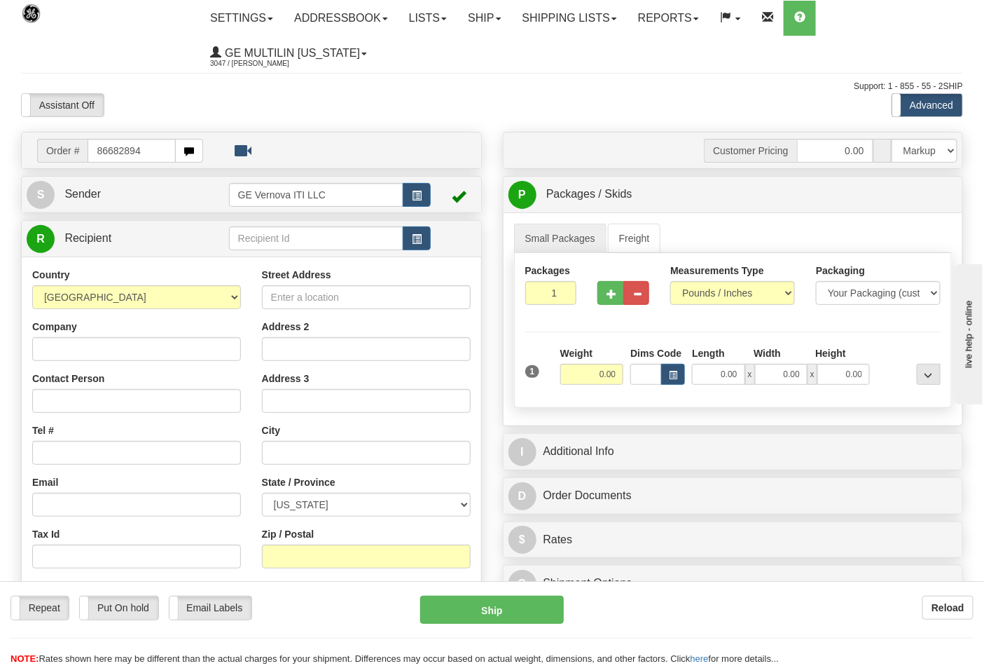
type input "86682894"
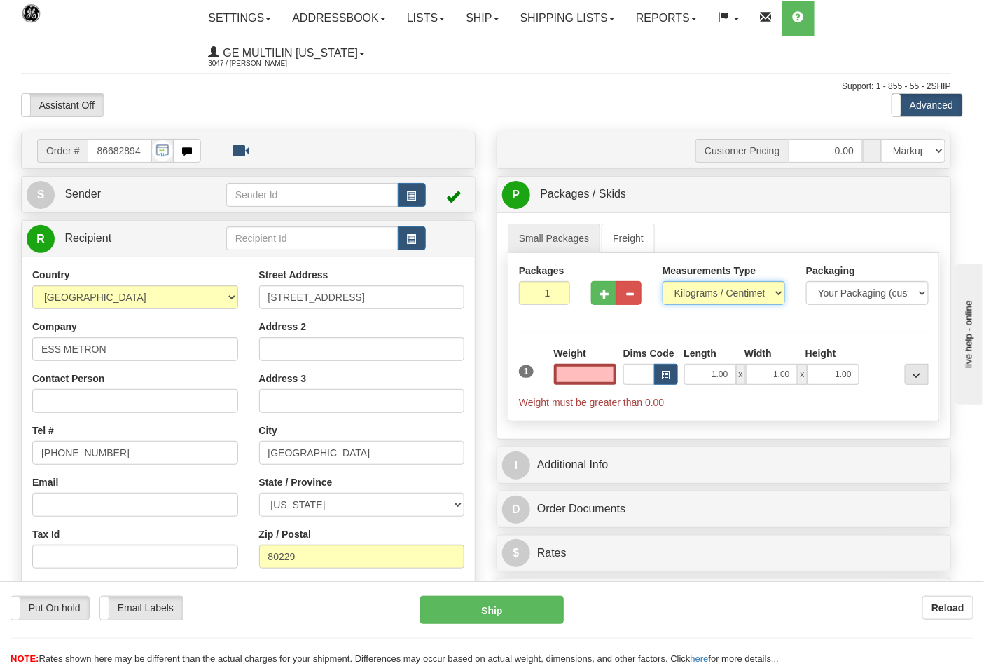
type input "0.00"
click at [706, 294] on select "Pounds / Inches Kilograms / Centimeters" at bounding box center [724, 293] width 123 height 24
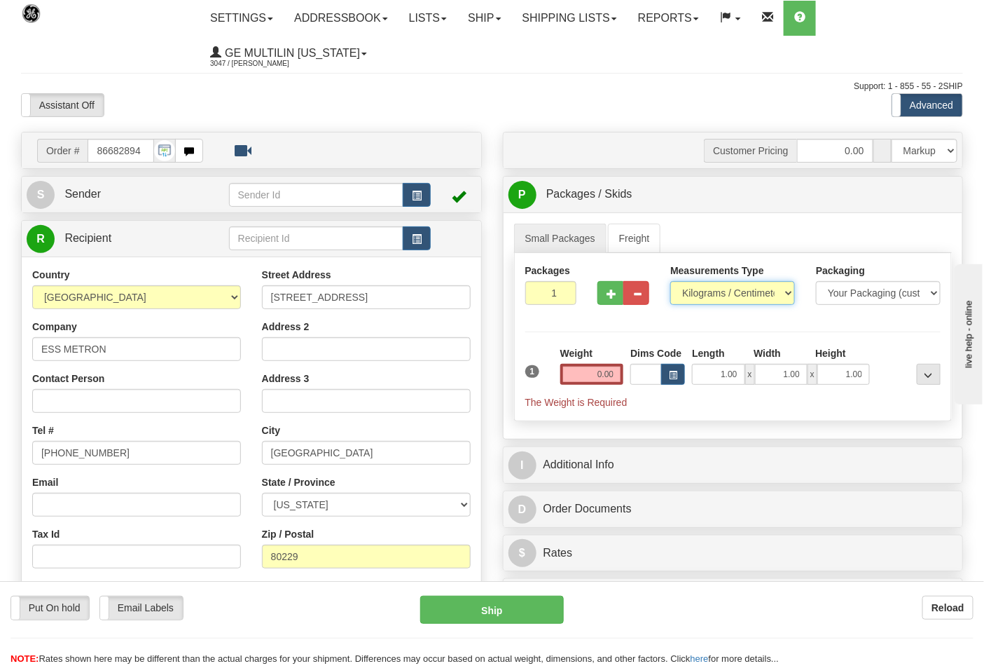
select select "0"
click at [671, 282] on select "Pounds / Inches Kilograms / Centimeters" at bounding box center [733, 293] width 125 height 24
click at [617, 373] on input "0.00" at bounding box center [593, 374] width 64 height 21
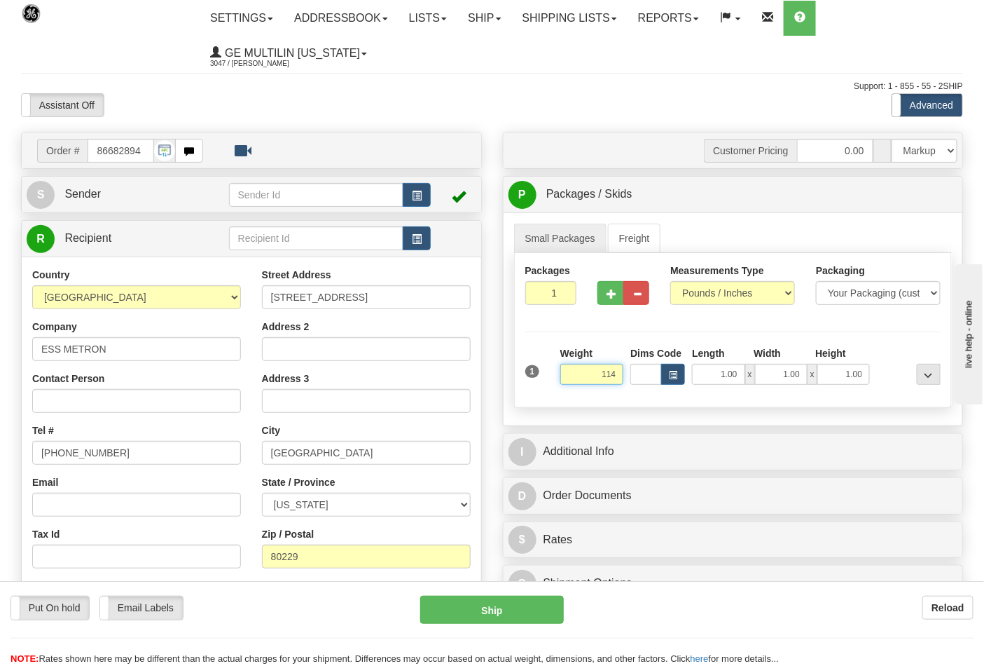
click button "Delete" at bounding box center [0, 0] width 0 height 0
type input "114.00"
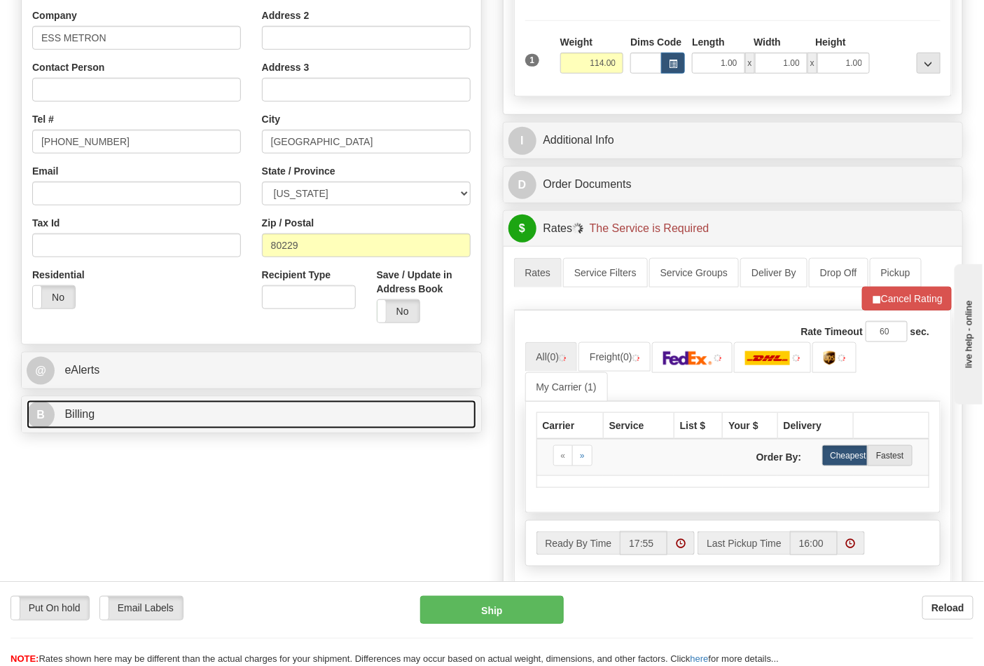
click at [164, 416] on link "B Billing" at bounding box center [252, 414] width 450 height 29
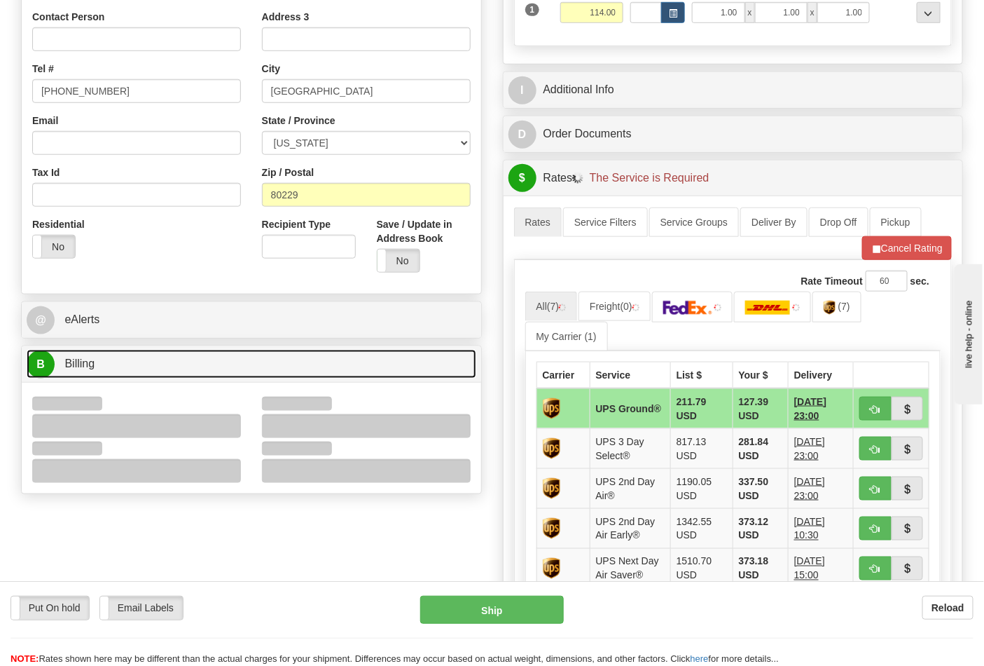
scroll to position [389, 0]
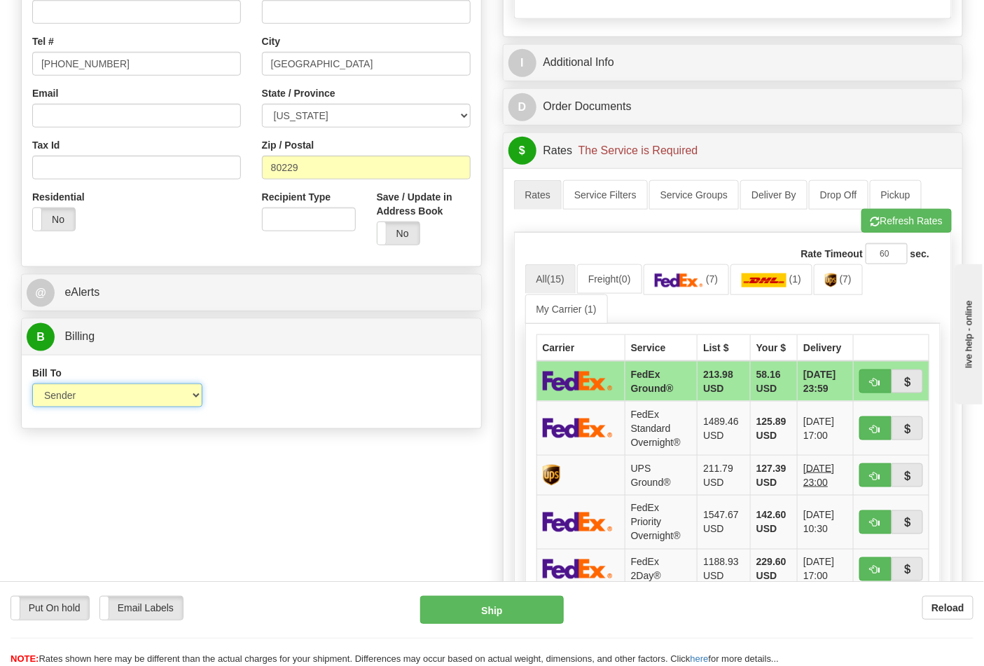
click at [90, 401] on select "Sender Recipient Third Party Collect" at bounding box center [117, 395] width 170 height 24
click at [376, 411] on div "Bill To Sender Recipient Third Party Collect Account 3rd Party Account List Ple…" at bounding box center [252, 392] width 460 height 52
click at [699, 283] on img at bounding box center [679, 280] width 49 height 14
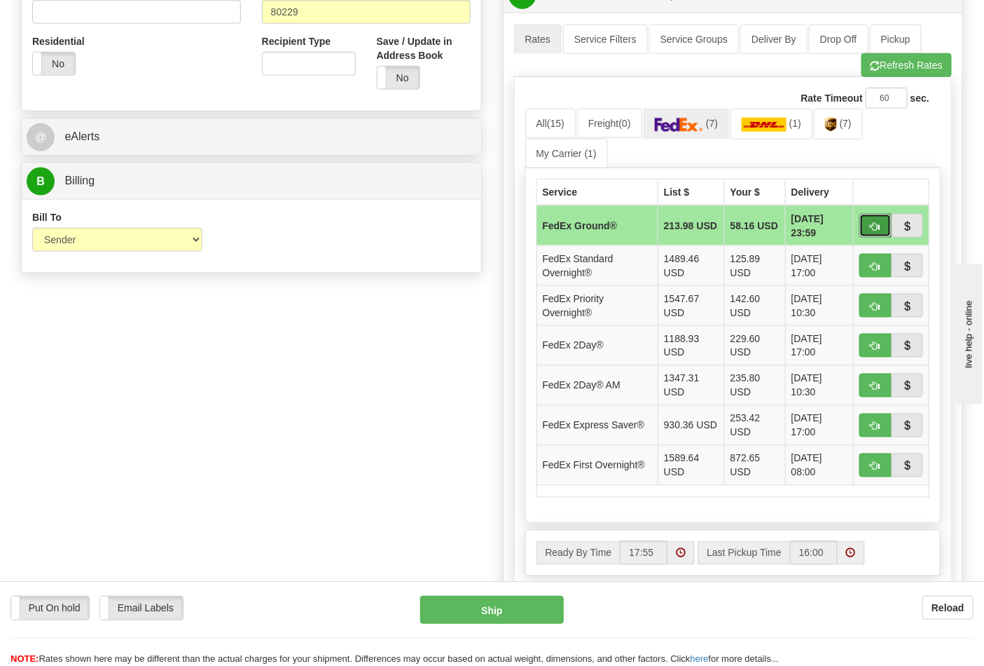
click at [869, 233] on button "button" at bounding box center [876, 226] width 32 height 24
type input "92"
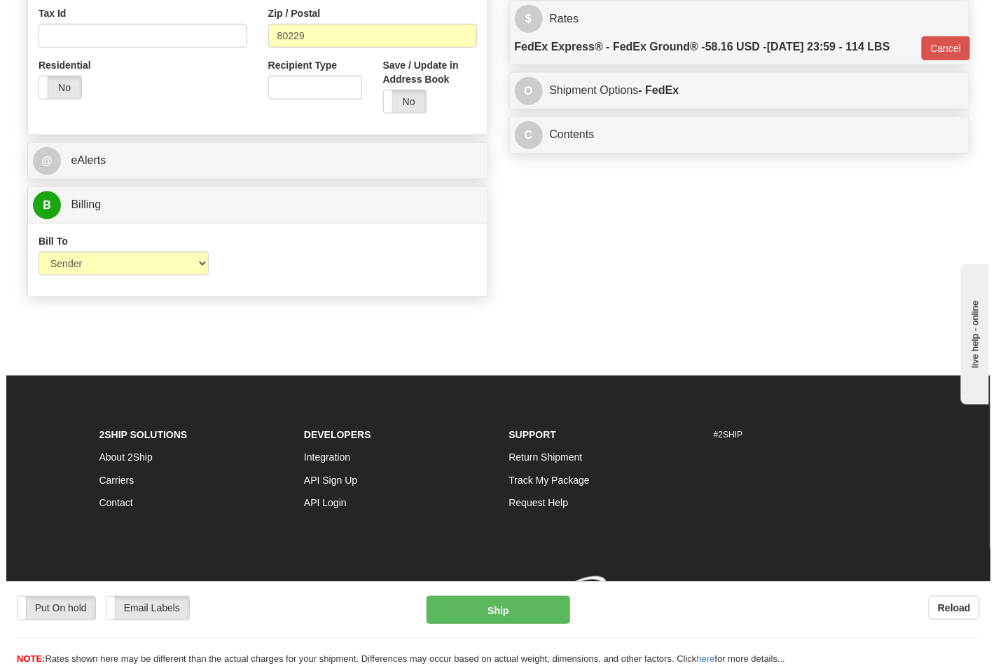
scroll to position [523, 0]
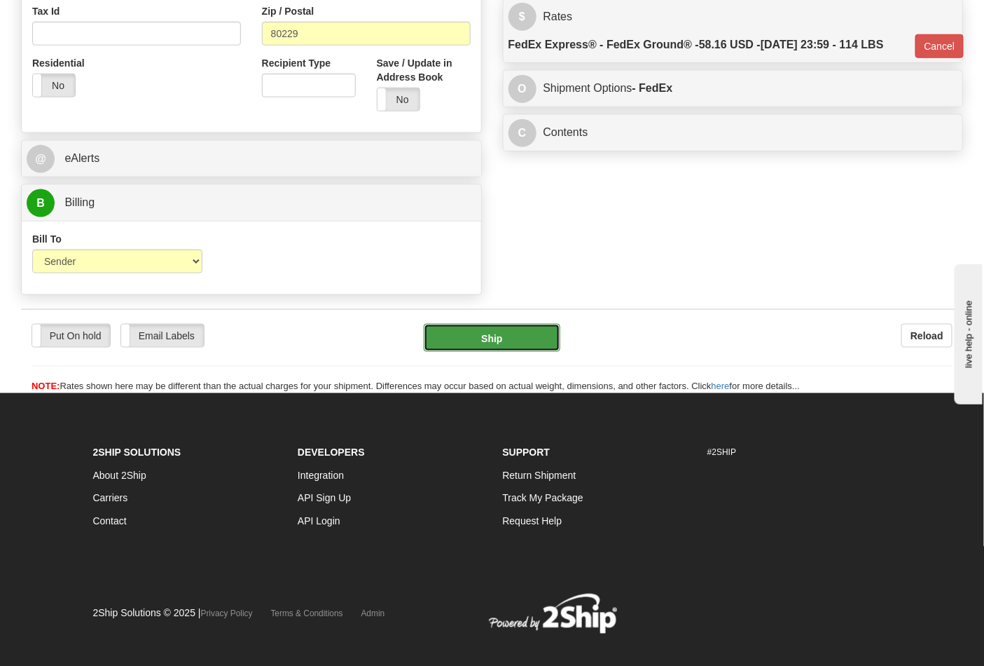
click at [493, 348] on button "Ship" at bounding box center [492, 338] width 136 height 28
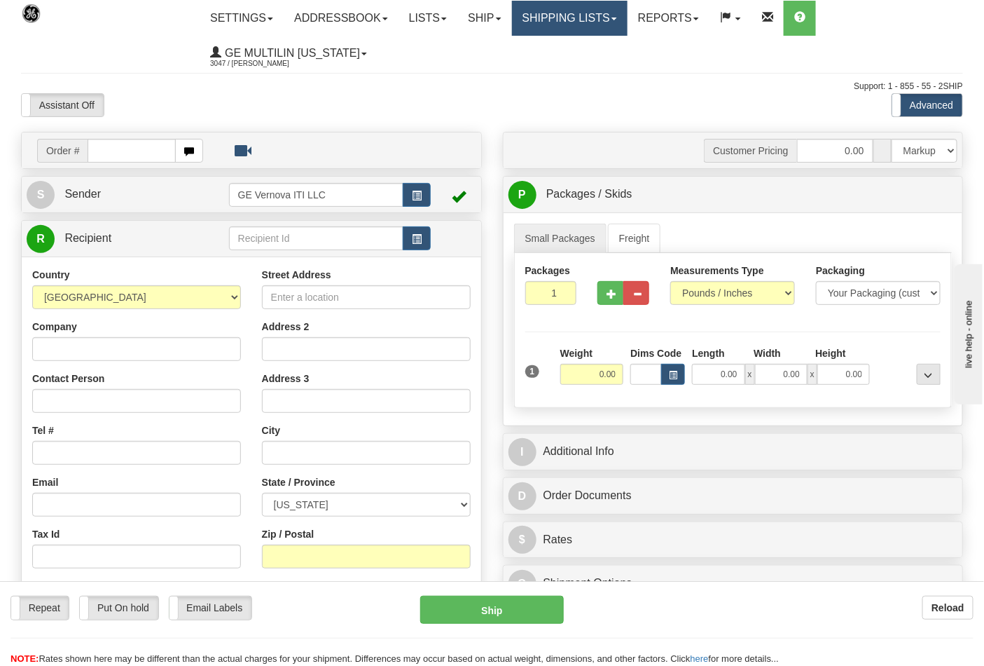
click at [565, 11] on link "Shipping lists" at bounding box center [570, 18] width 116 height 35
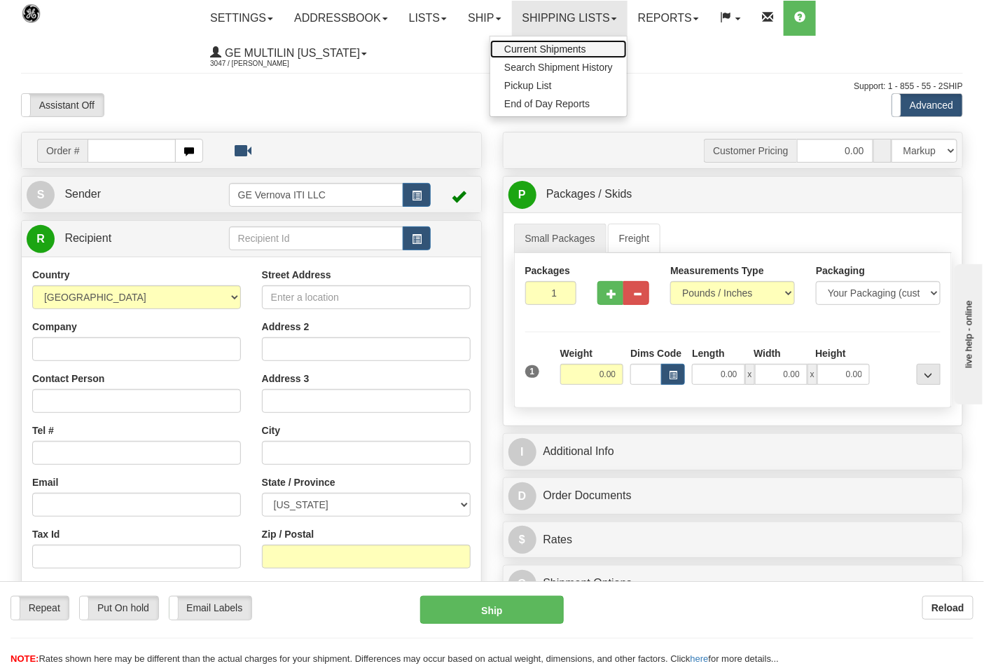
click at [544, 52] on span "Current Shipments" at bounding box center [545, 48] width 82 height 11
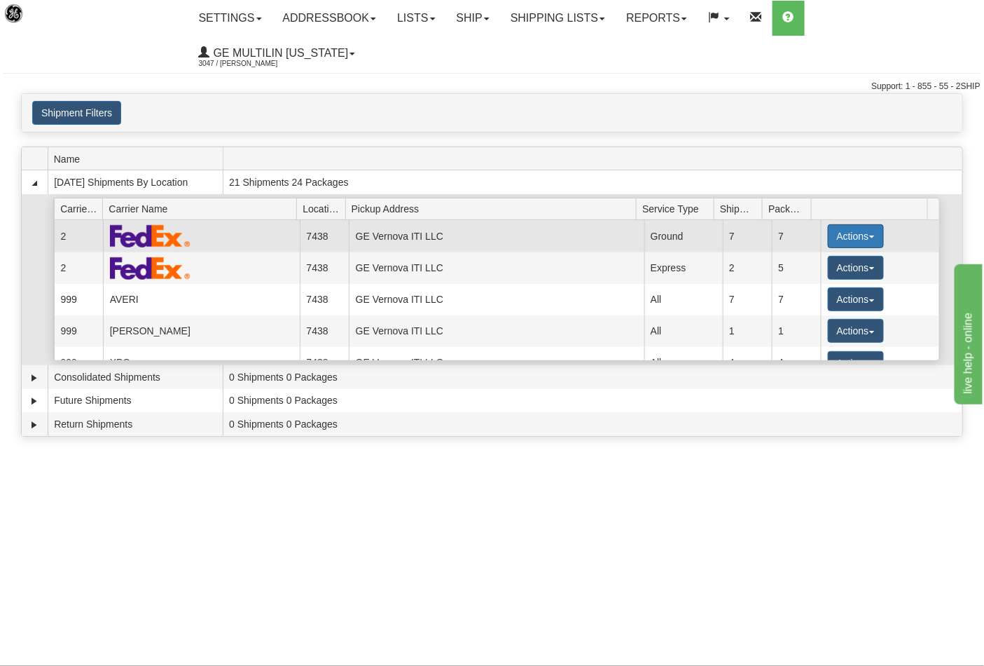
click at [841, 224] on button "Actions" at bounding box center [856, 236] width 56 height 24
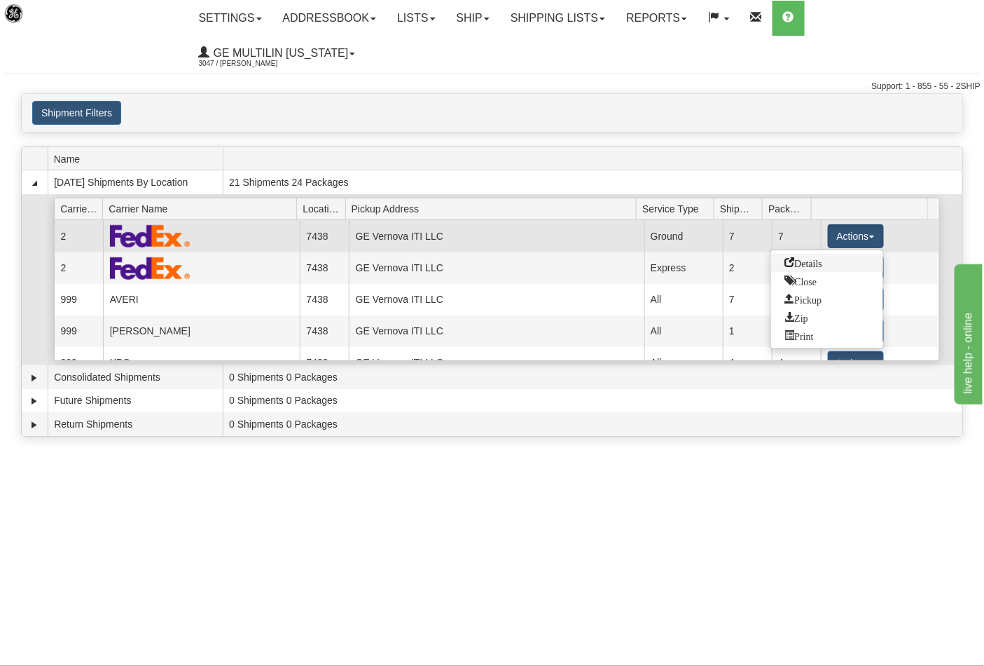
click at [797, 254] on link "Details" at bounding box center [827, 263] width 112 height 18
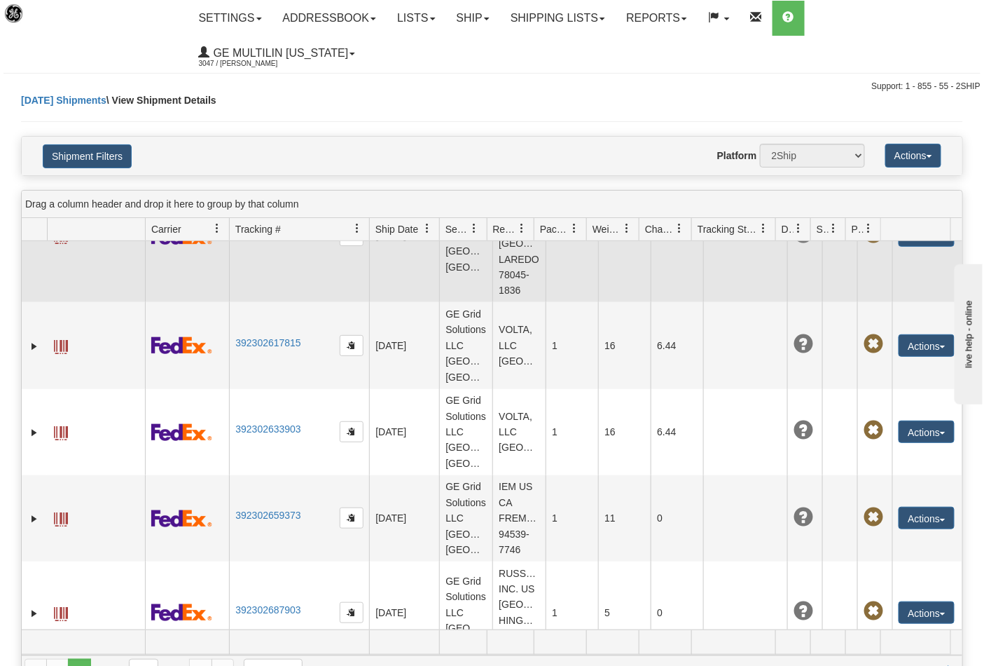
scroll to position [451, 0]
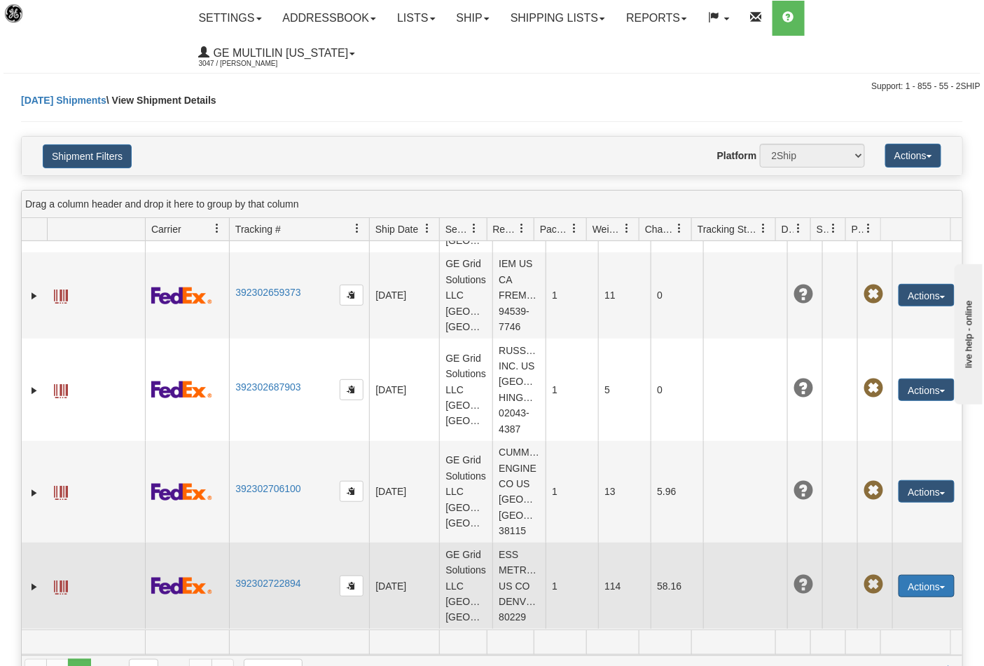
click at [925, 575] on button "Actions" at bounding box center [927, 586] width 56 height 22
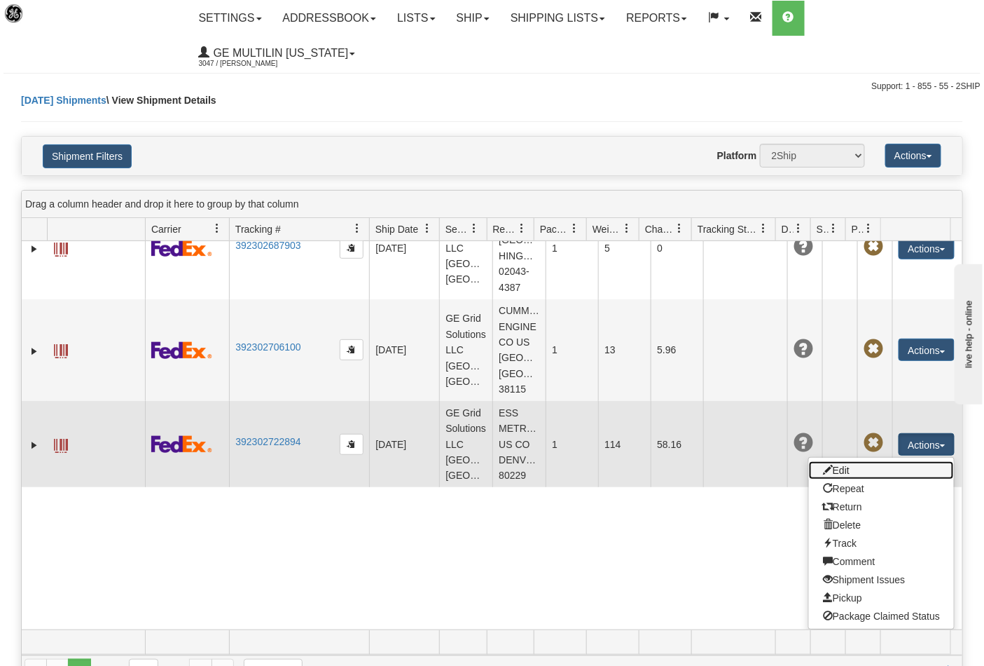
click at [845, 479] on link "Edit" at bounding box center [881, 470] width 145 height 18
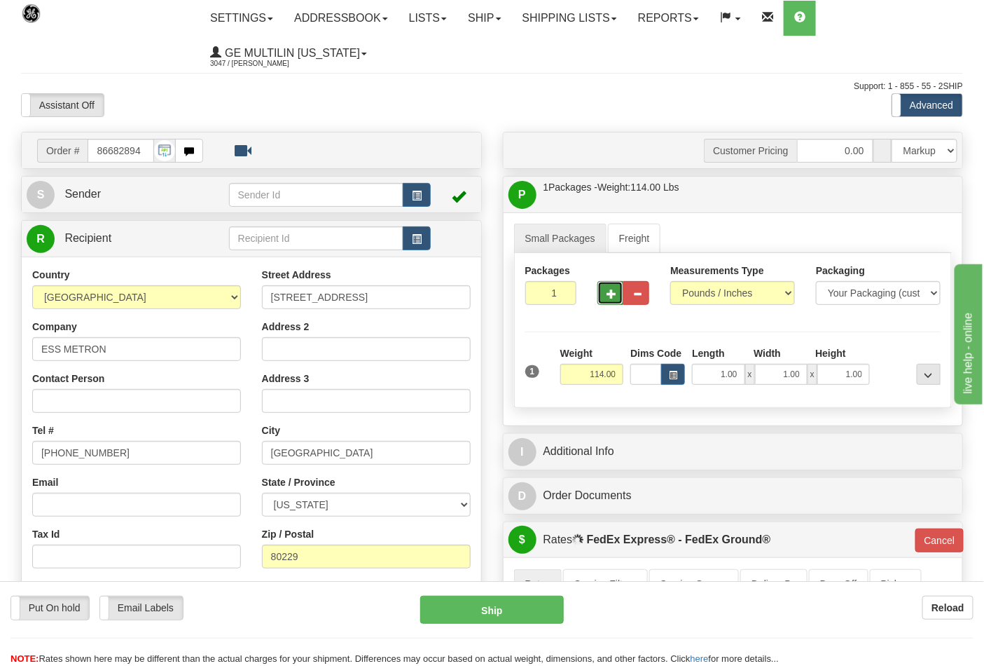
click at [607, 284] on button "button" at bounding box center [611, 293] width 26 height 24
type input "2"
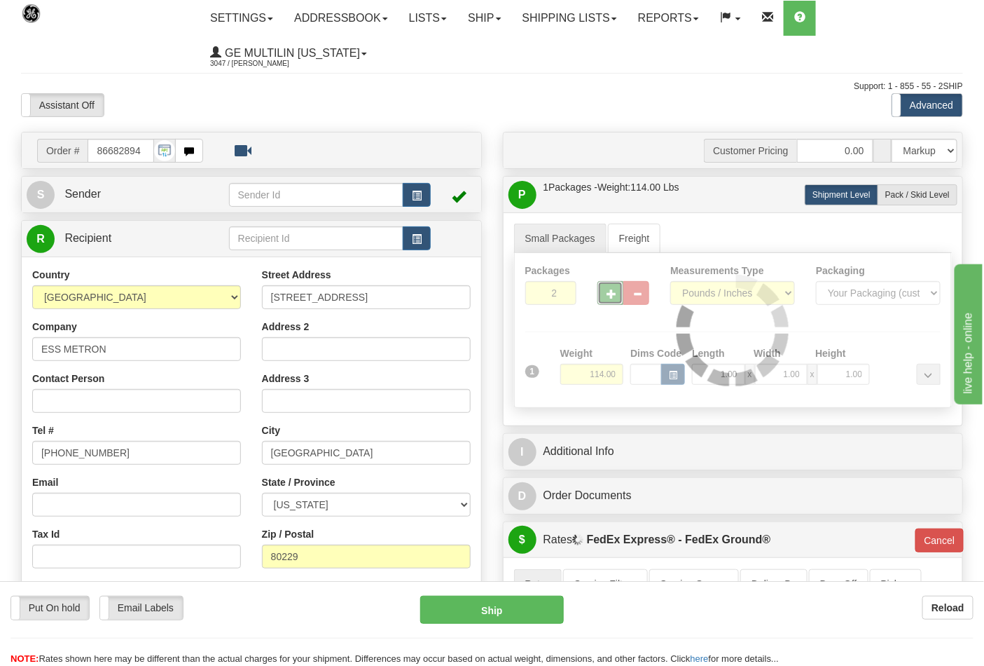
type input "92"
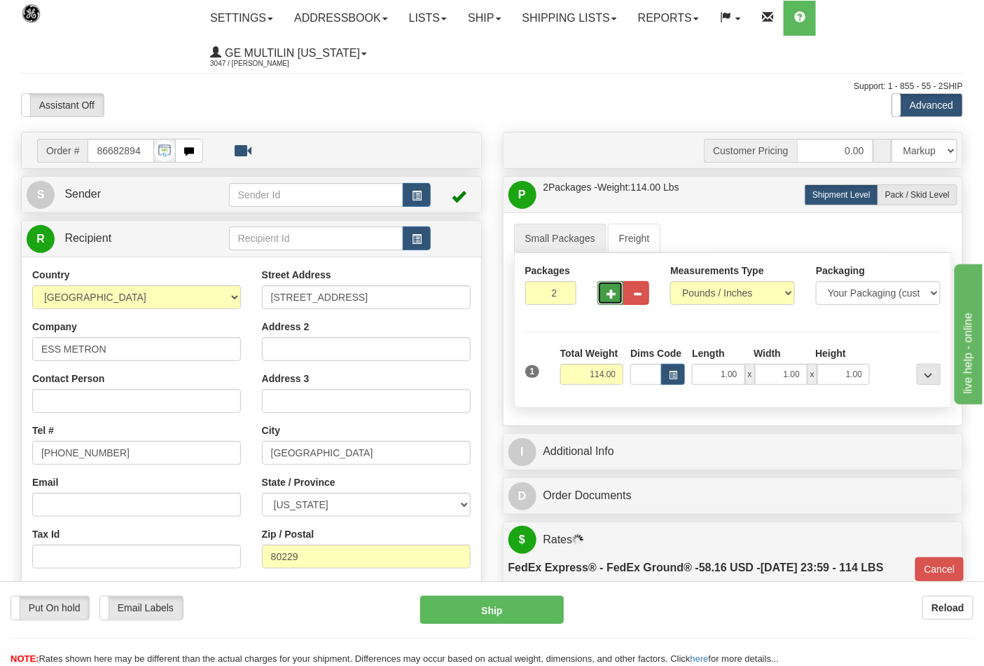
click at [612, 294] on span "button" at bounding box center [612, 293] width 10 height 9
type input "3"
click at [509, 606] on button "Ship" at bounding box center [491, 610] width 143 height 28
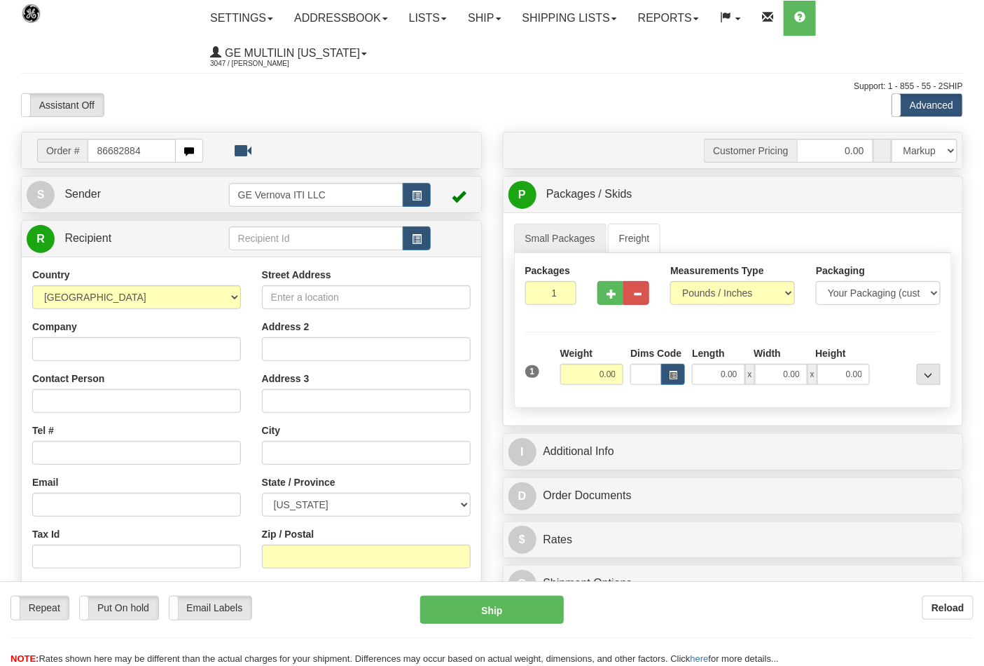
type input "86682884"
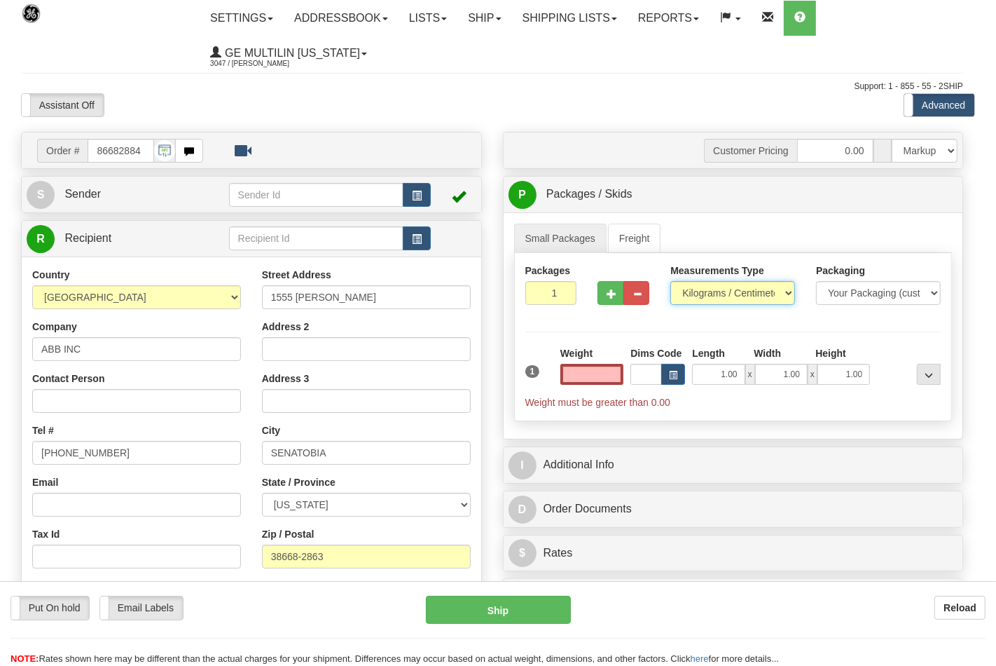
type input "0.00"
click at [708, 296] on select "Pounds / Inches Kilograms / Centimeters" at bounding box center [733, 293] width 125 height 24
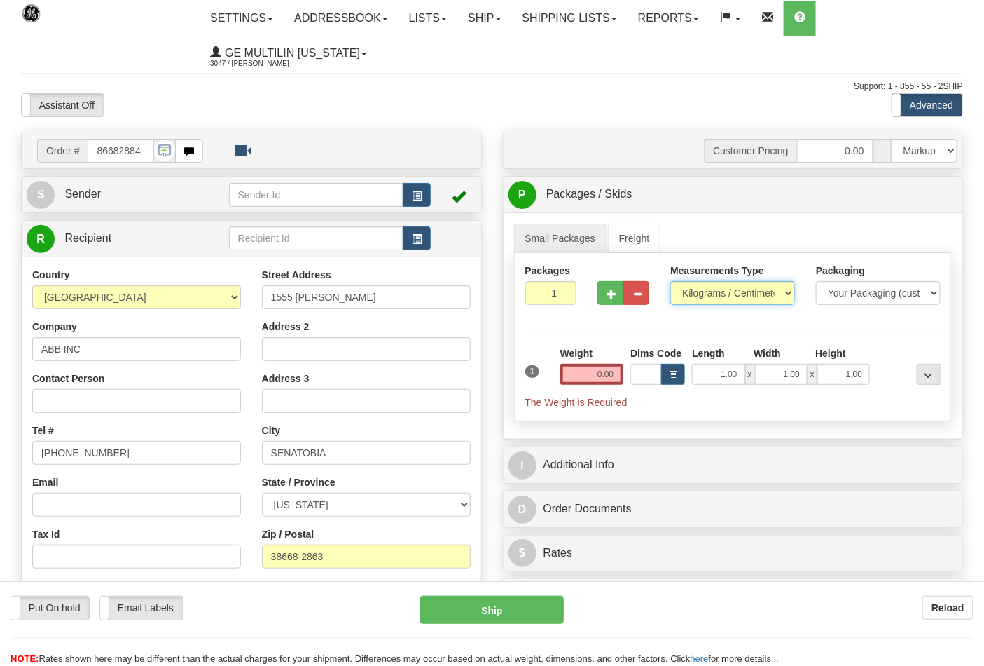
select select "0"
click at [671, 282] on select "Pounds / Inches Kilograms / Centimeters" at bounding box center [733, 293] width 125 height 24
click at [615, 379] on input "0.00" at bounding box center [593, 374] width 64 height 21
click button "Delete" at bounding box center [0, 0] width 0 height 0
type input "8.00"
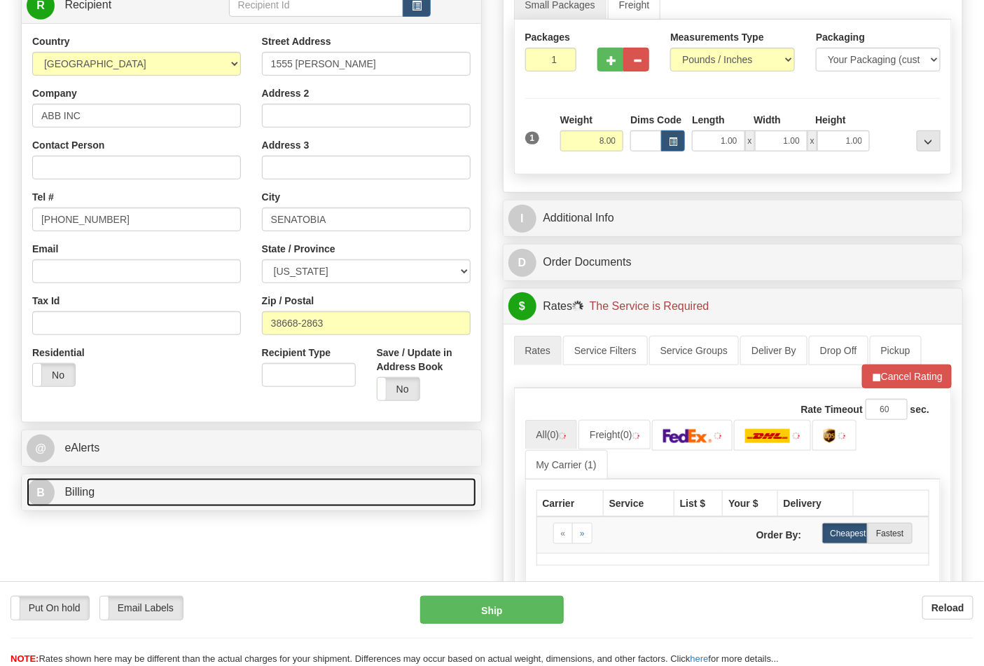
click at [128, 500] on link "B Billing" at bounding box center [252, 492] width 450 height 29
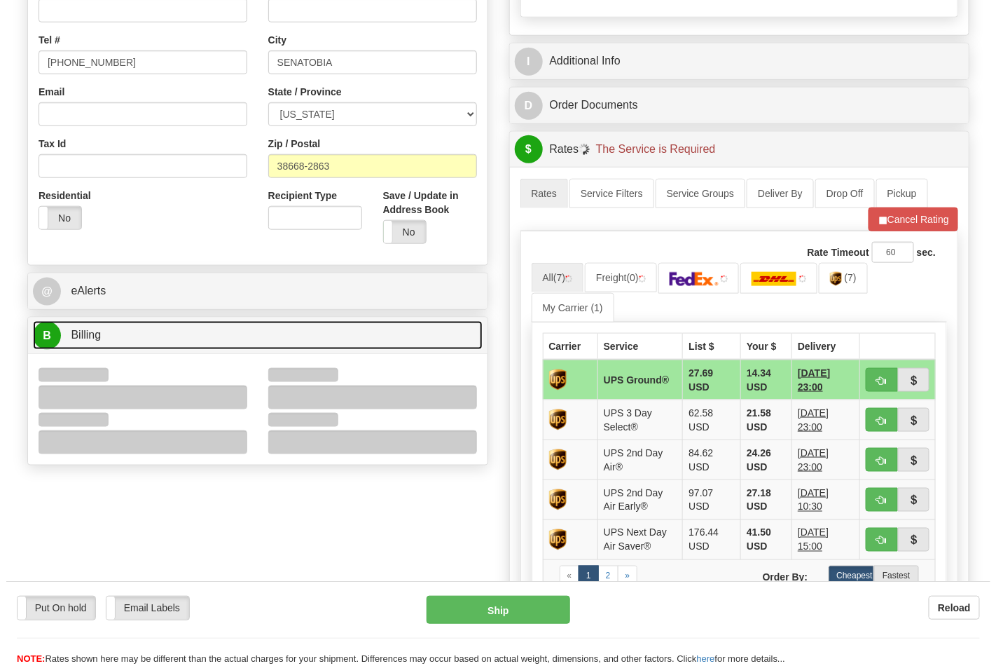
scroll to position [467, 0]
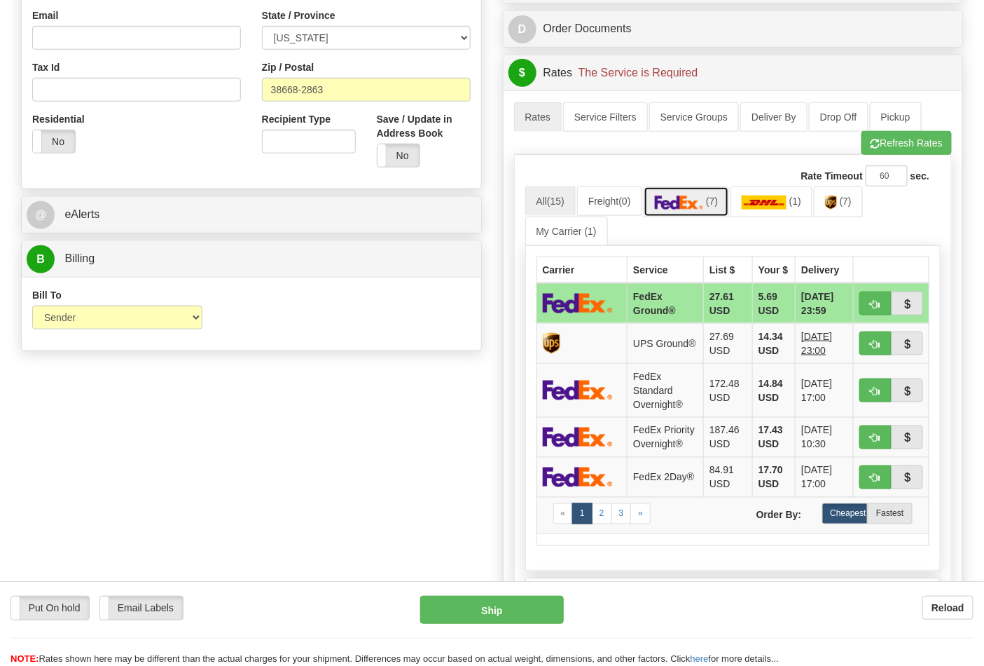
click at [694, 212] on link "(7)" at bounding box center [687, 201] width 86 height 30
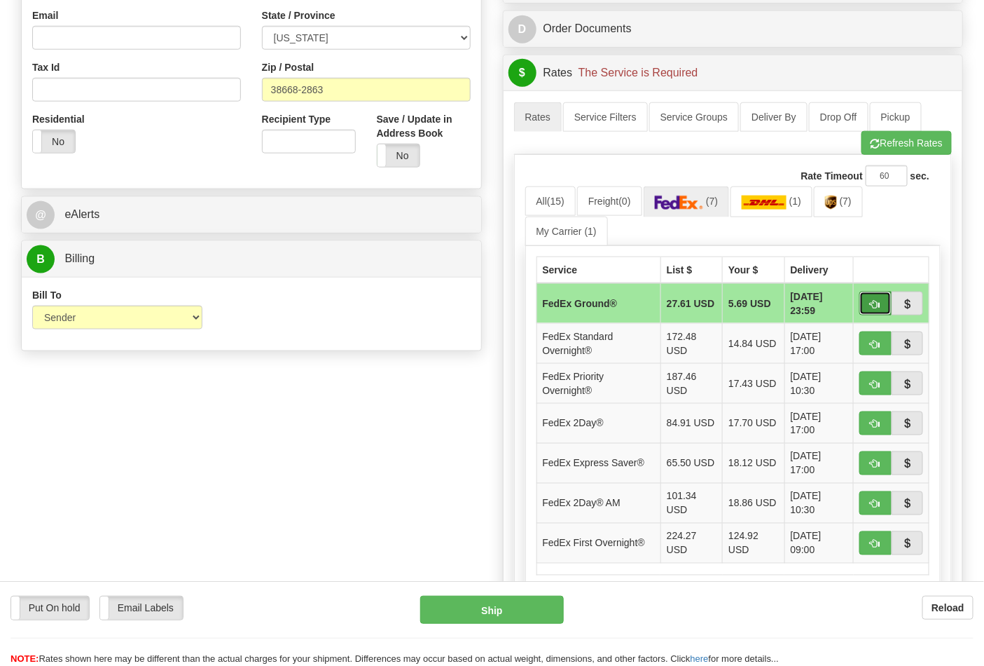
click at [872, 308] on span "button" at bounding box center [876, 304] width 10 height 9
type input "92"
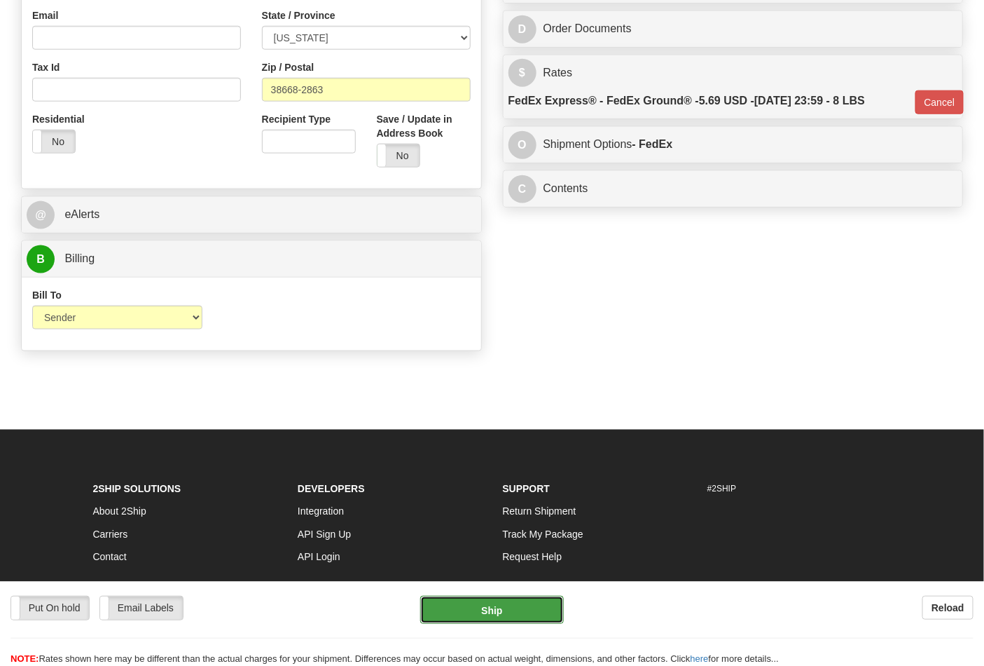
click at [509, 621] on button "Ship" at bounding box center [491, 610] width 143 height 28
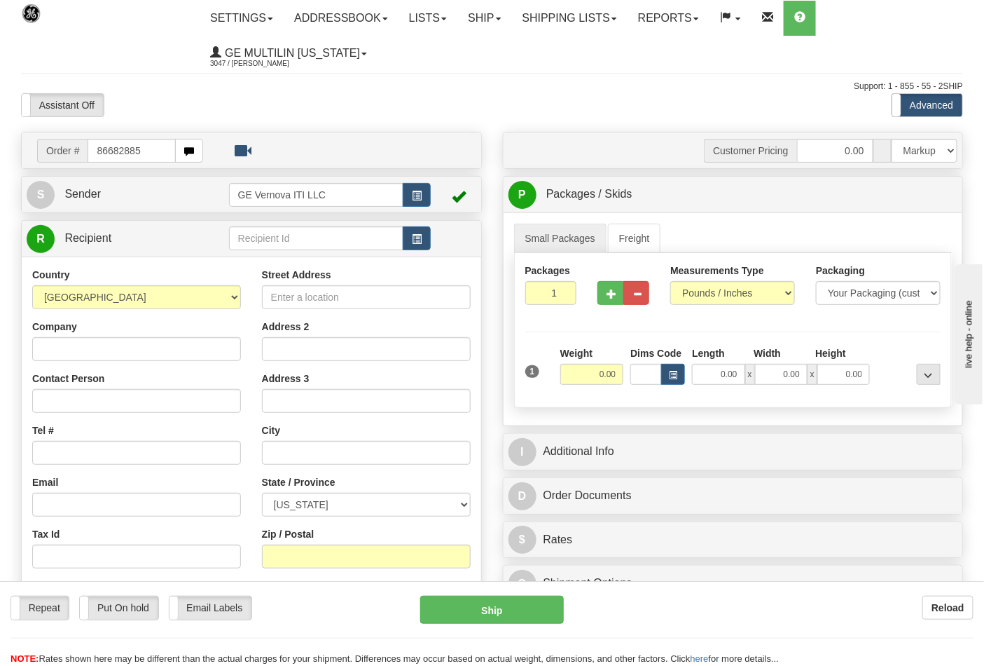
type input "86682885"
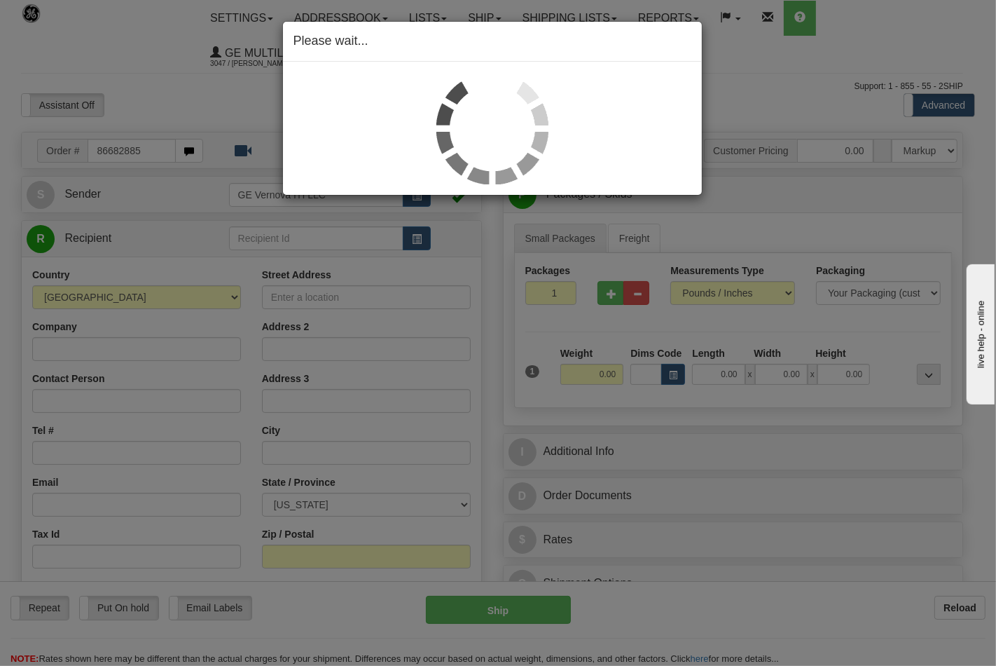
click at [708, 294] on div "Please wait..." at bounding box center [498, 333] width 996 height 666
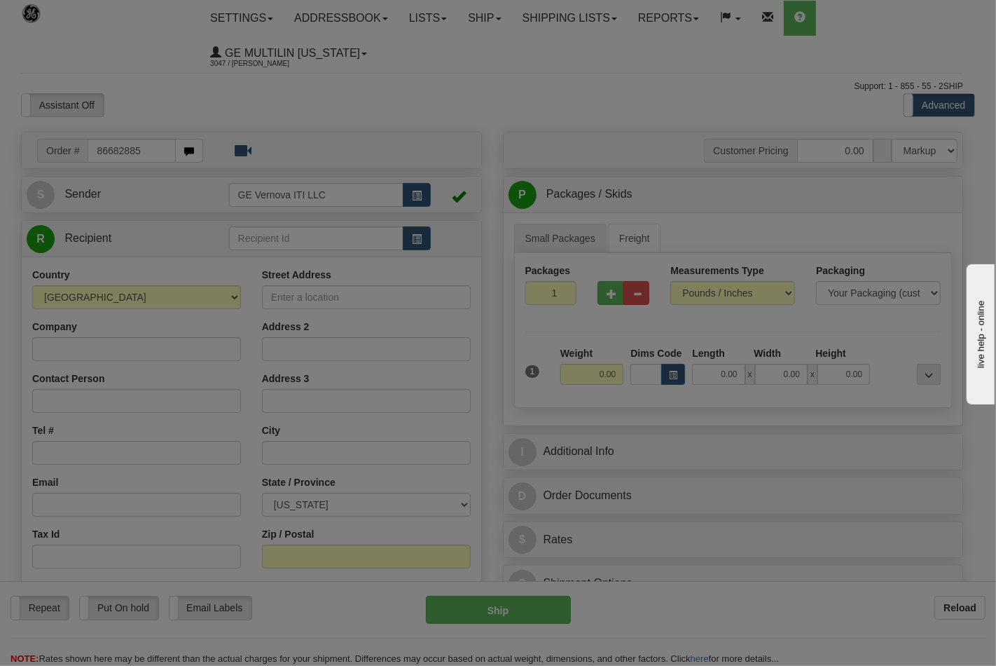
click at [708, 294] on div at bounding box center [498, 333] width 996 height 666
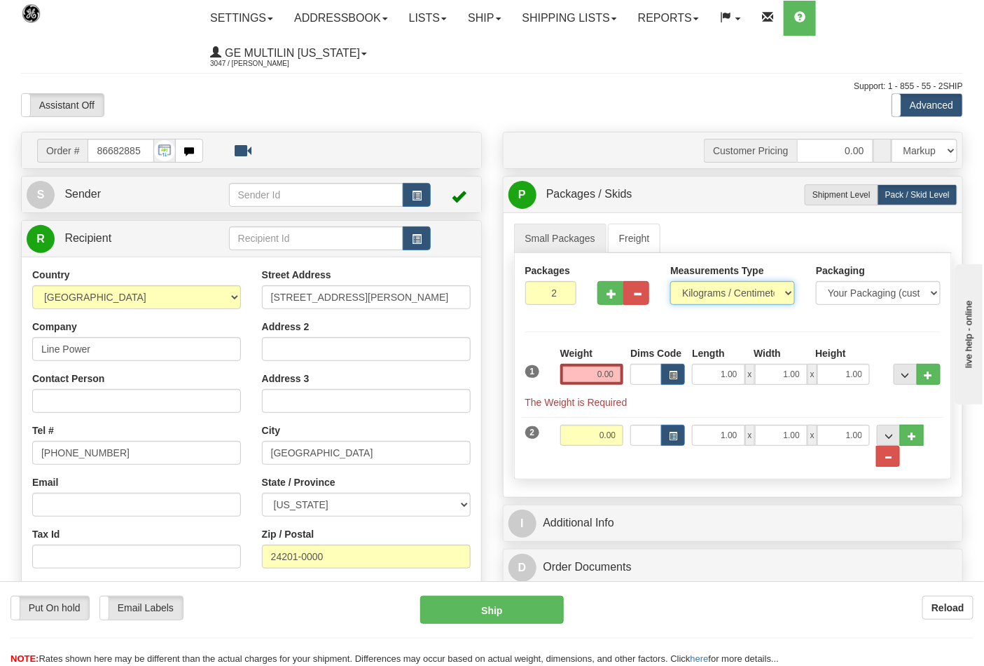
click at [708, 294] on select "Pounds / Inches Kilograms / Centimeters" at bounding box center [733, 293] width 125 height 24
select select "0"
click at [671, 282] on select "Pounds / Inches Kilograms / Centimeters" at bounding box center [733, 293] width 125 height 24
click at [895, 452] on button "..." at bounding box center [888, 456] width 24 height 21
type input "1"
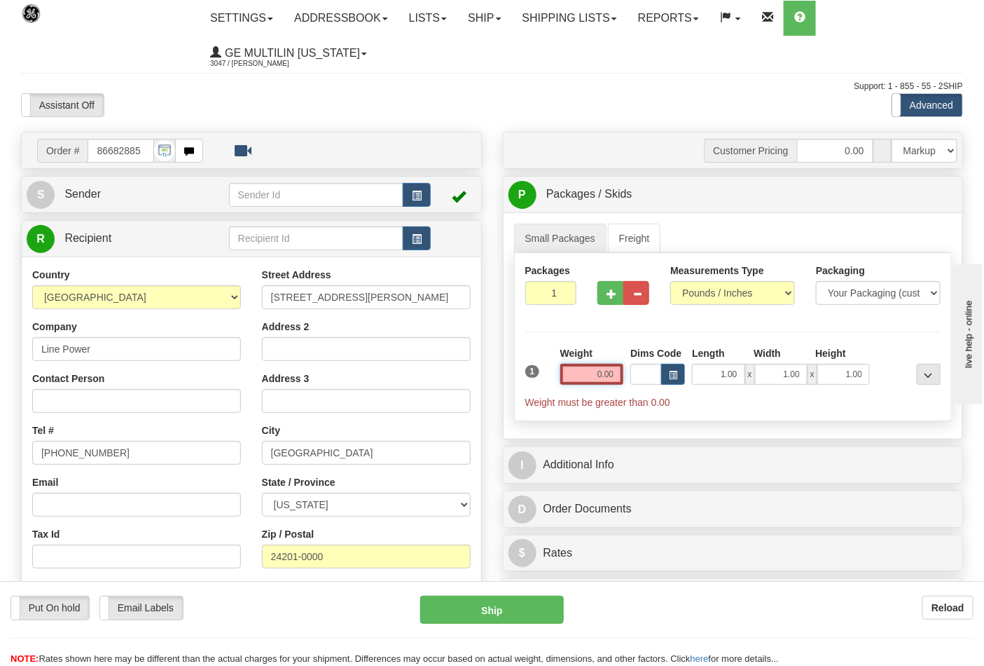
click at [617, 374] on input "0.00" at bounding box center [593, 374] width 64 height 21
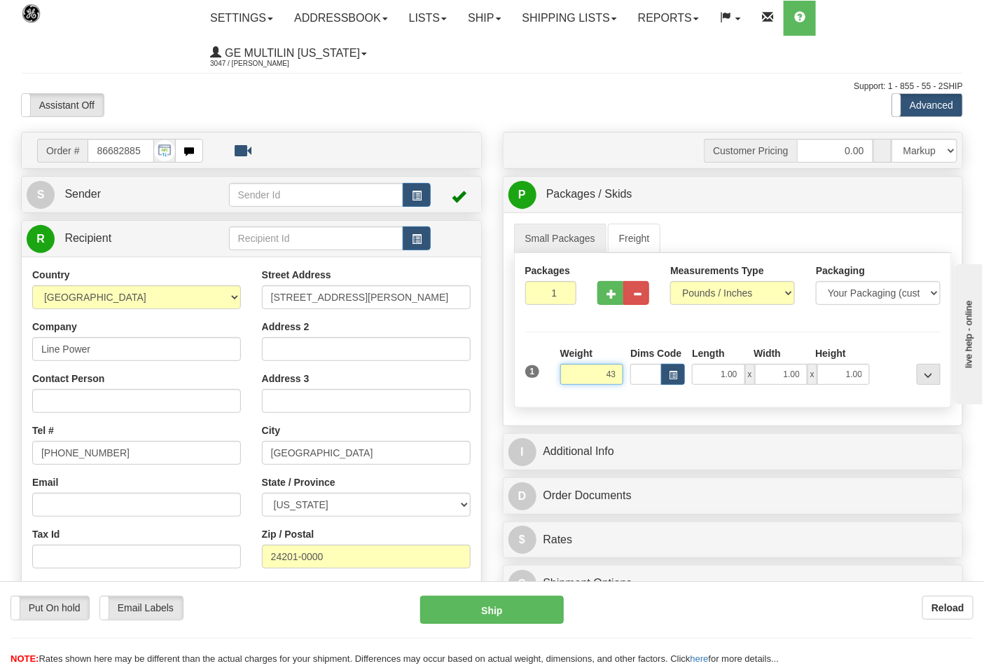
click button "Delete" at bounding box center [0, 0] width 0 height 0
type input "43.00"
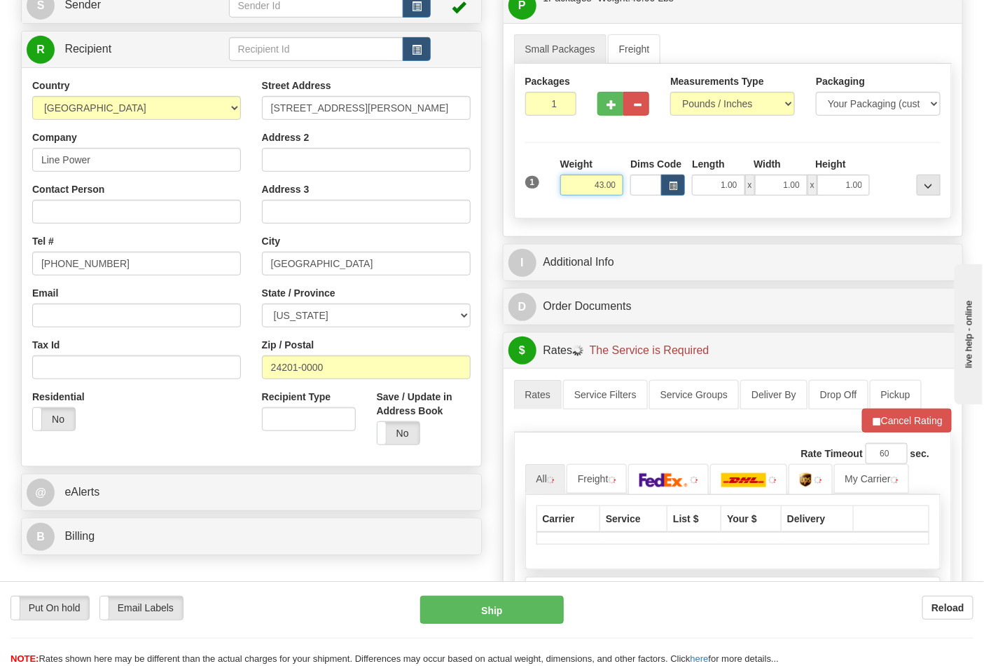
scroll to position [311, 0]
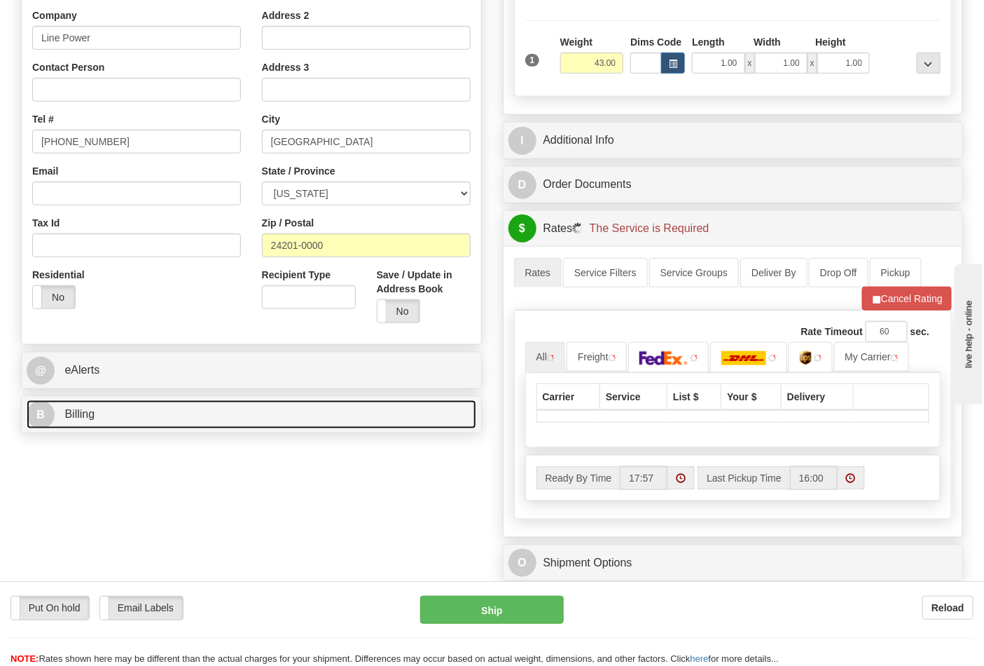
click at [142, 428] on link "B Billing" at bounding box center [252, 414] width 450 height 29
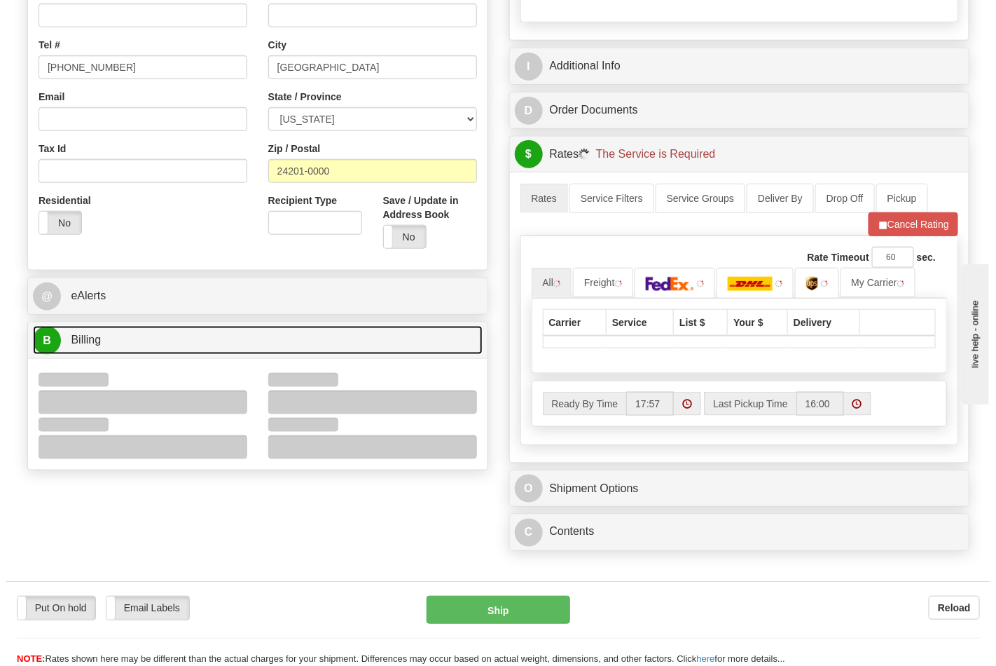
scroll to position [467, 0]
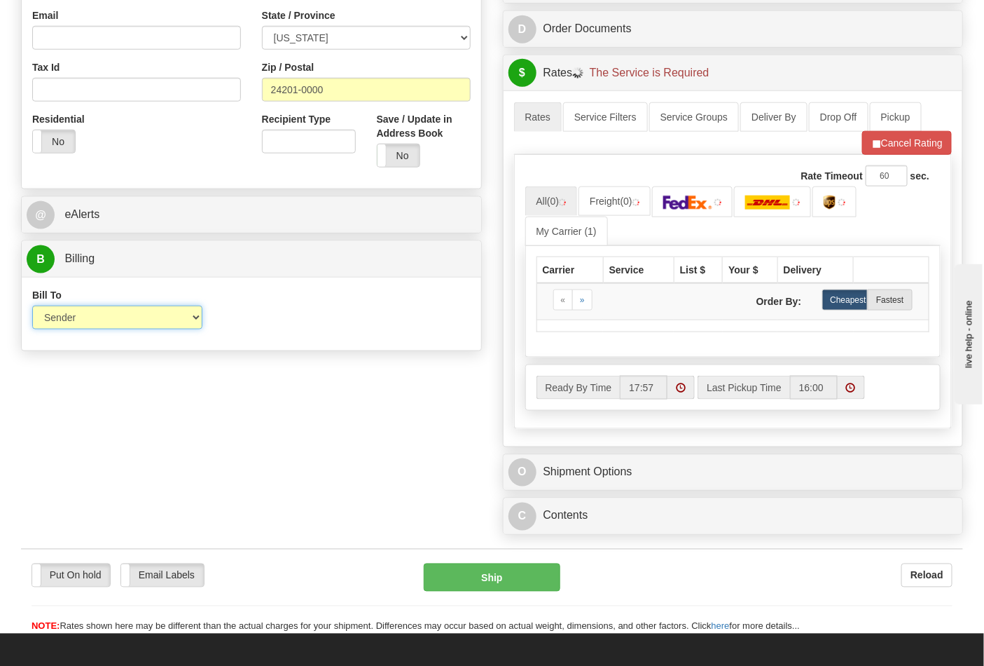
drag, startPoint x: 74, startPoint y: 326, endPoint x: 87, endPoint y: 327, distance: 12.6
click at [74, 326] on select "Sender Recipient Third Party Collect" at bounding box center [117, 317] width 170 height 24
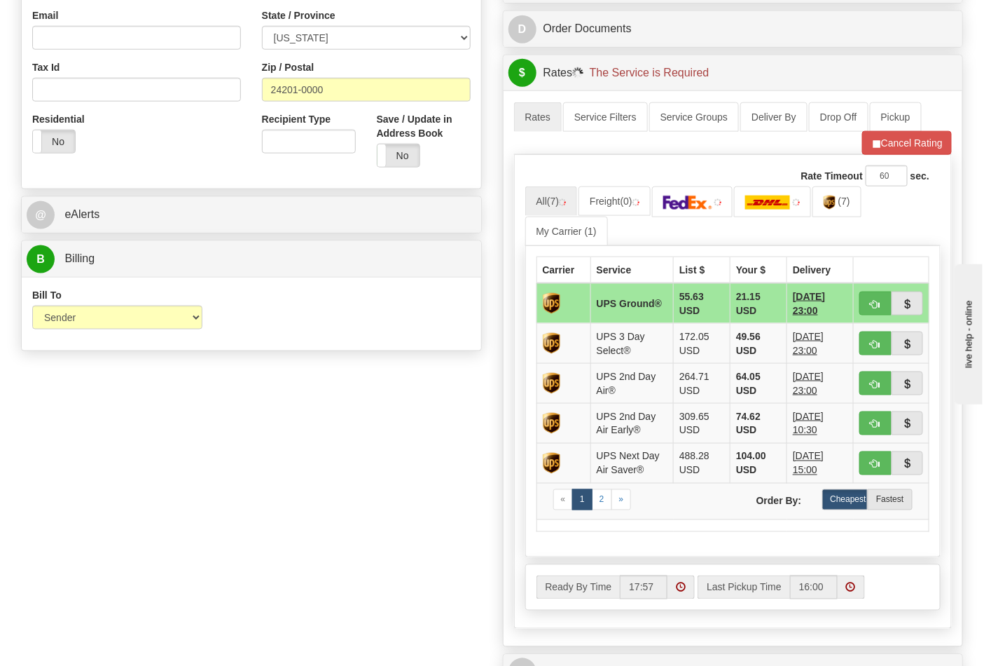
drag, startPoint x: 289, startPoint y: 359, endPoint x: 394, endPoint y: 317, distance: 113.8
click at [289, 357] on div "Order # 86682885 S" at bounding box center [252, 11] width 482 height 692
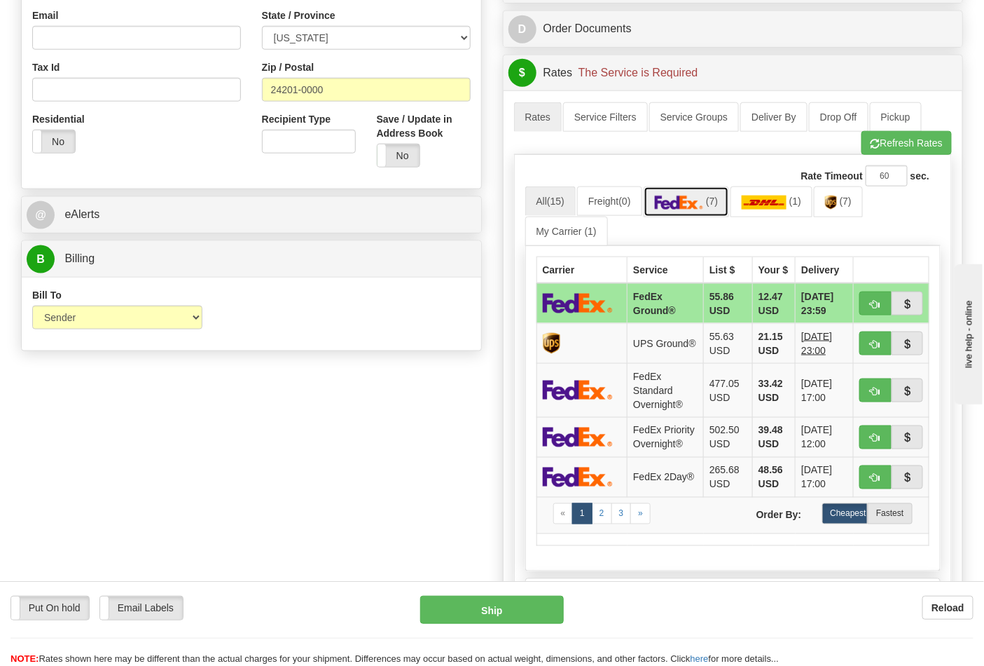
click at [713, 207] on span "(7)" at bounding box center [712, 200] width 12 height 11
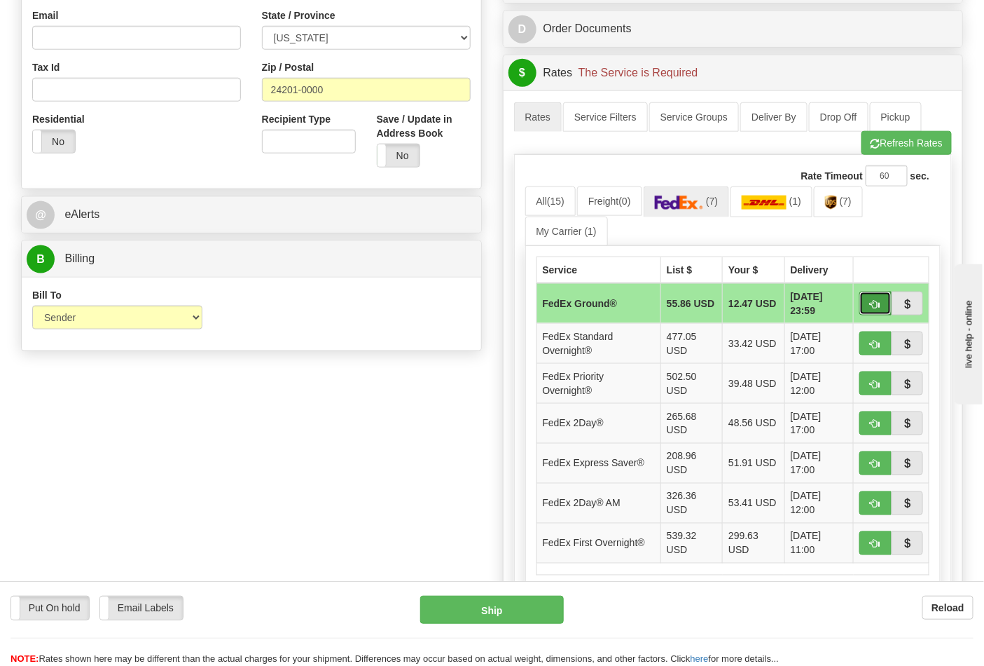
click at [873, 304] on span "button" at bounding box center [876, 304] width 10 height 9
type input "92"
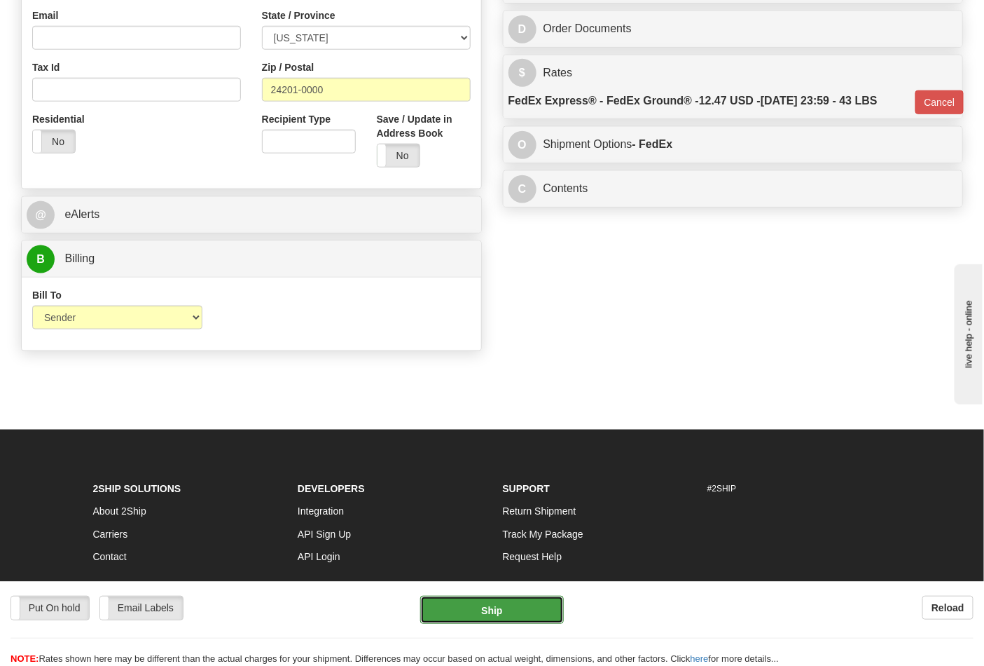
click at [506, 610] on button "Ship" at bounding box center [491, 610] width 143 height 28
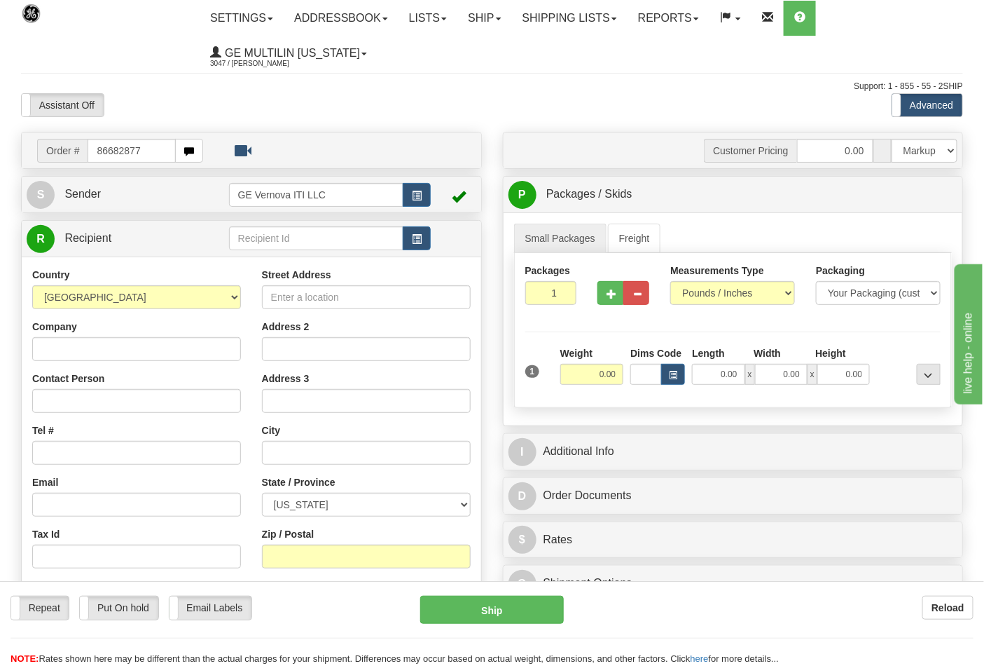
type input "86682877"
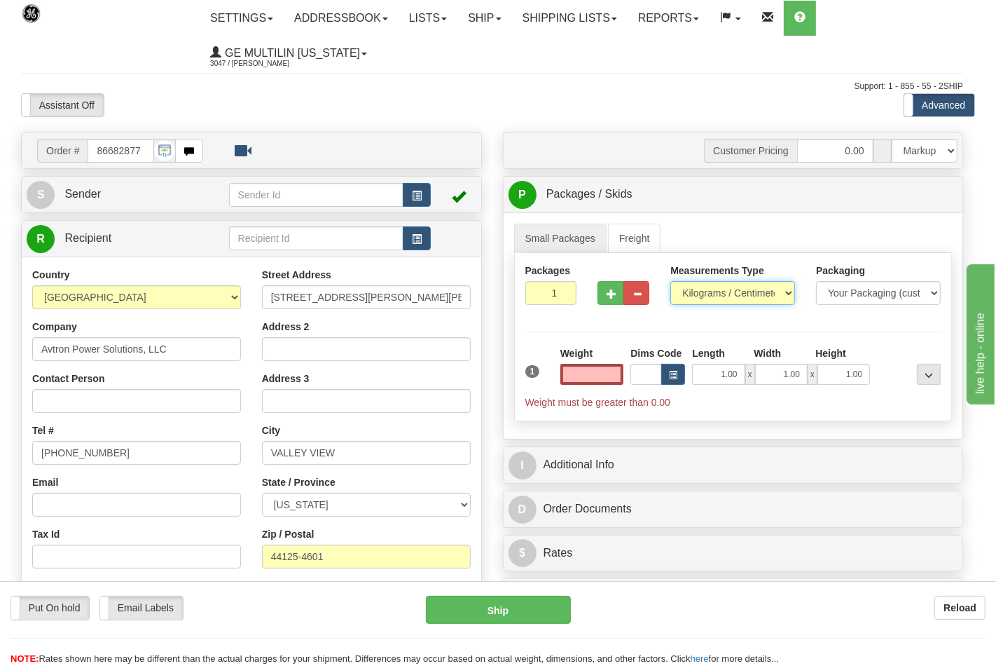
type input "0.00"
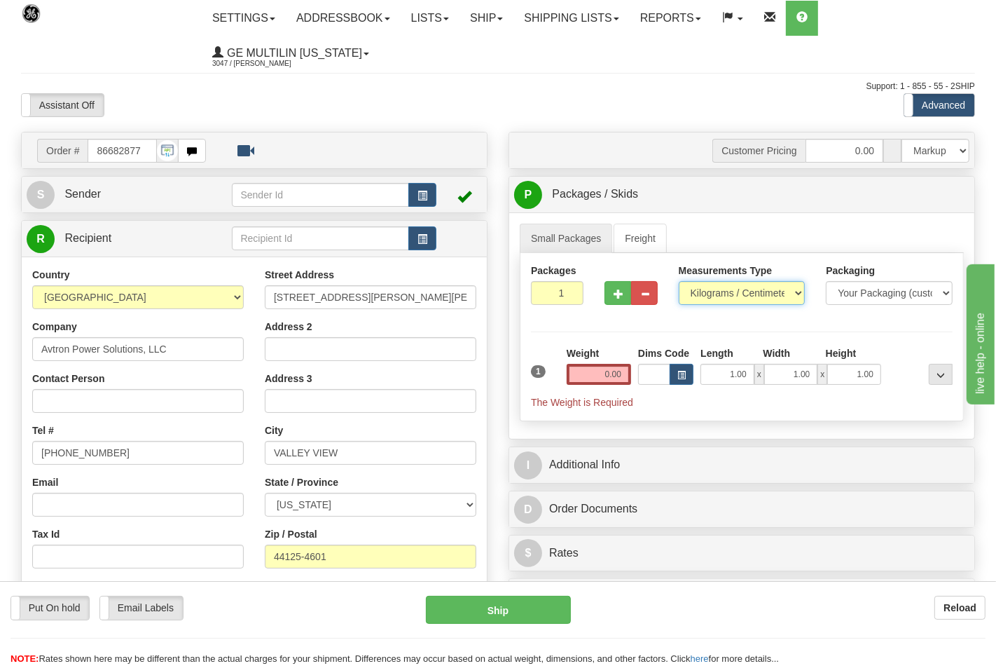
drag, startPoint x: 708, startPoint y: 294, endPoint x: 704, endPoint y: 301, distance: 7.8
click at [706, 294] on select "Pounds / Inches Kilograms / Centimeters" at bounding box center [742, 293] width 127 height 24
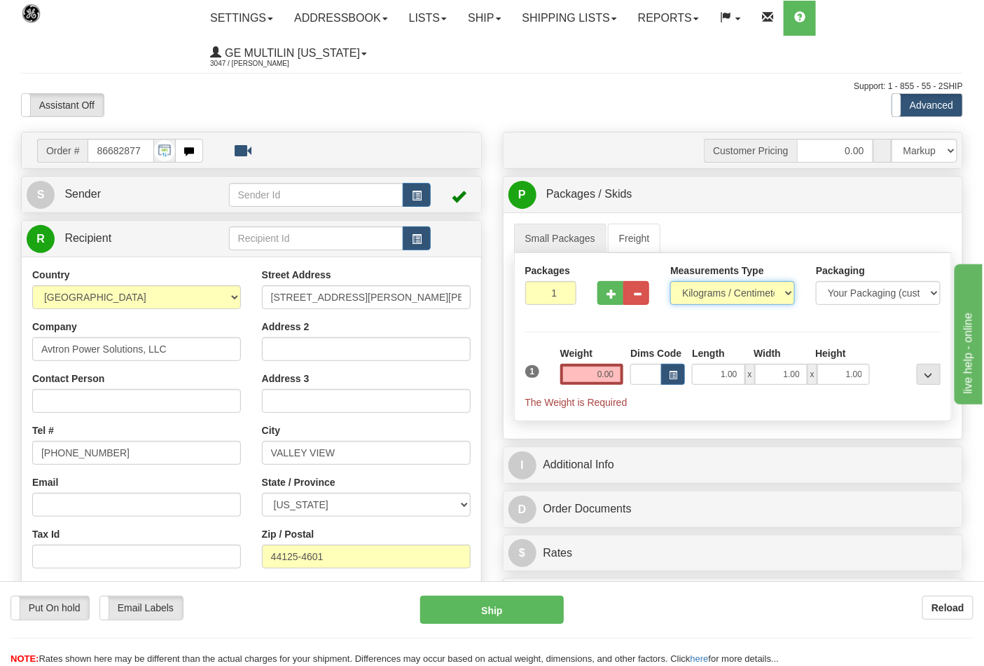
select select "0"
click at [671, 282] on select "Pounds / Inches Kilograms / Centimeters" at bounding box center [733, 293] width 125 height 24
click at [603, 375] on input "0.00" at bounding box center [593, 374] width 64 height 21
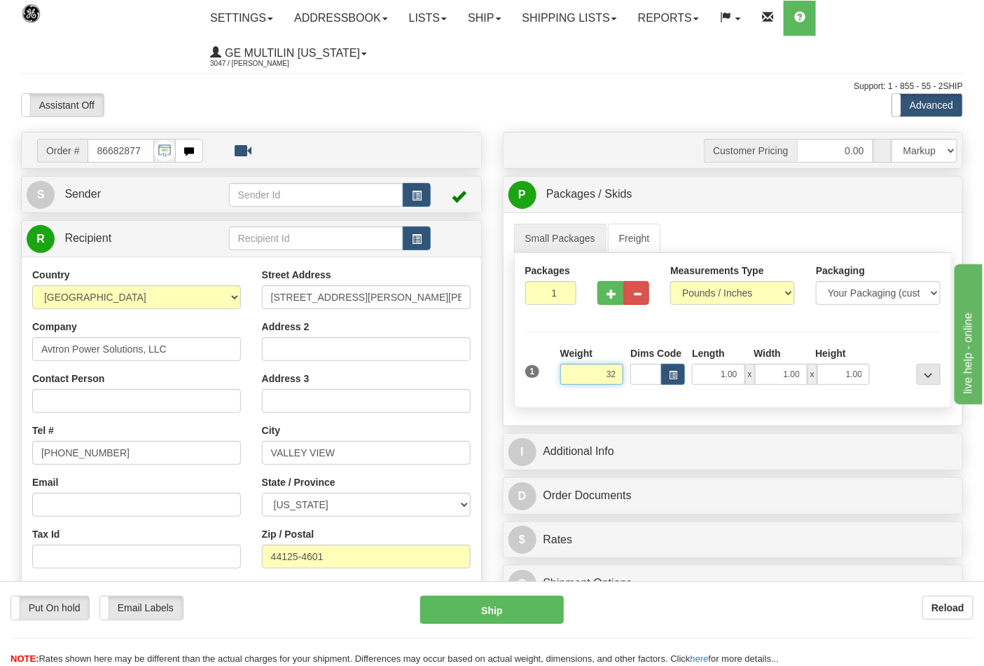
click button "Delete" at bounding box center [0, 0] width 0 height 0
type input "32.00"
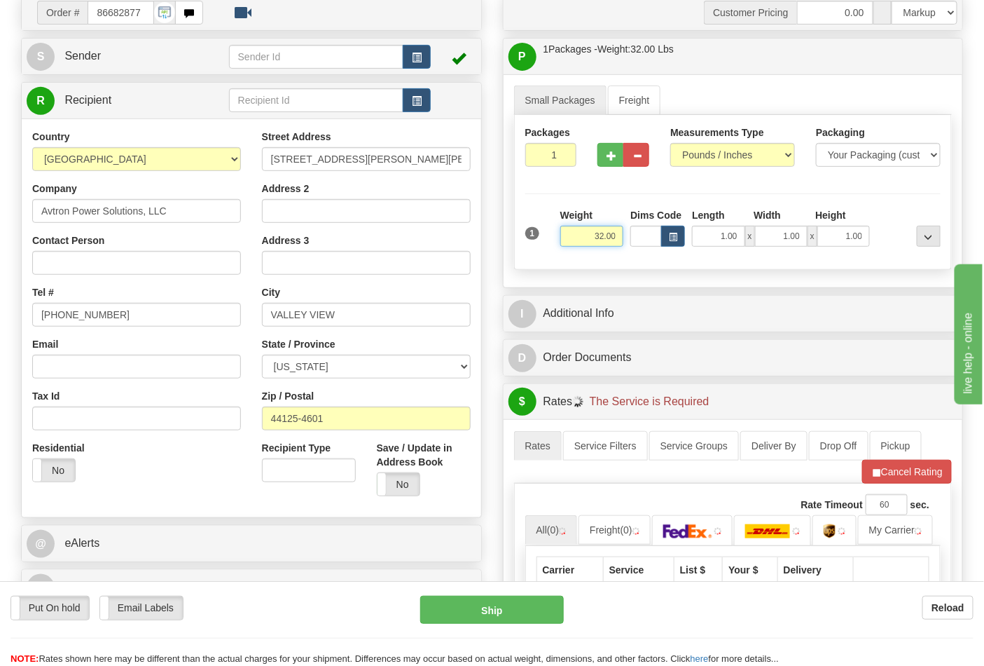
scroll to position [311, 0]
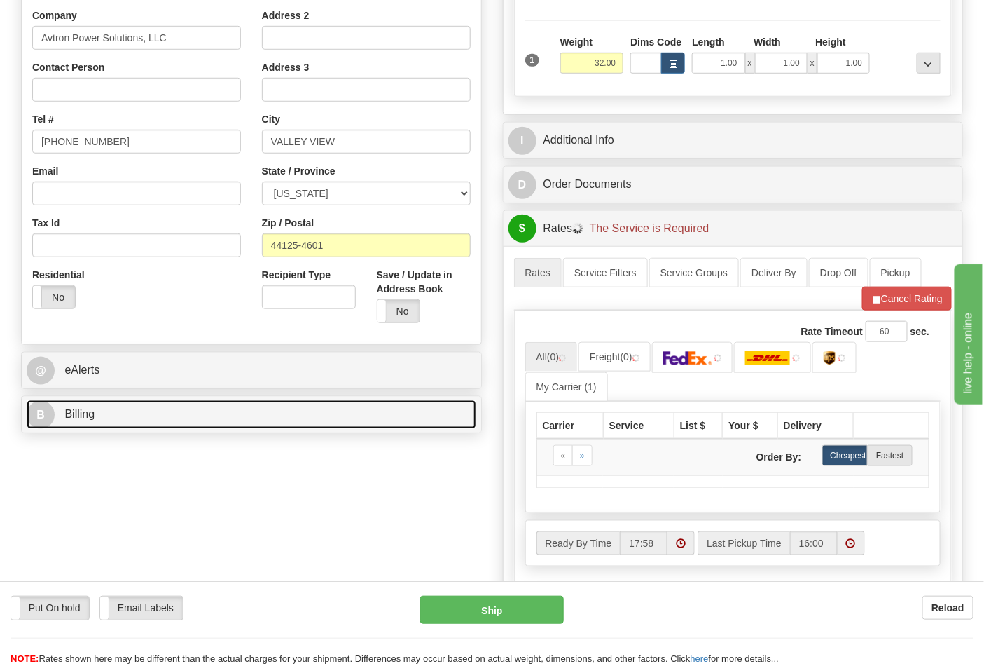
click at [168, 419] on link "B Billing" at bounding box center [252, 414] width 450 height 29
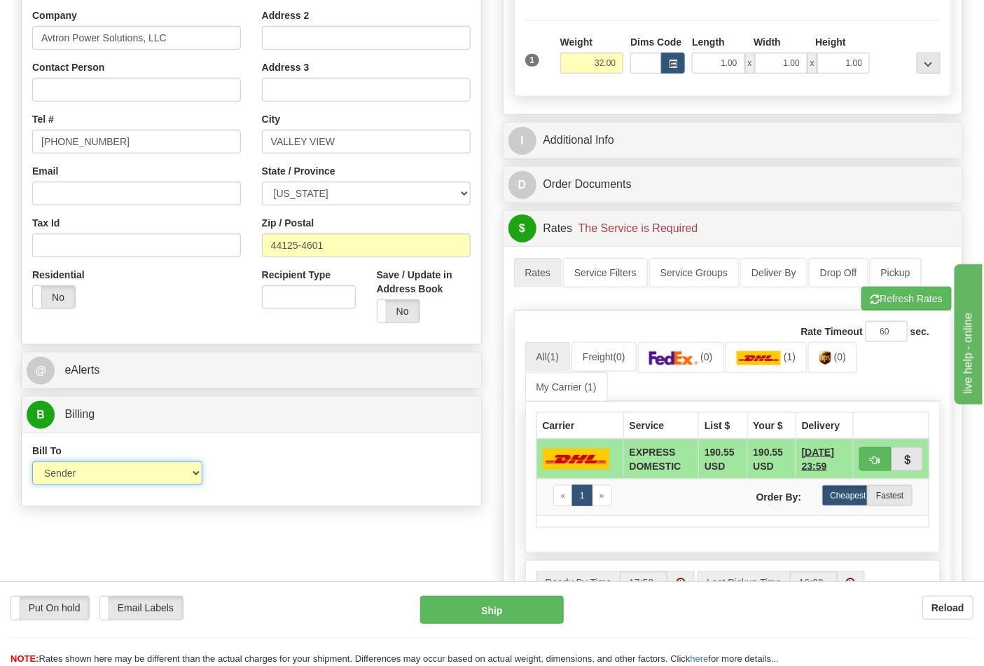
click at [87, 468] on select "Sender Recipient Third Party Collect" at bounding box center [117, 473] width 170 height 24
click at [323, 476] on div "Bill To Sender Recipient Third Party Collect Account 3rd Party Account List Ple…" at bounding box center [252, 470] width 460 height 52
click at [865, 308] on button "Refresh Rates" at bounding box center [907, 299] width 90 height 24
click at [312, 195] on select "ALABAMA ALASKA ARIZONA ARKANSAS Armed Forces America Armed Forces Europe Armed …" at bounding box center [366, 193] width 209 height 24
select select "OH"
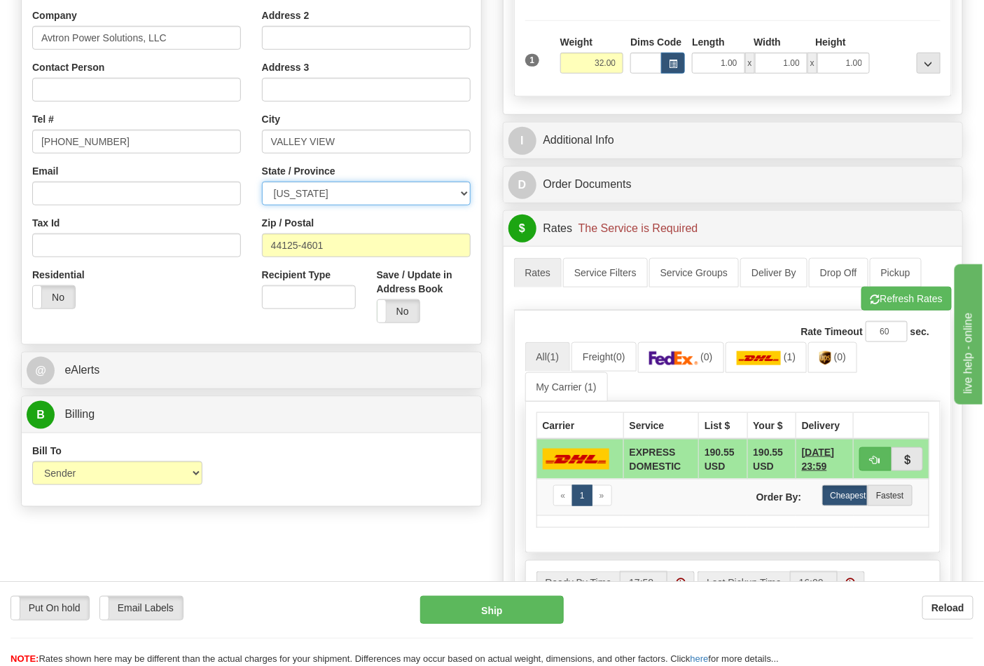
click at [262, 182] on select "ALABAMA ALASKA ARIZONA ARKANSAS Armed Forces America Armed Forces Europe Armed …" at bounding box center [366, 193] width 209 height 24
click at [911, 305] on button "Refresh Rates" at bounding box center [907, 299] width 90 height 24
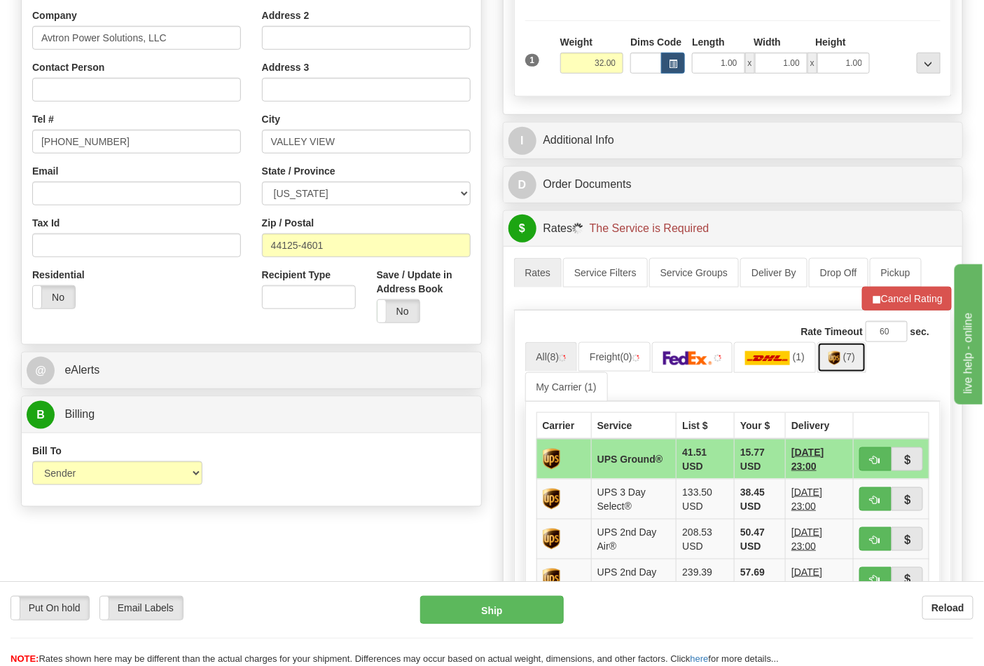
click at [841, 363] on img at bounding box center [835, 358] width 12 height 14
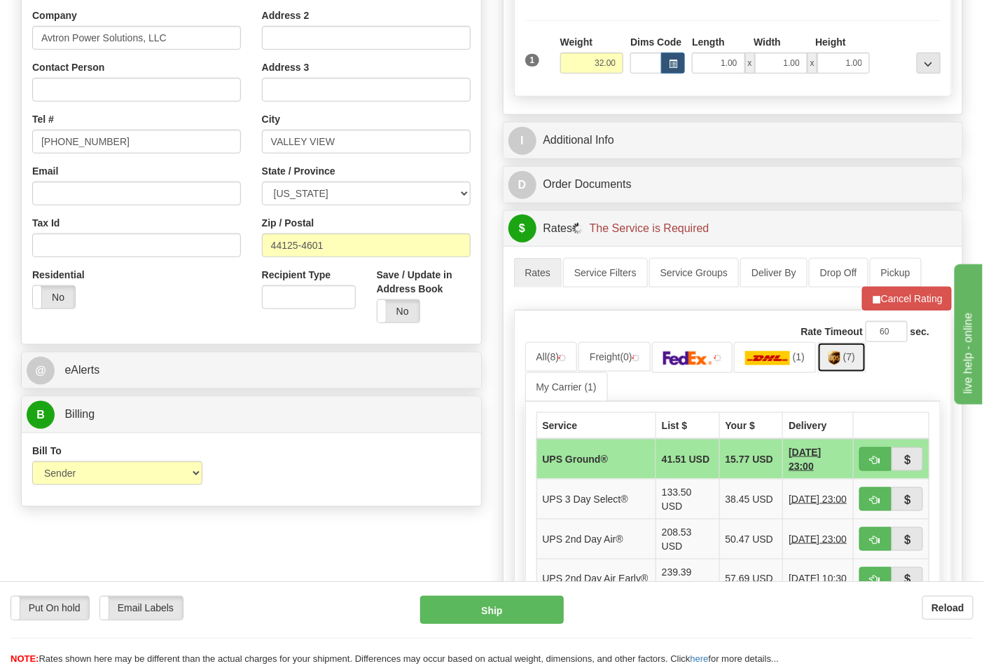
scroll to position [622, 0]
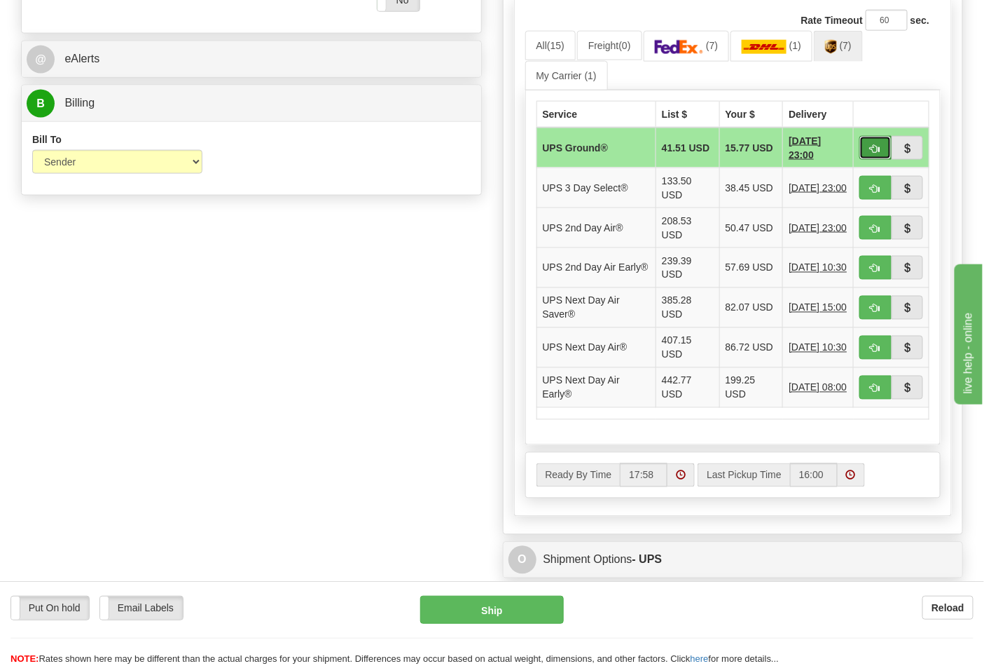
click at [872, 155] on button "button" at bounding box center [876, 148] width 32 height 24
type input "03"
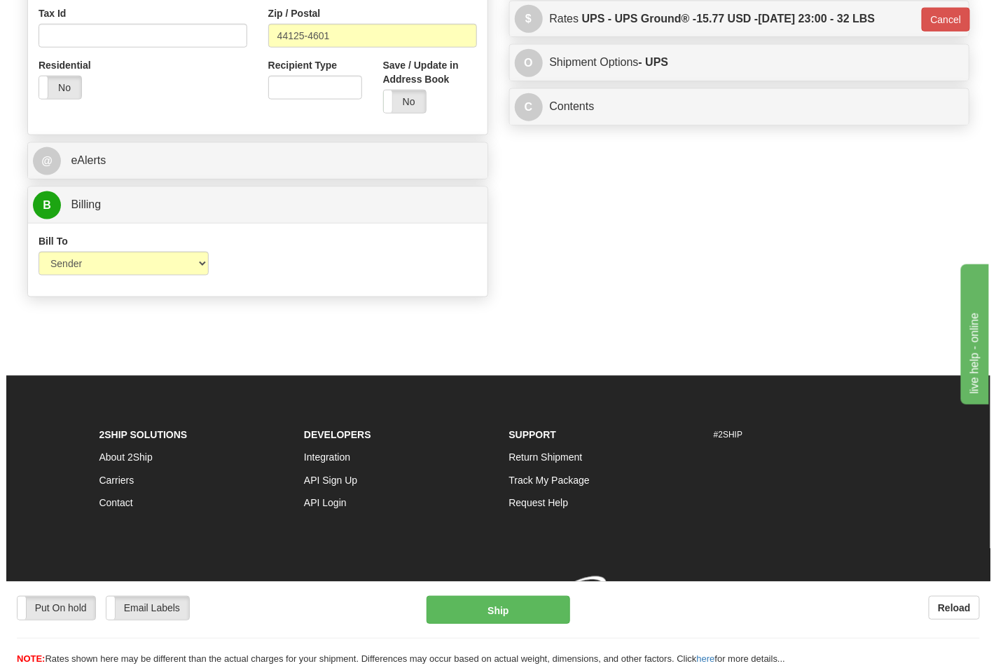
scroll to position [543, 0]
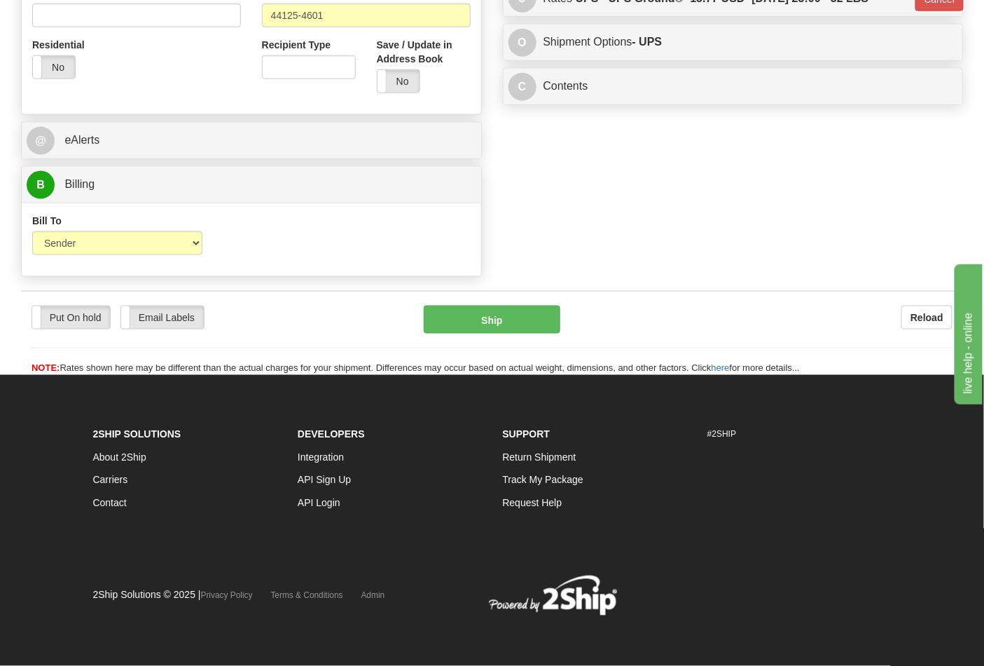
click at [457, 335] on div "Put On hold Put On hold Email Labels Email Labels Edit Reload Ship" at bounding box center [492, 340] width 942 height 70
click at [461, 324] on button "Ship" at bounding box center [492, 319] width 136 height 28
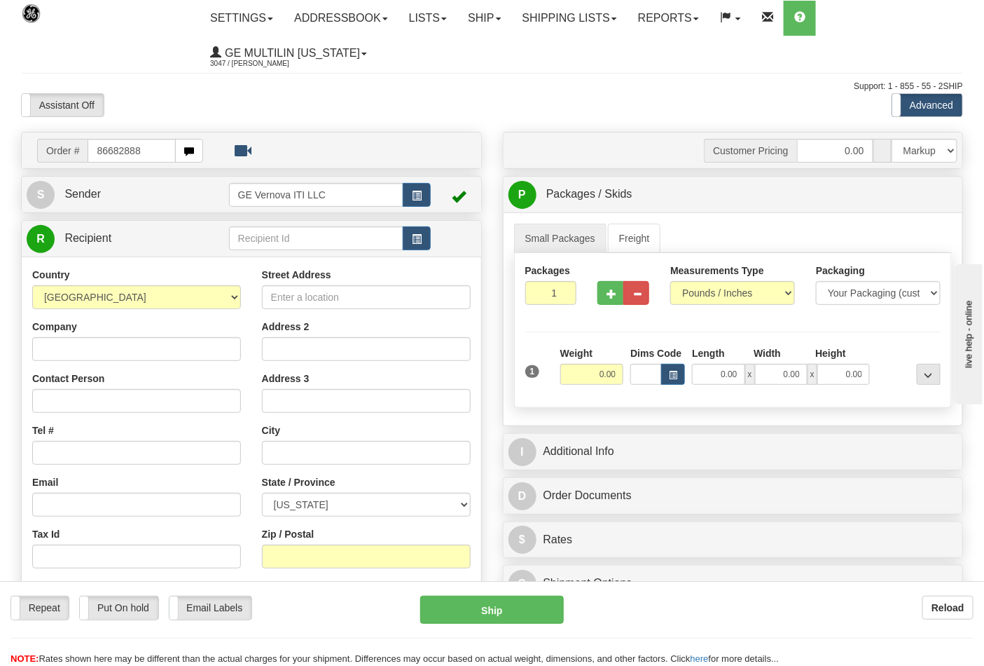
type input "86682888"
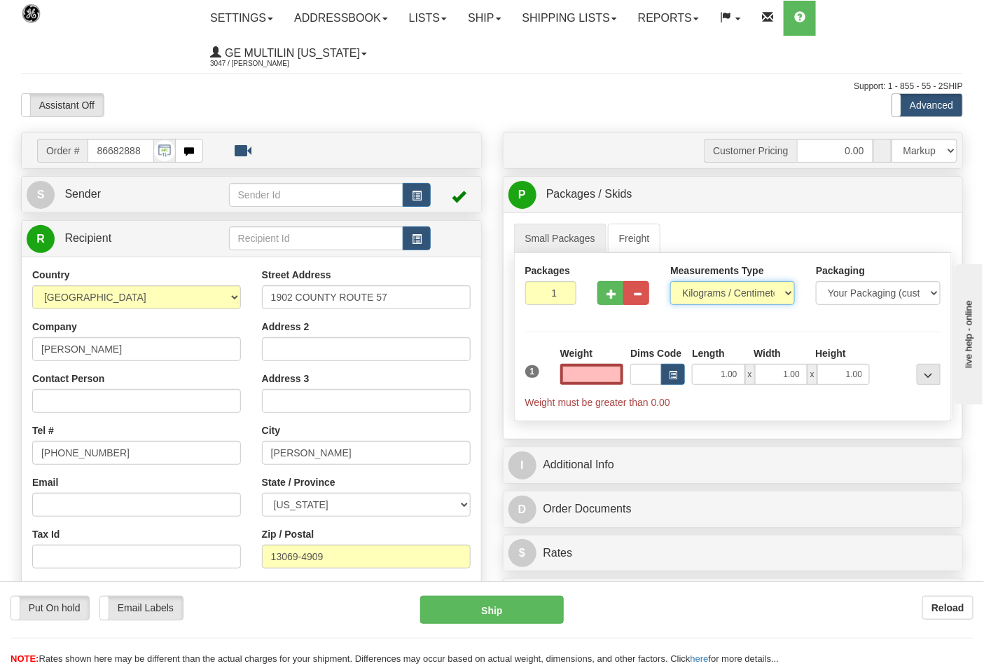
type input "0.00"
click at [734, 296] on select "Pounds / Inches Kilograms / Centimeters" at bounding box center [733, 293] width 125 height 24
select select "0"
click at [671, 282] on select "Pounds / Inches Kilograms / Centimeters" at bounding box center [733, 293] width 125 height 24
click at [614, 368] on input "0.00" at bounding box center [593, 374] width 64 height 21
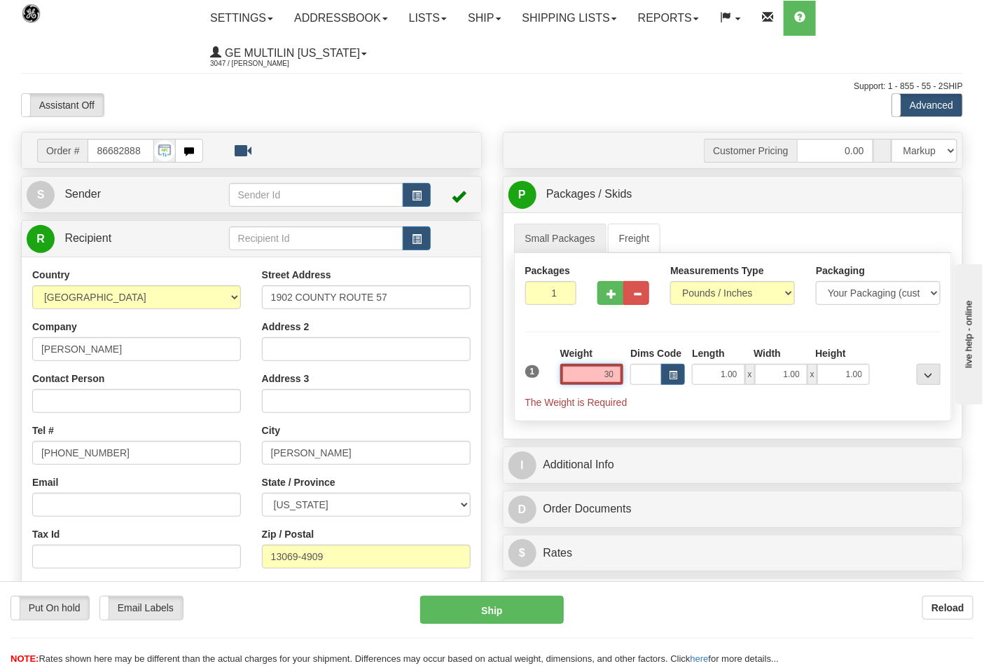
click button "Delete" at bounding box center [0, 0] width 0 height 0
type input "30.00"
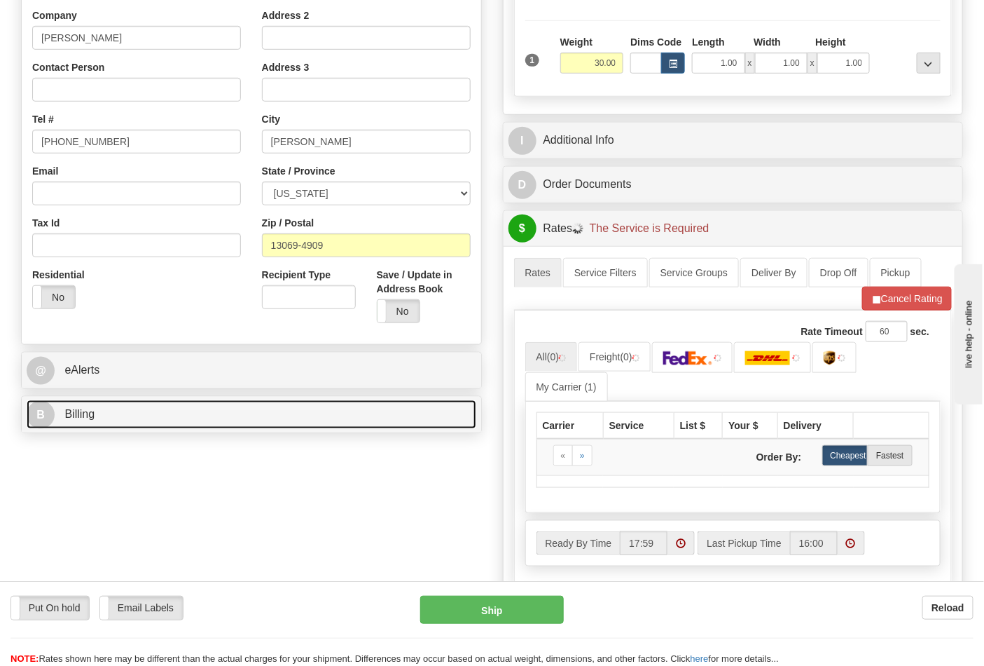
click at [114, 424] on link "B Billing" at bounding box center [252, 414] width 450 height 29
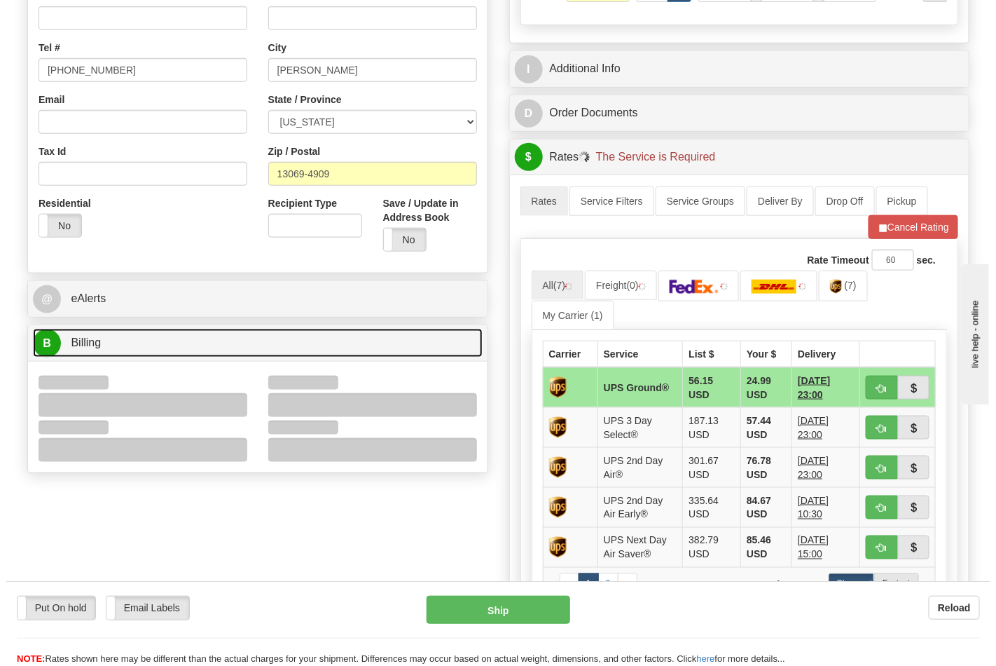
scroll to position [467, 0]
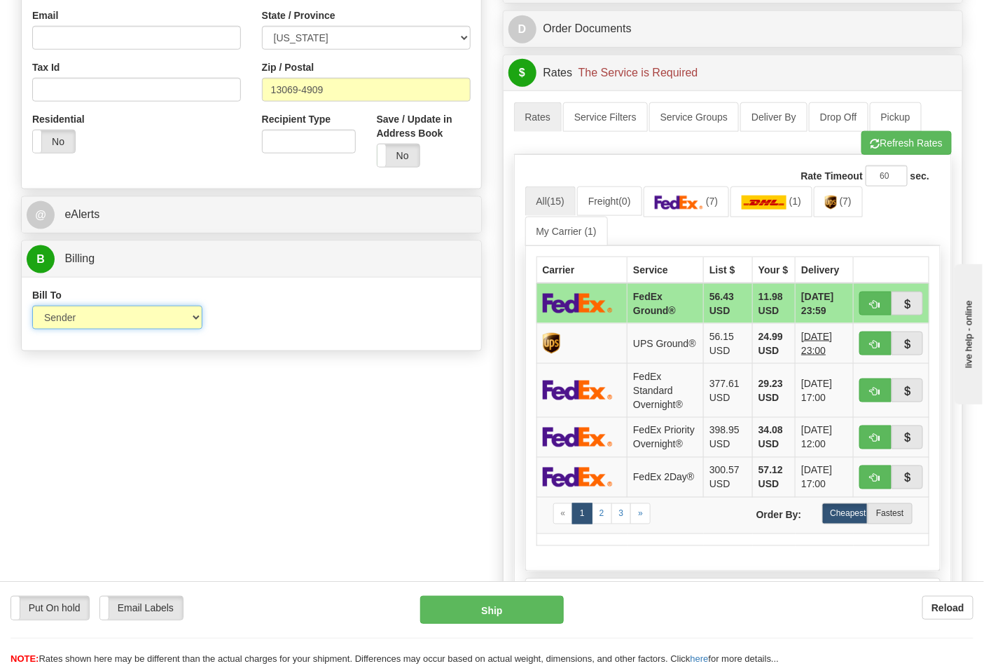
click at [69, 321] on select "Sender Recipient Third Party Collect" at bounding box center [117, 317] width 170 height 24
click at [344, 357] on div "Order # 86682888 S" at bounding box center [252, 11] width 482 height 692
click at [671, 205] on img at bounding box center [679, 202] width 49 height 14
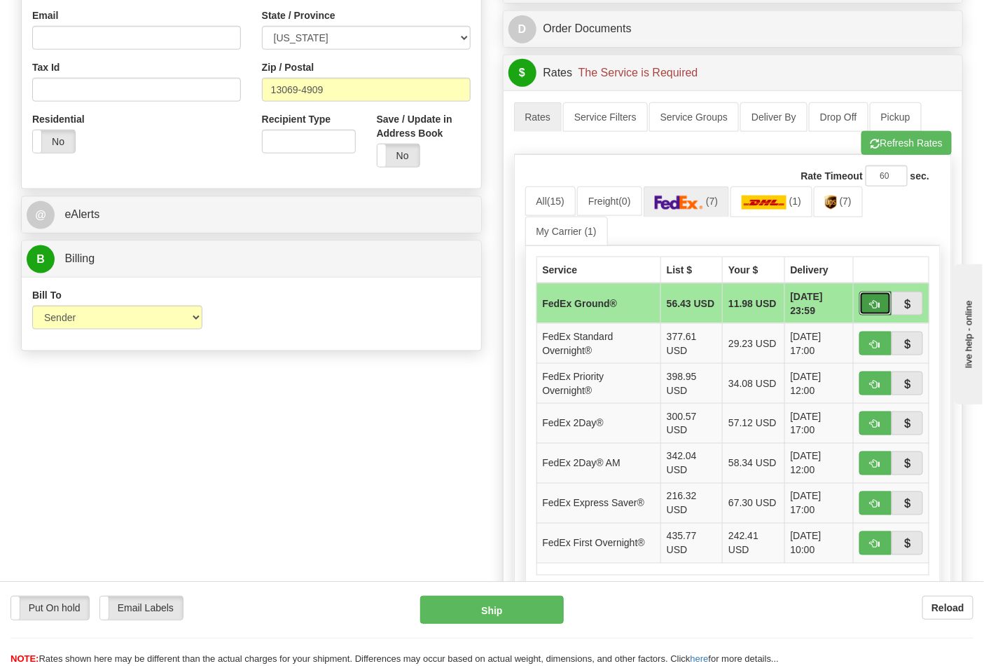
click at [872, 305] on span "button" at bounding box center [876, 304] width 10 height 9
type input "92"
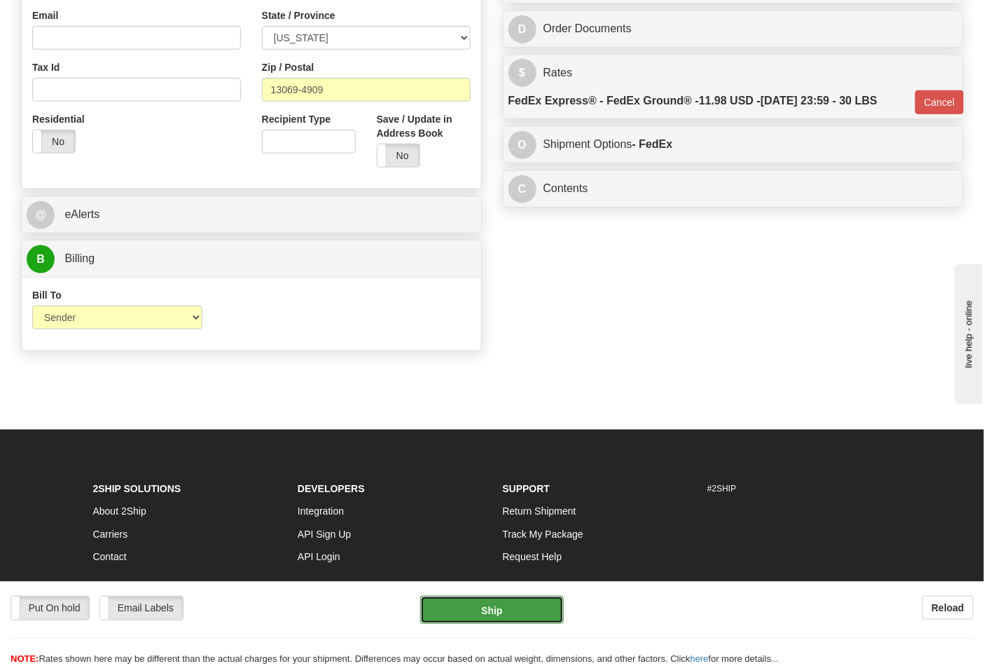
click at [494, 621] on button "Ship" at bounding box center [491, 610] width 143 height 28
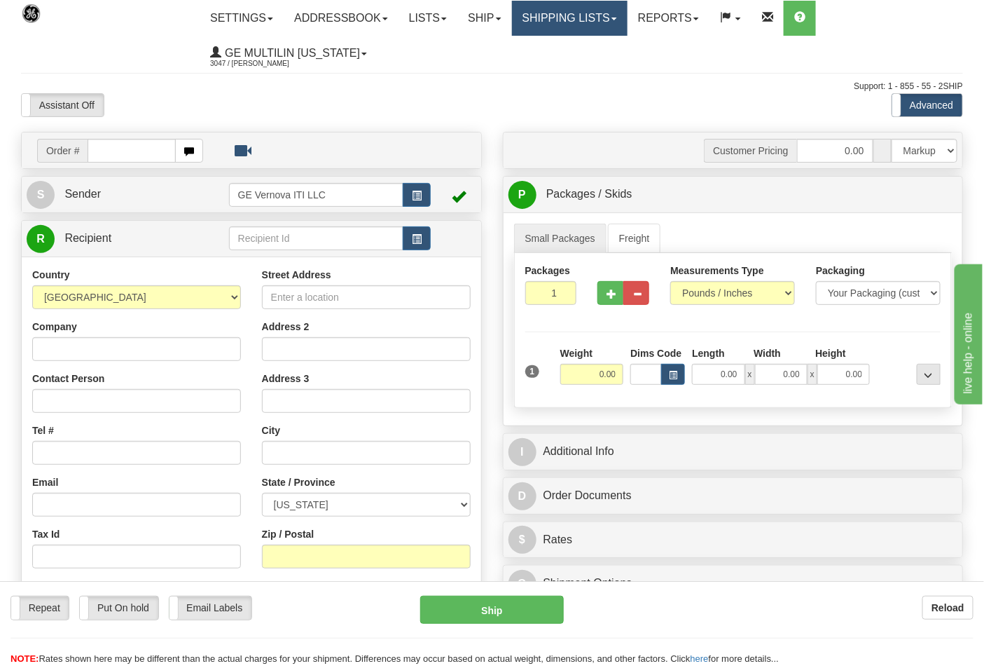
click at [545, 21] on link "Shipping lists" at bounding box center [570, 18] width 116 height 35
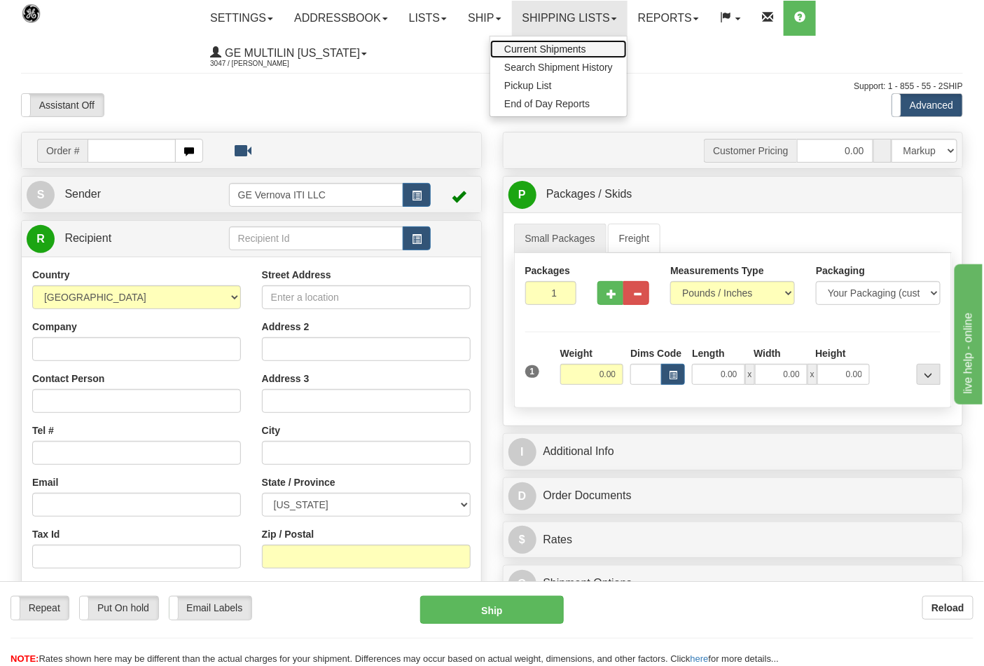
click at [542, 50] on span "Current Shipments" at bounding box center [545, 48] width 82 height 11
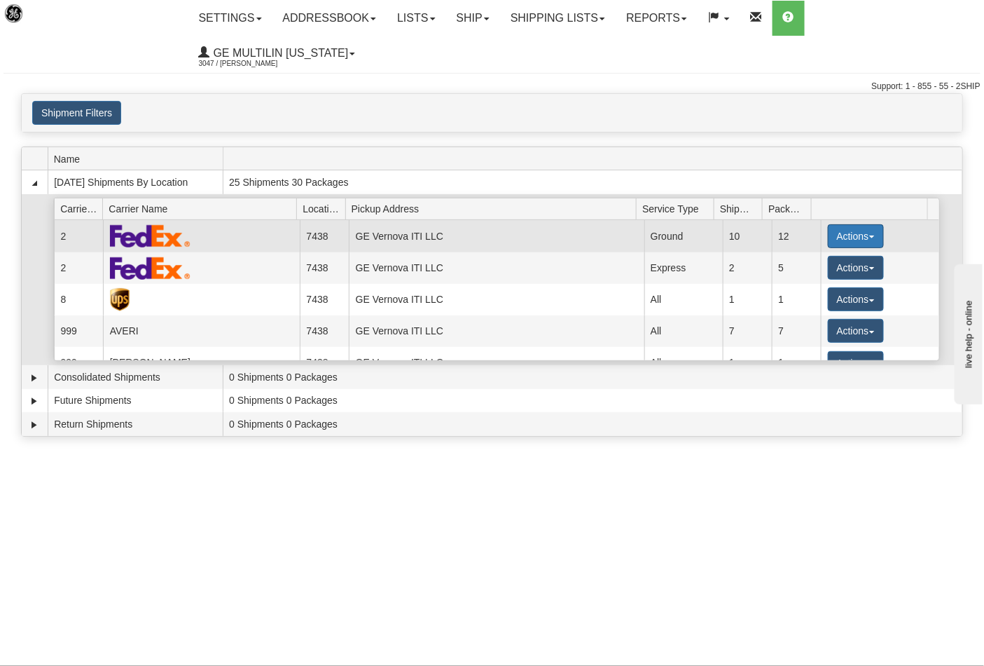
click at [834, 224] on button "Actions" at bounding box center [856, 236] width 56 height 24
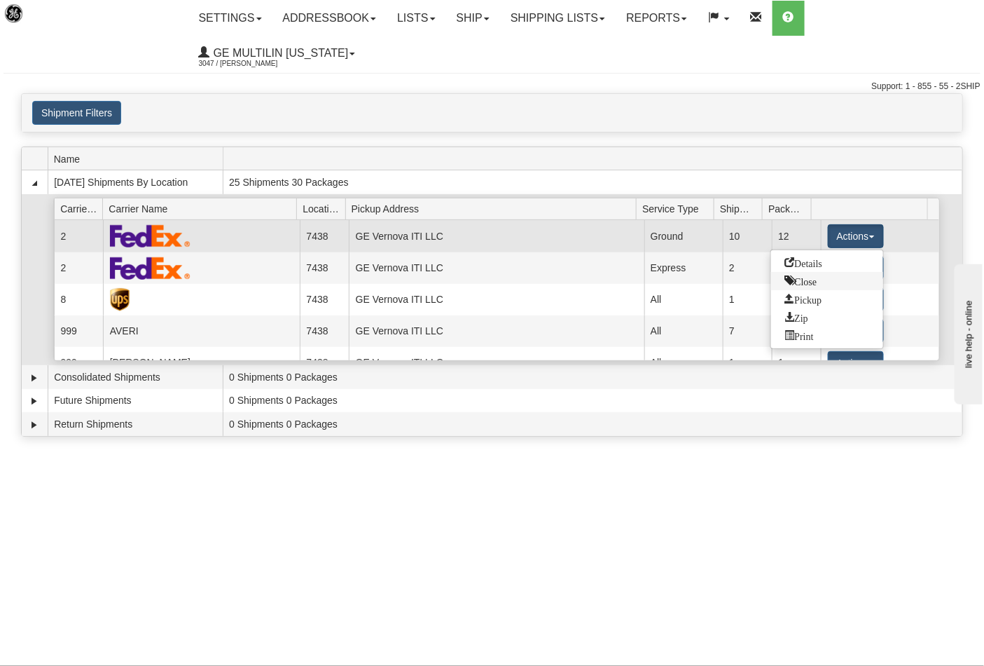
click at [811, 275] on span "Close" at bounding box center [801, 280] width 32 height 10
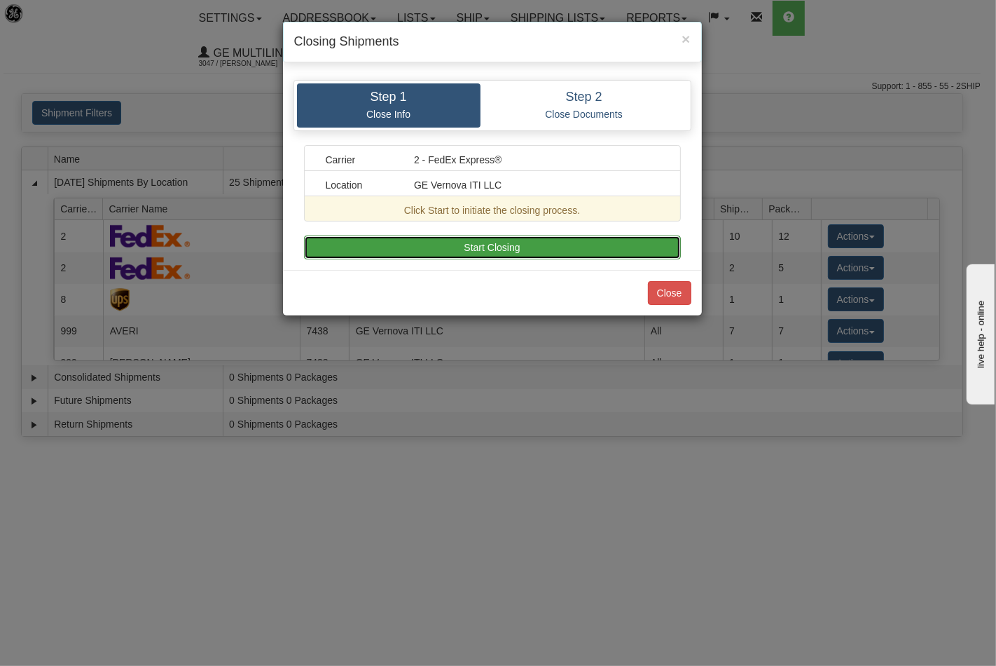
click at [507, 249] on button "Start Closing" at bounding box center [492, 247] width 377 height 24
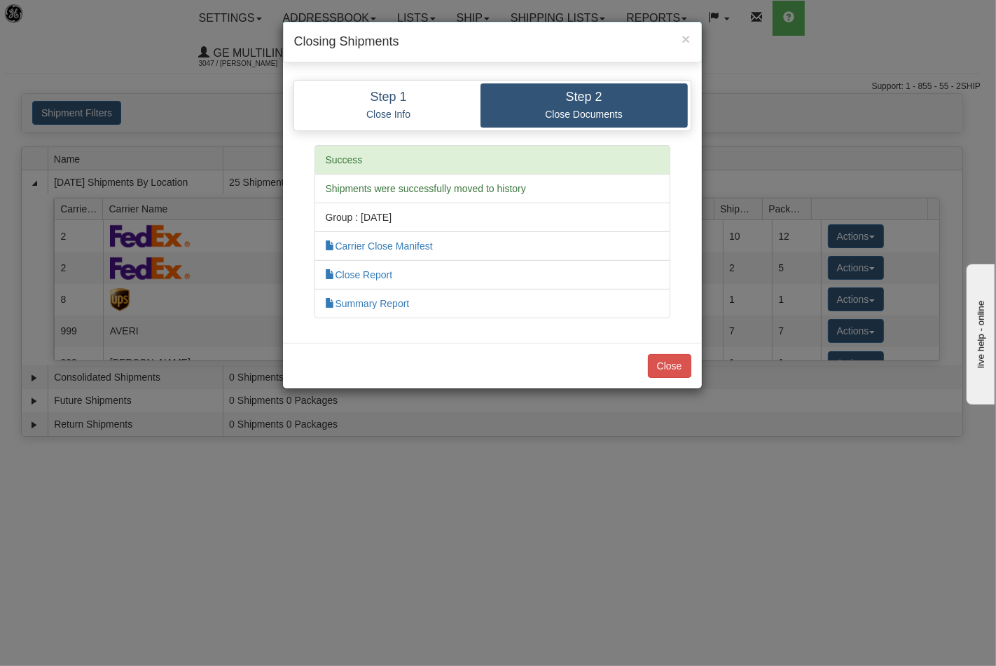
click at [368, 267] on li "Close Report" at bounding box center [493, 274] width 356 height 29
click at [375, 269] on li "Close Report" at bounding box center [493, 274] width 356 height 29
click at [375, 271] on link "Close Report" at bounding box center [359, 274] width 67 height 11
click at [671, 365] on button "Close" at bounding box center [669, 366] width 43 height 24
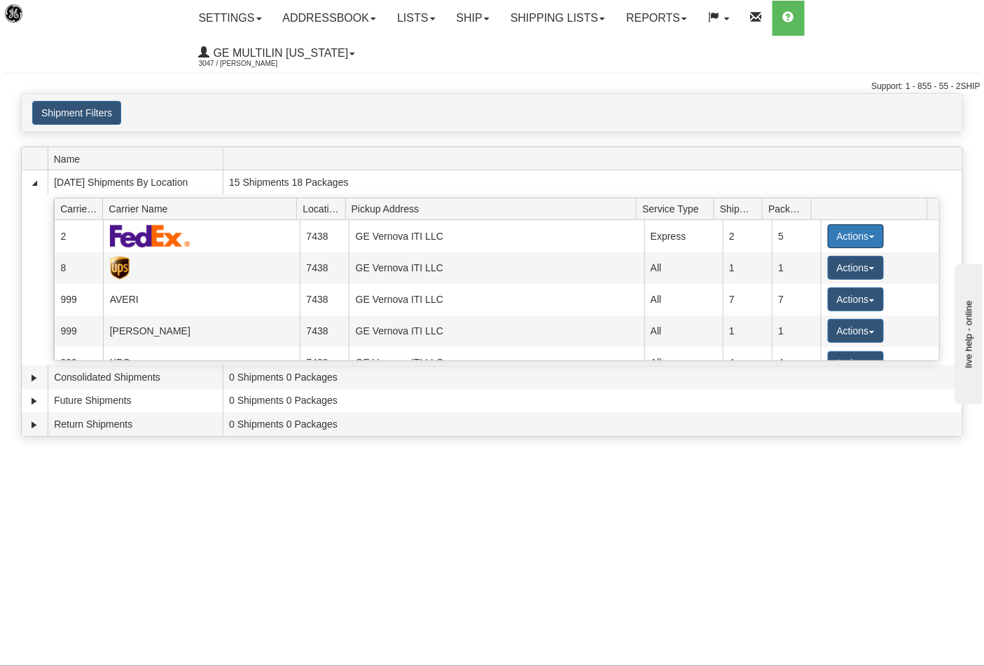
click at [829, 224] on button "Actions" at bounding box center [856, 236] width 56 height 24
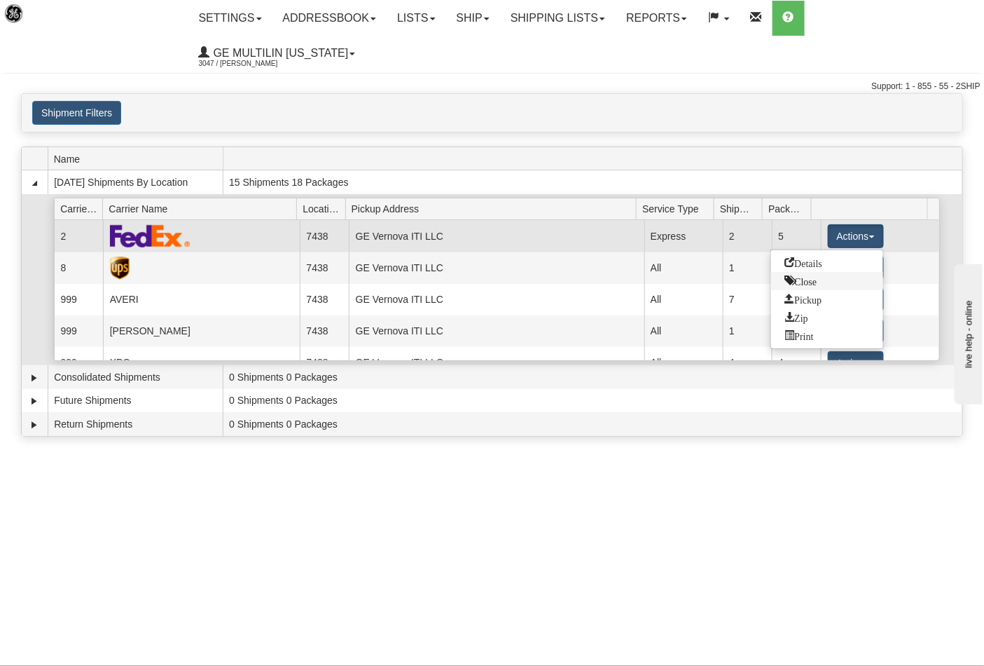
click at [810, 275] on span "Close" at bounding box center [801, 280] width 32 height 10
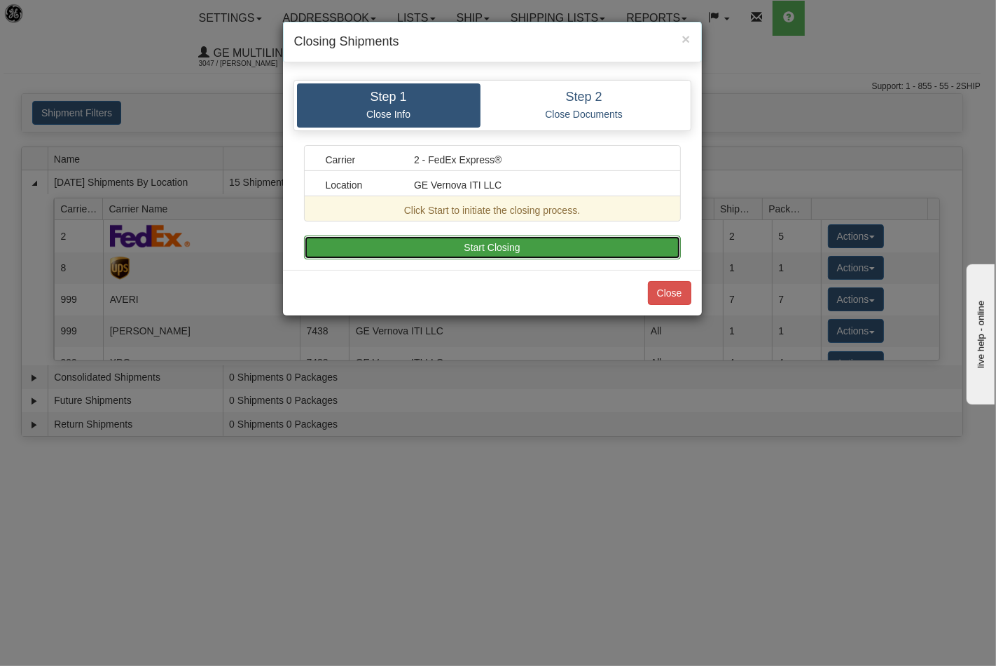
click at [579, 244] on button "Start Closing" at bounding box center [492, 247] width 377 height 24
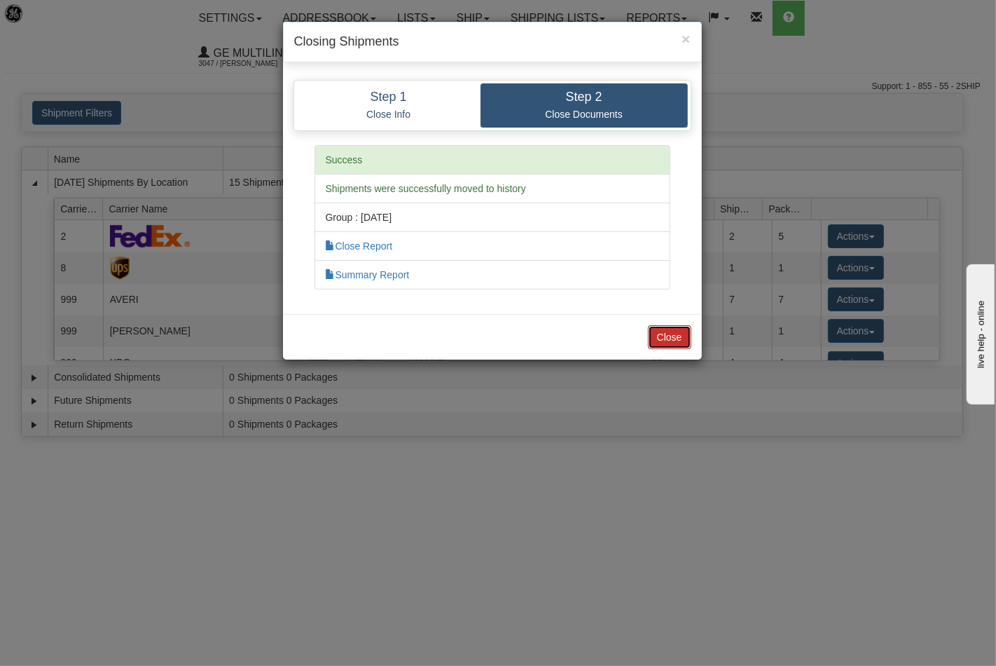
click at [675, 327] on button "Close" at bounding box center [669, 337] width 43 height 24
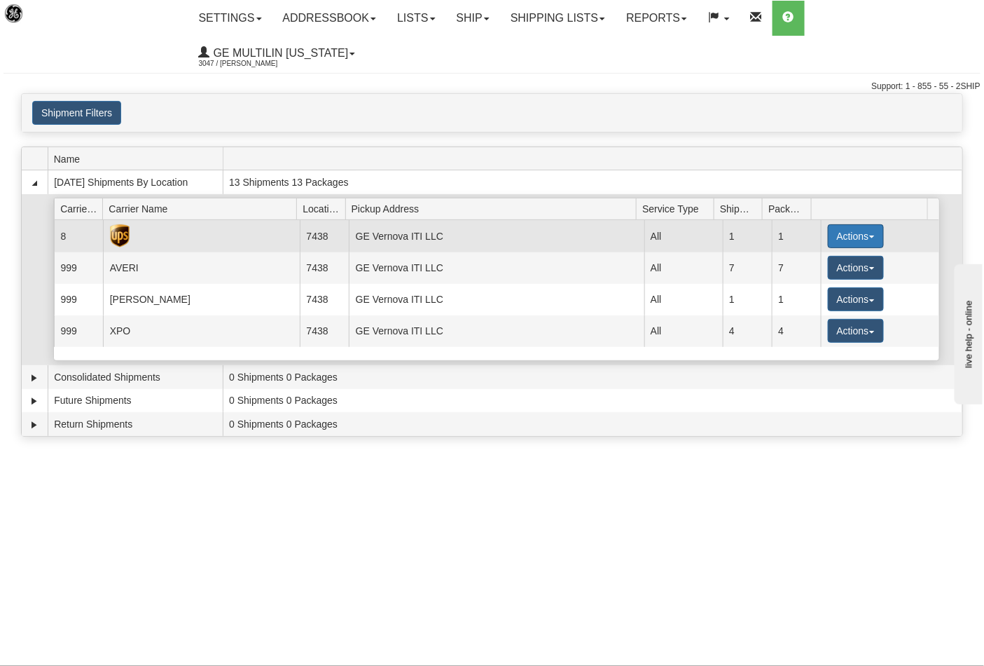
click at [828, 224] on button "Actions" at bounding box center [856, 236] width 56 height 24
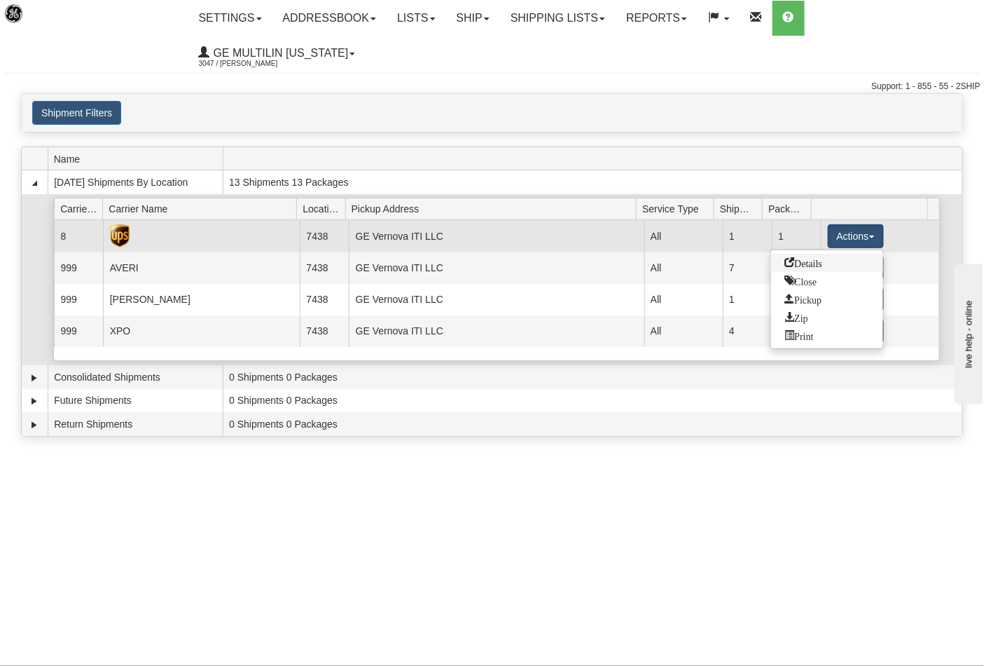
click at [821, 257] on span "Details" at bounding box center [804, 262] width 38 height 10
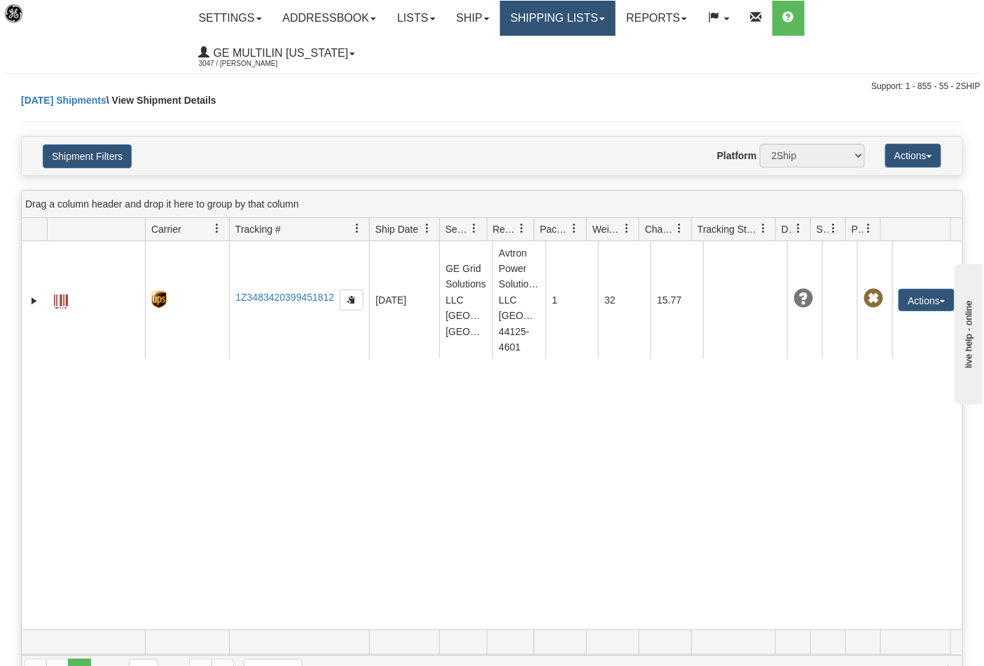
click at [525, 27] on link "Shipping lists" at bounding box center [558, 18] width 116 height 35
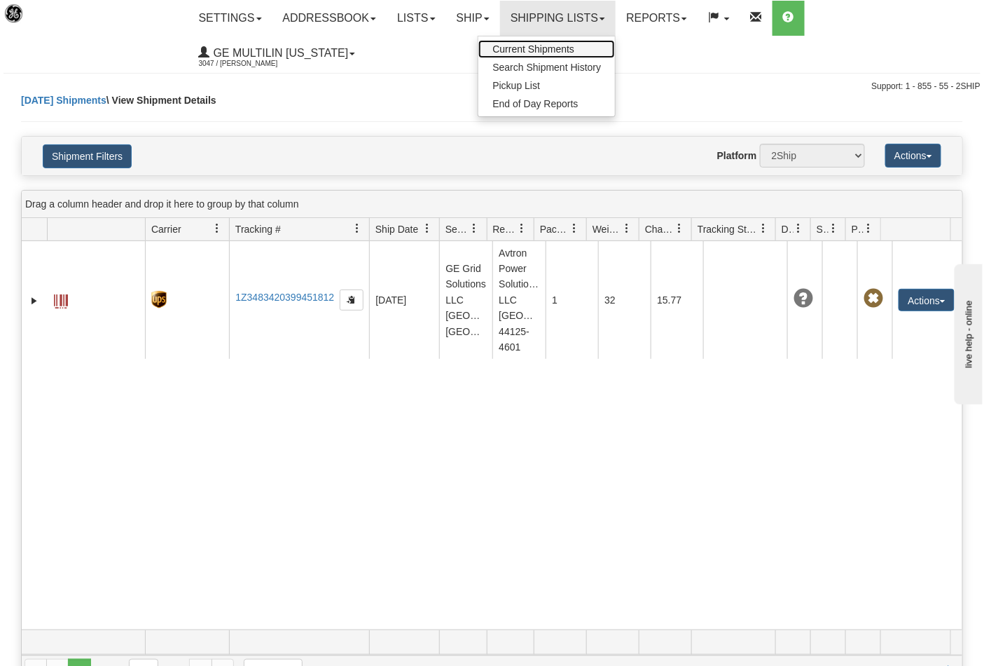
click at [532, 51] on span "Current Shipments" at bounding box center [534, 48] width 82 height 11
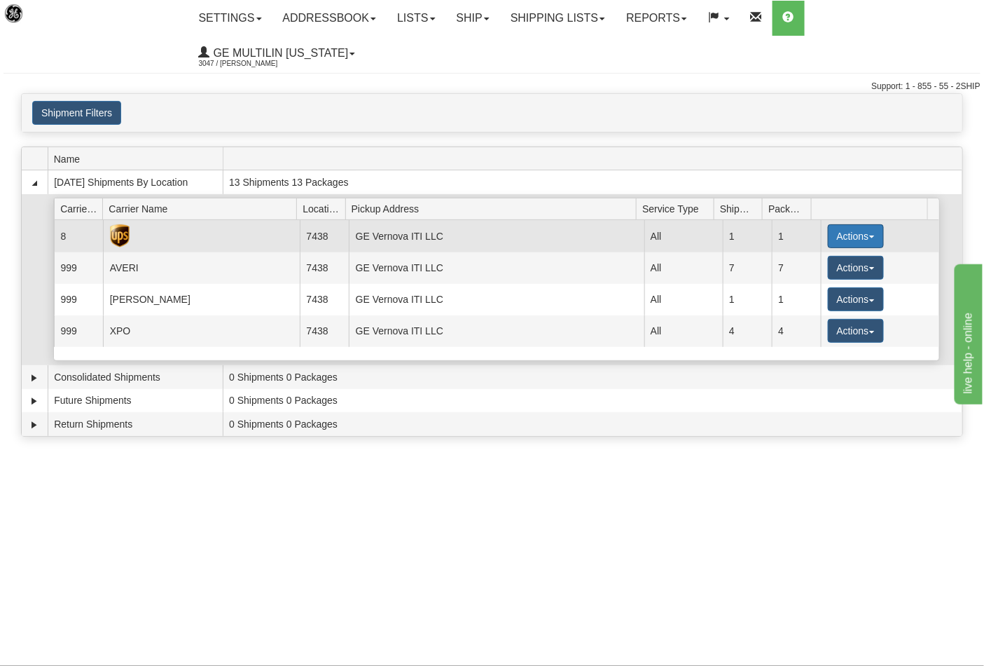
click at [835, 224] on button "Actions" at bounding box center [856, 236] width 56 height 24
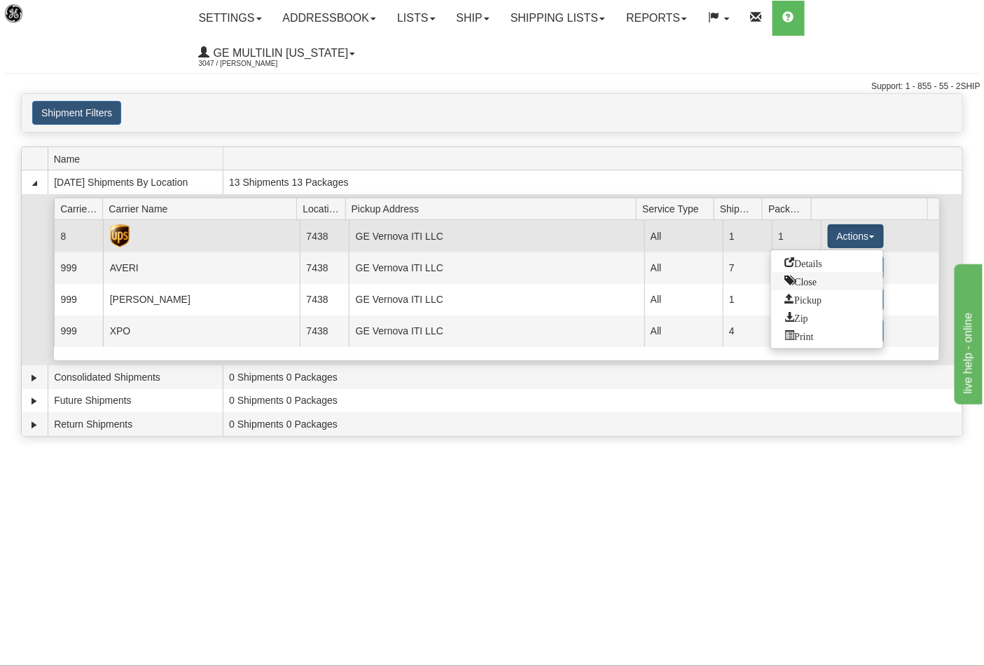
click at [810, 275] on span "Close" at bounding box center [801, 280] width 32 height 10
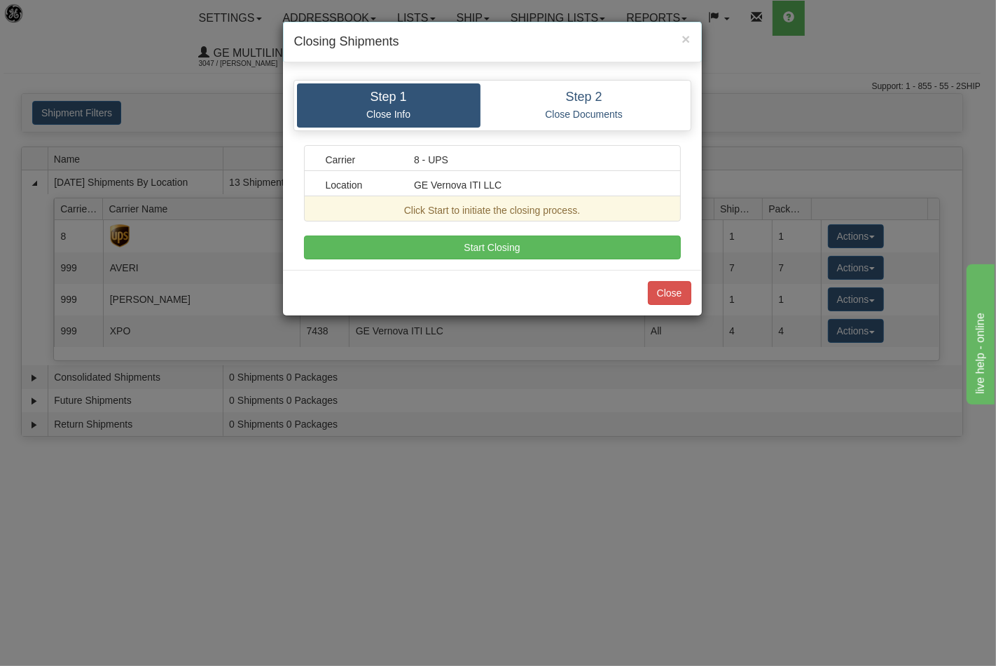
drag, startPoint x: 593, startPoint y: 261, endPoint x: 589, endPoint y: 248, distance: 13.3
click at [593, 259] on div "Step 1 Close Info Step 2 Close Documents Carrier 8 - UPS Location GE Vernova IT…" at bounding box center [492, 169] width 419 height 200
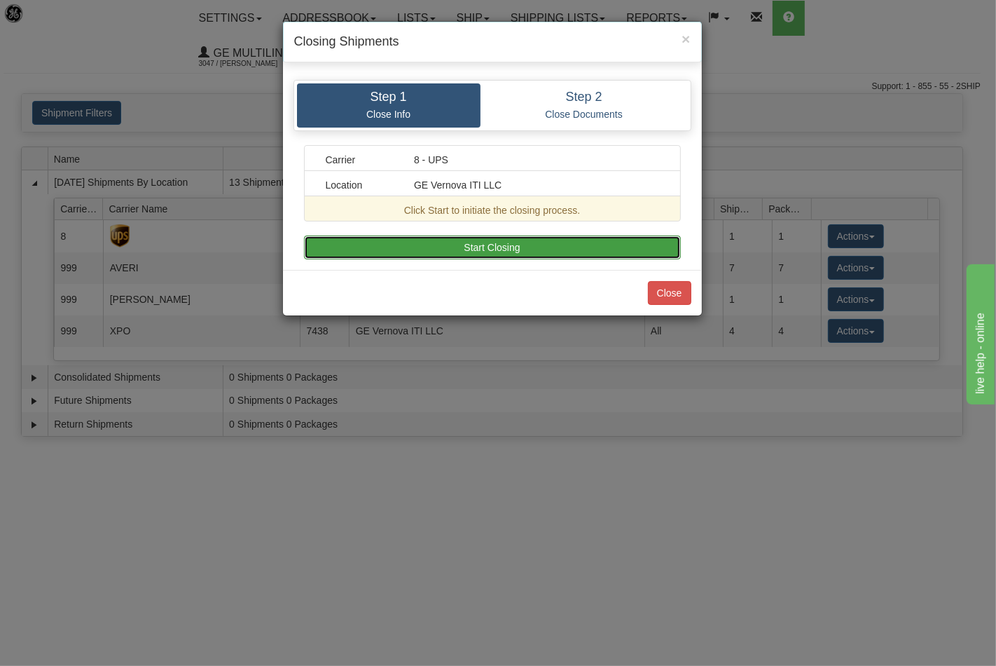
click at [589, 248] on button "Start Closing" at bounding box center [492, 247] width 377 height 24
